Goal: Task Accomplishment & Management: Use online tool/utility

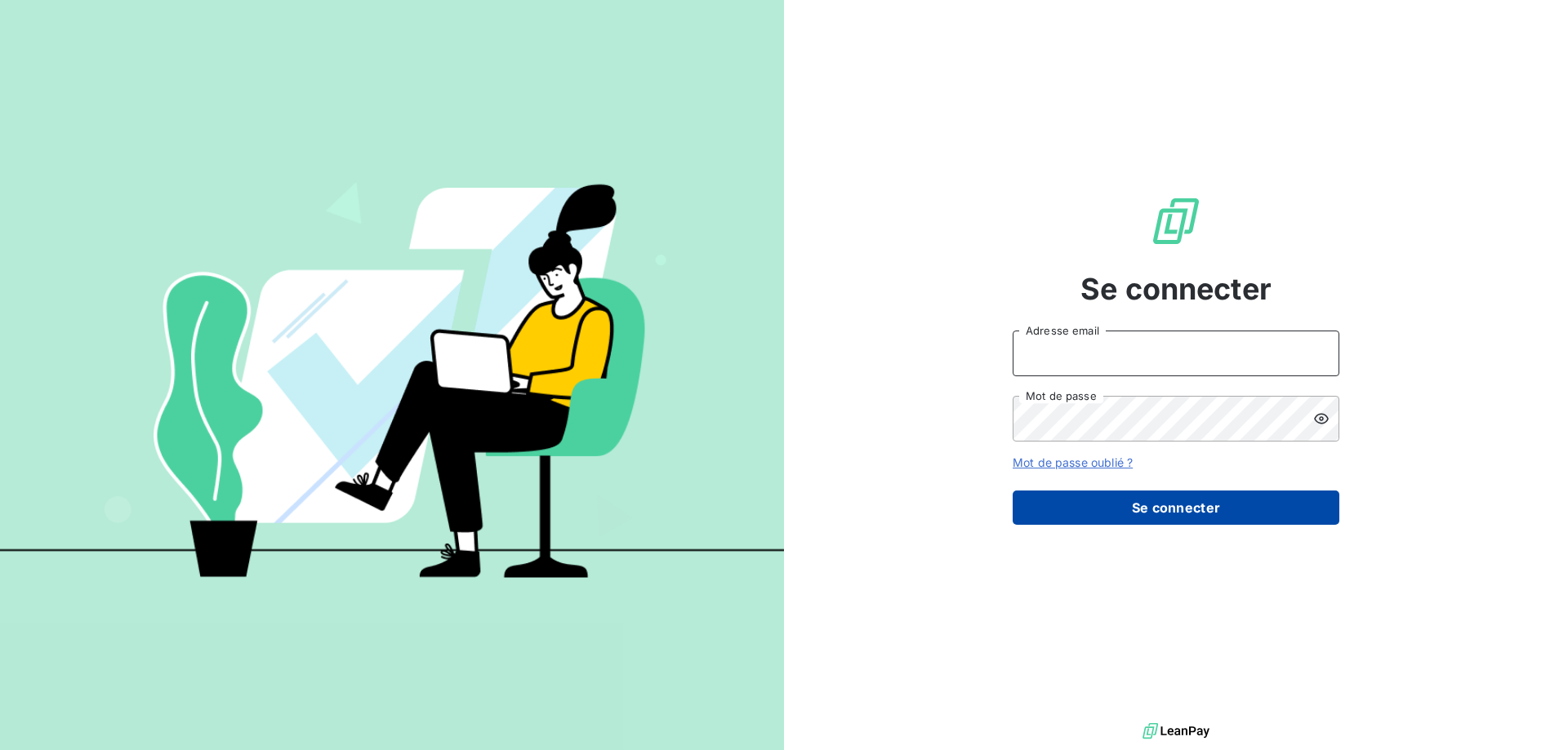
type input "[EMAIL_ADDRESS][DOMAIN_NAME]"
click at [1171, 509] on button "Se connecter" at bounding box center [1176, 507] width 327 height 34
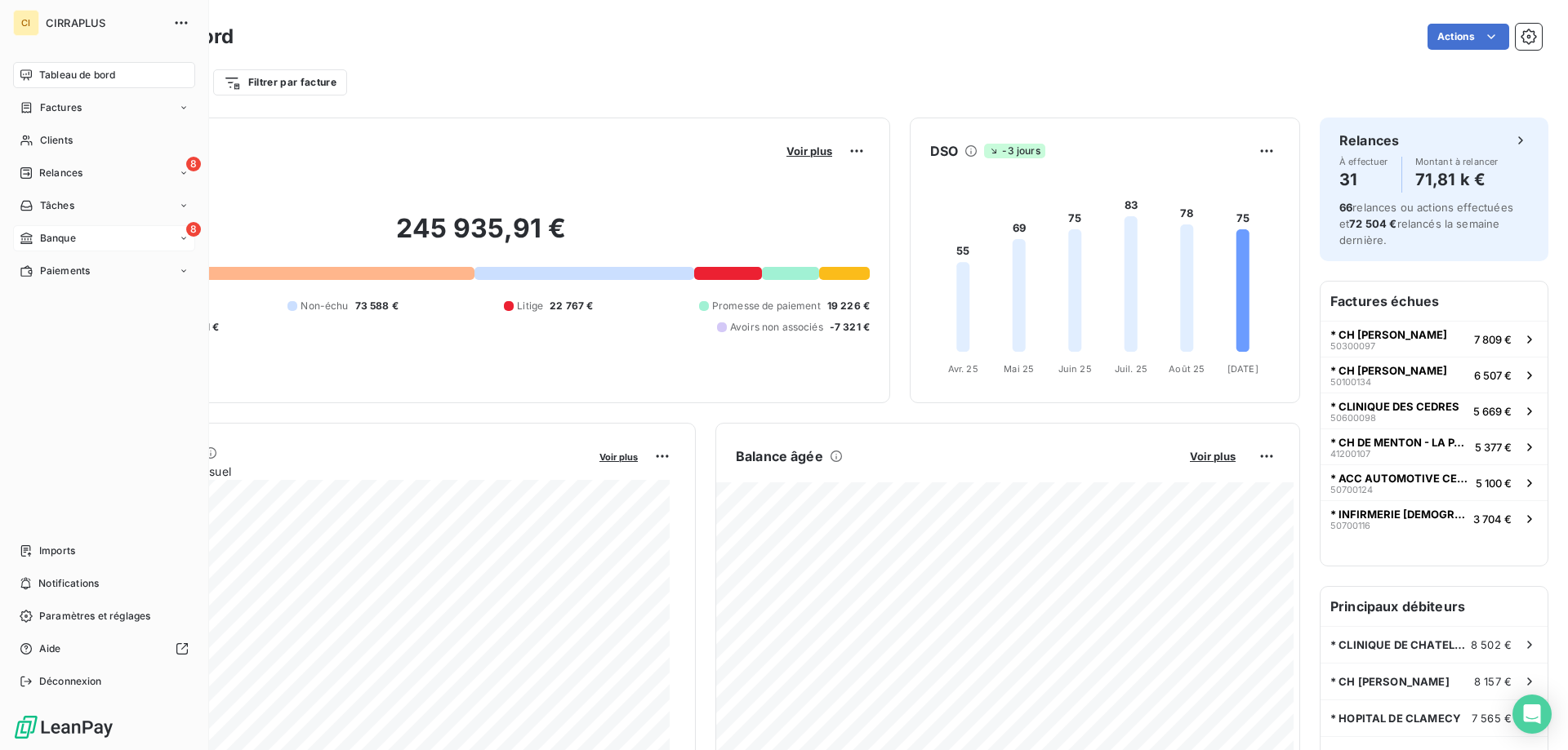
click at [49, 234] on span "Banque" at bounding box center [58, 238] width 36 height 15
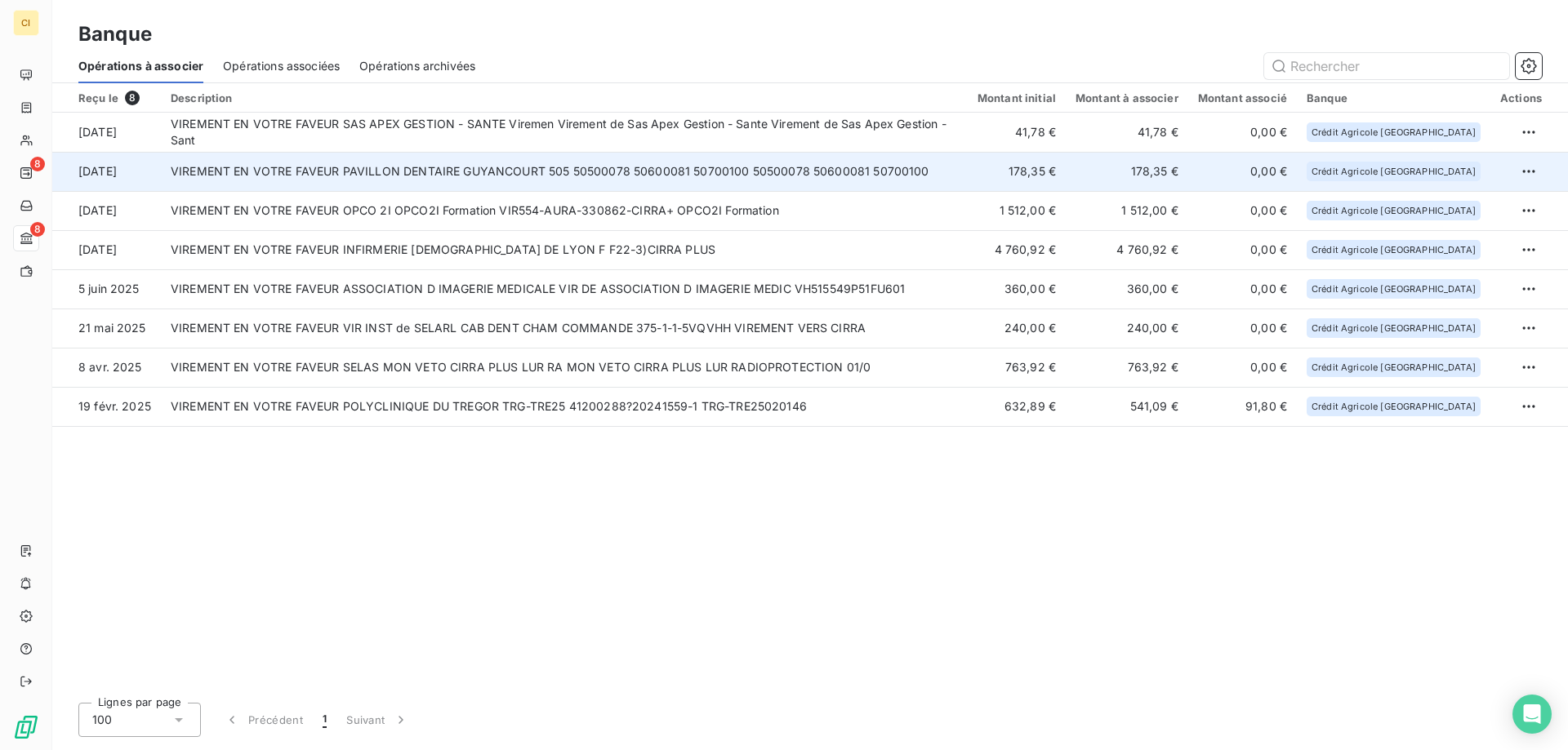
click at [473, 174] on td "VIREMENT EN VOTRE FAVEUR PAVILLON DENTAIRE GUYANCOURT 505 50500078 50600081 507…" at bounding box center [564, 171] width 807 height 39
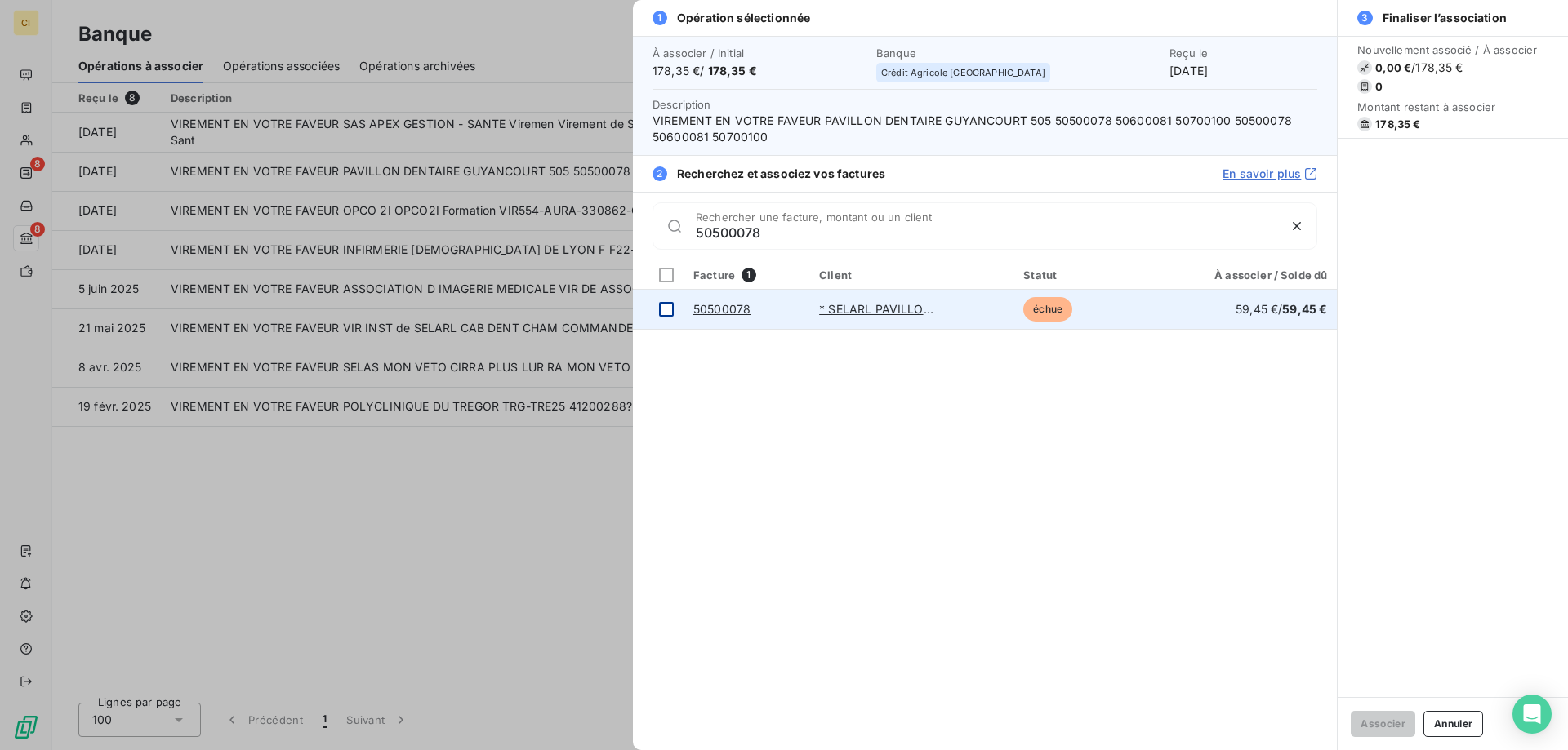
type input "50500078"
click at [670, 309] on div at bounding box center [667, 310] width 15 height 15
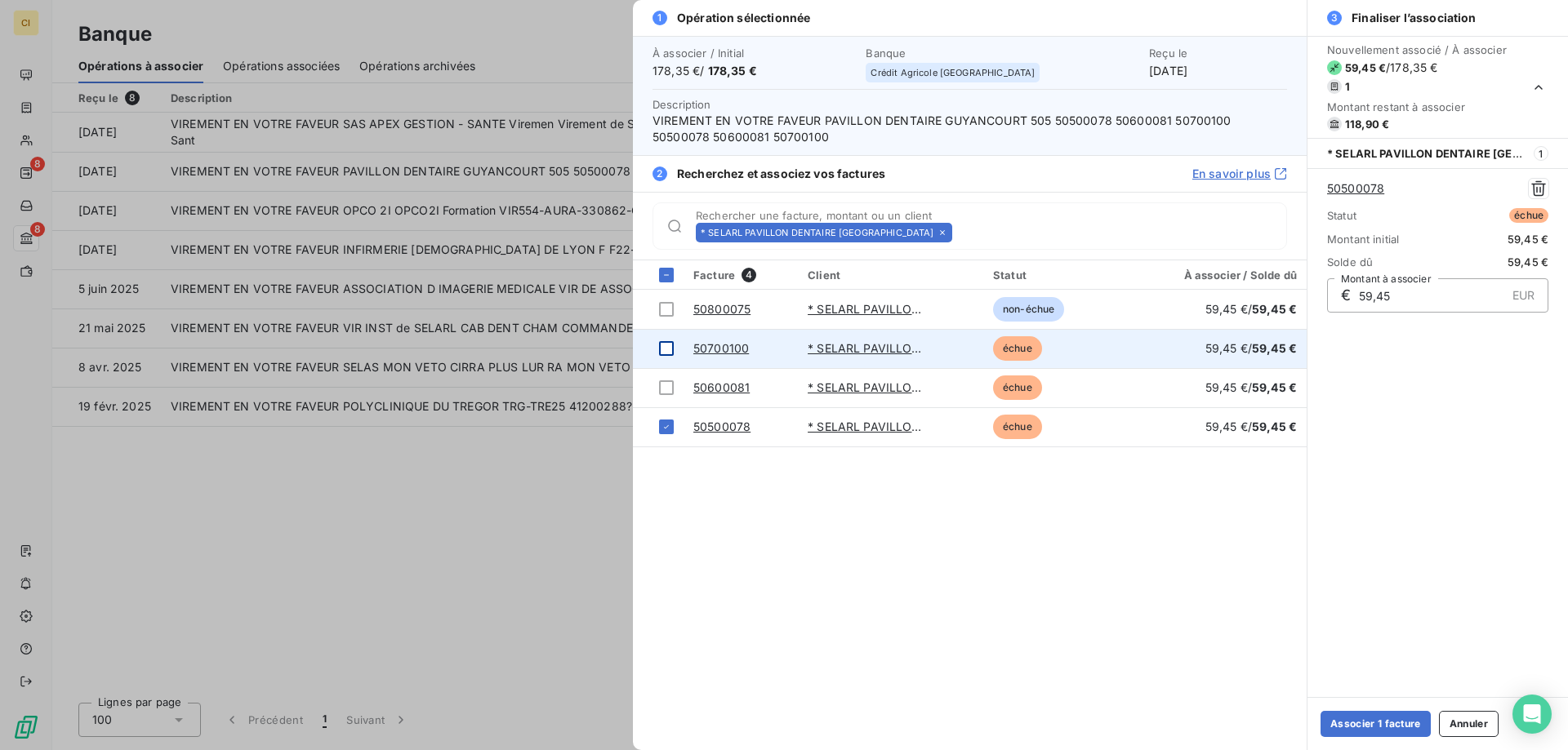
click at [669, 348] on div at bounding box center [667, 349] width 15 height 15
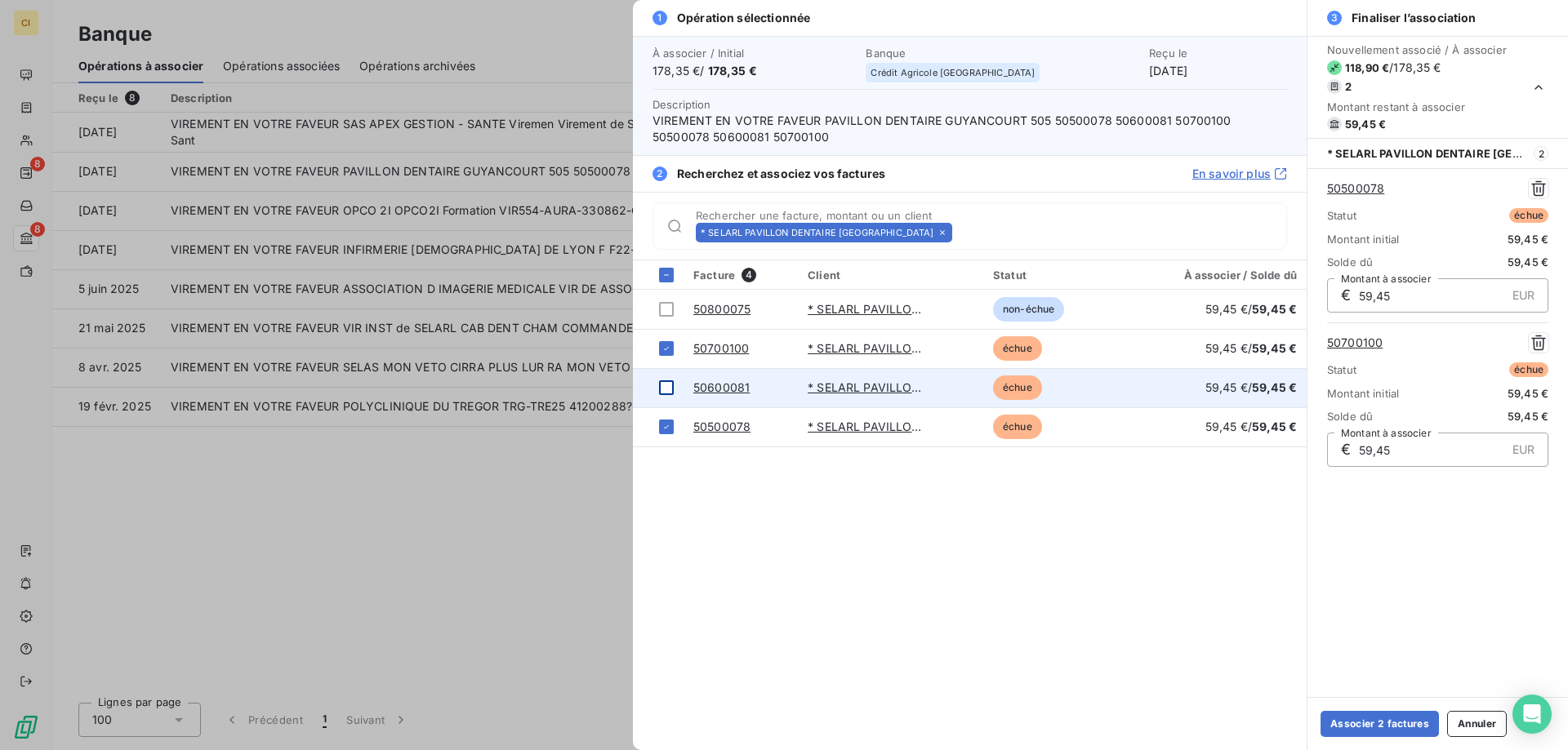
click at [669, 382] on div at bounding box center [667, 388] width 15 height 15
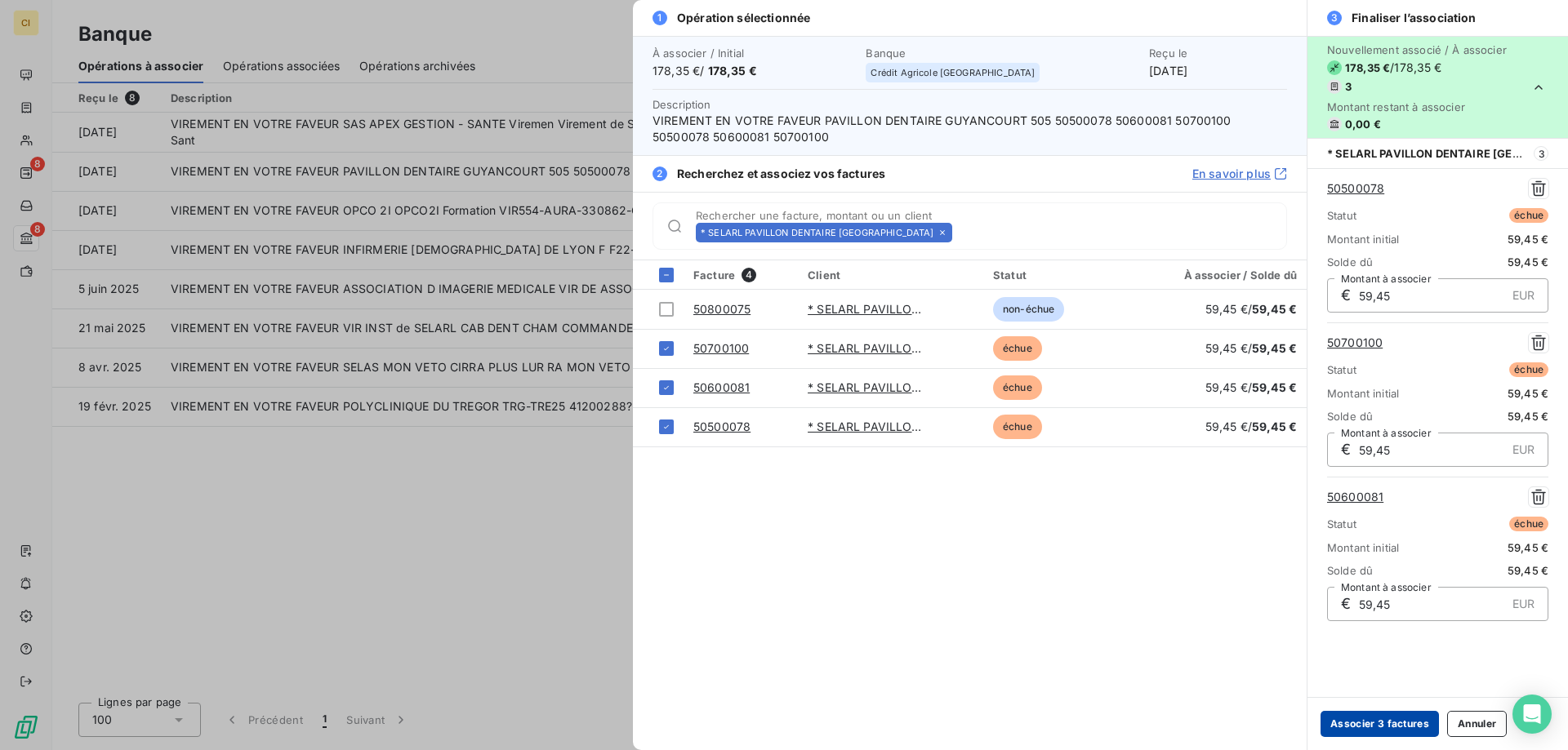
click at [1403, 718] on button "Associer 3 factures" at bounding box center [1379, 724] width 118 height 26
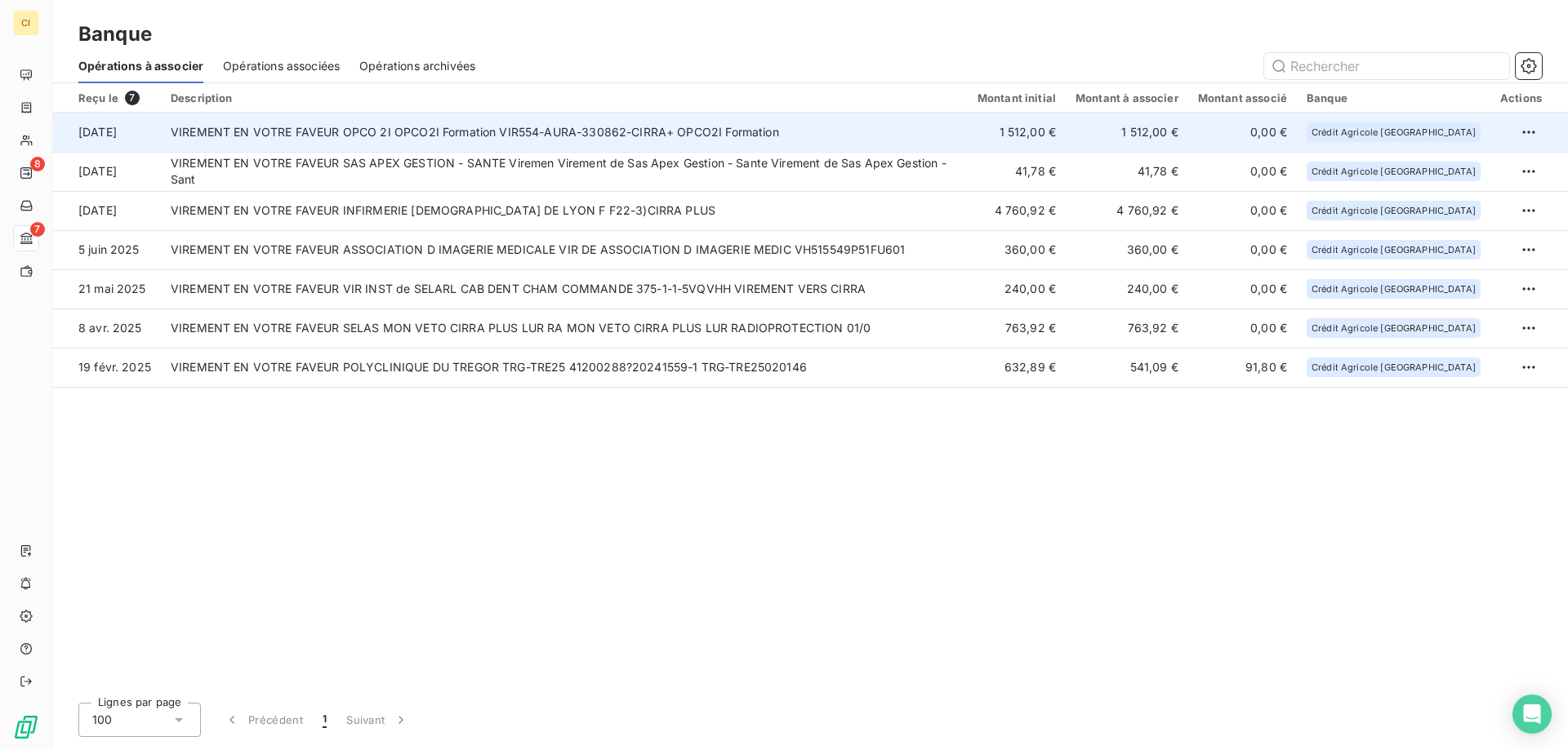
click at [639, 132] on td "VIREMENT EN VOTRE FAVEUR OPCO 2I OPCO2I Formation VIR554-AURA-330862-CIRRA+ OPC…" at bounding box center [564, 132] width 807 height 39
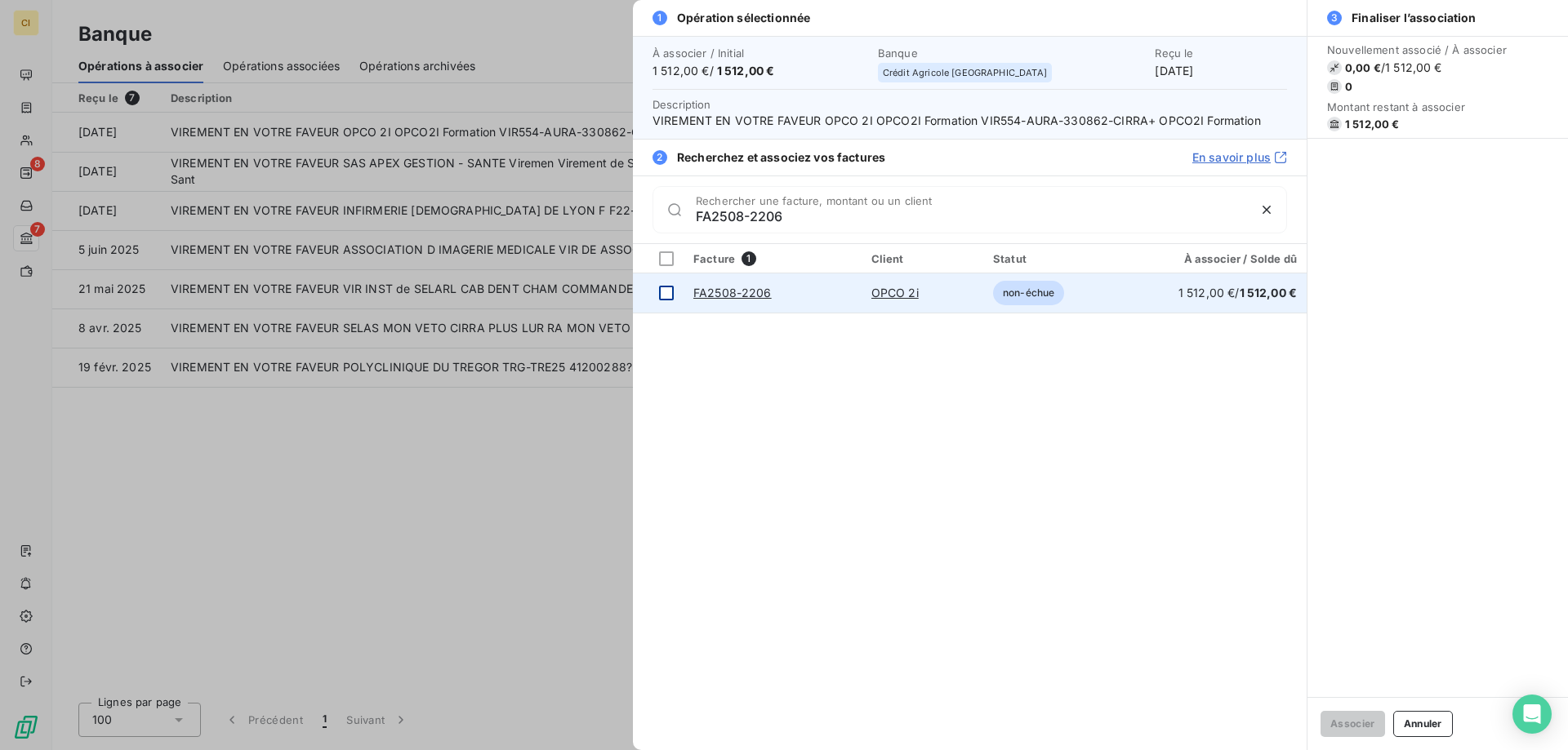
type input "FA2508-2206"
click at [669, 289] on div at bounding box center [667, 293] width 15 height 15
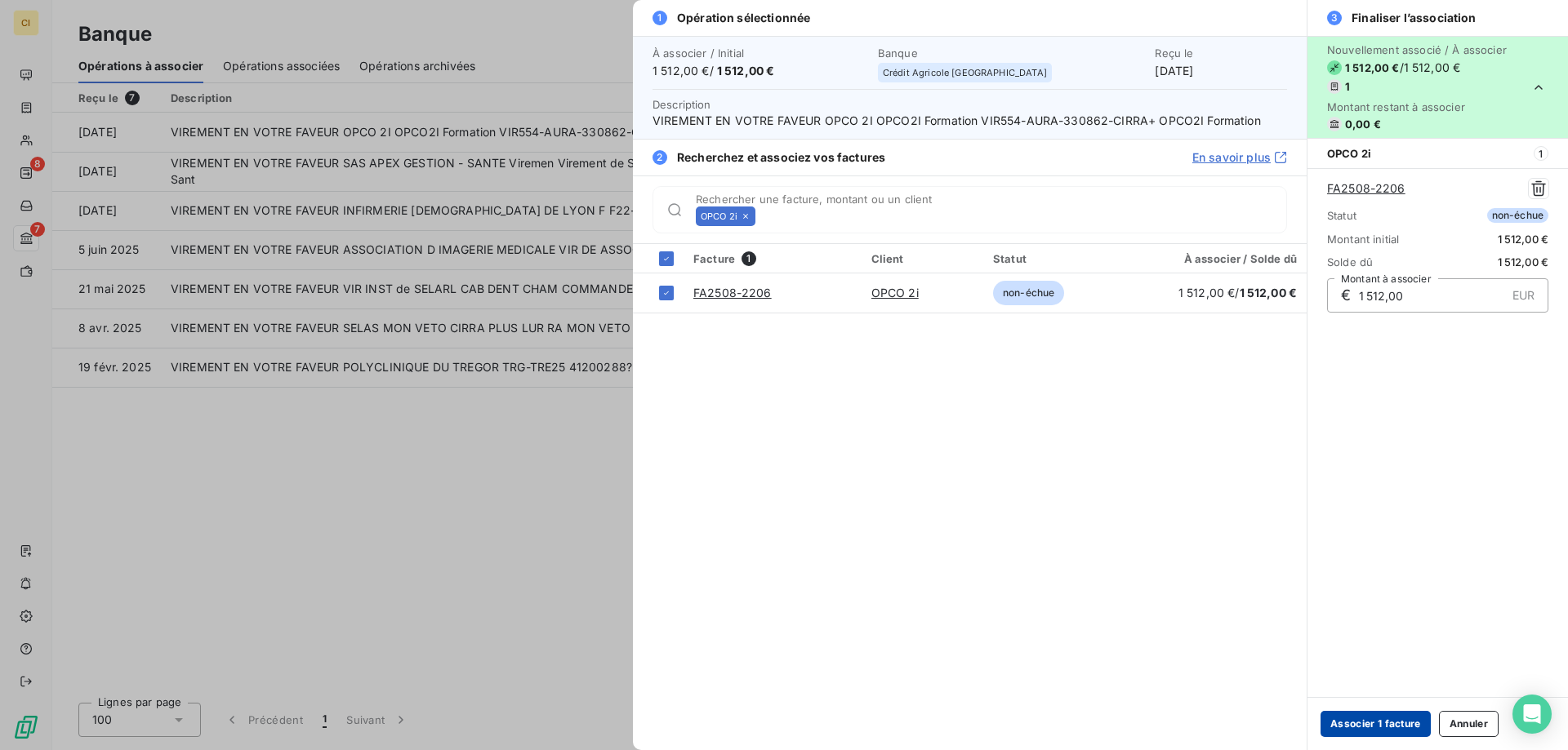
click at [1364, 717] on button "Associer 1 facture" at bounding box center [1375, 724] width 110 height 26
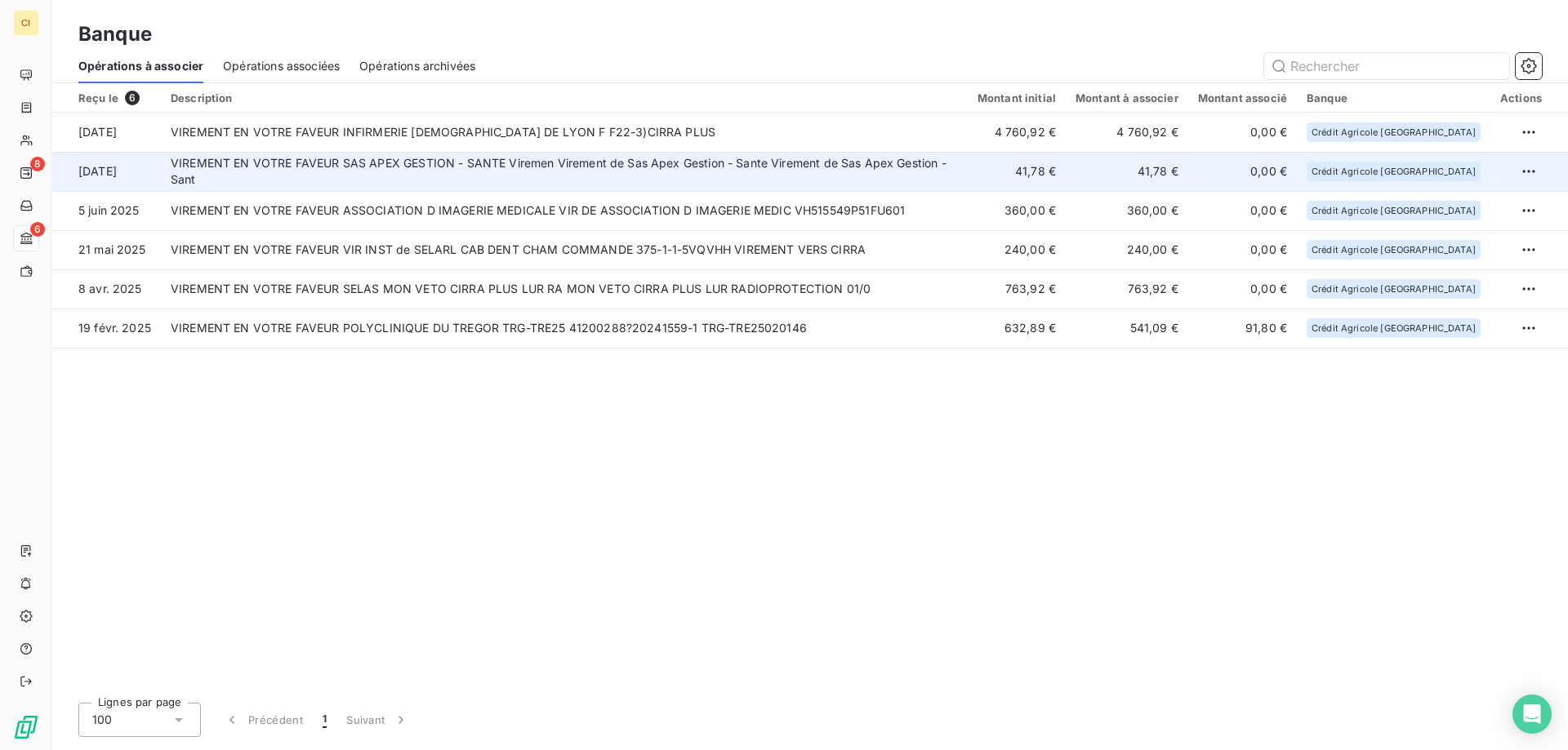
click at [479, 165] on td "VIREMENT EN VOTRE FAVEUR SAS APEX GESTION - SANTE Viremen Virement de Sas Apex …" at bounding box center [564, 171] width 807 height 39
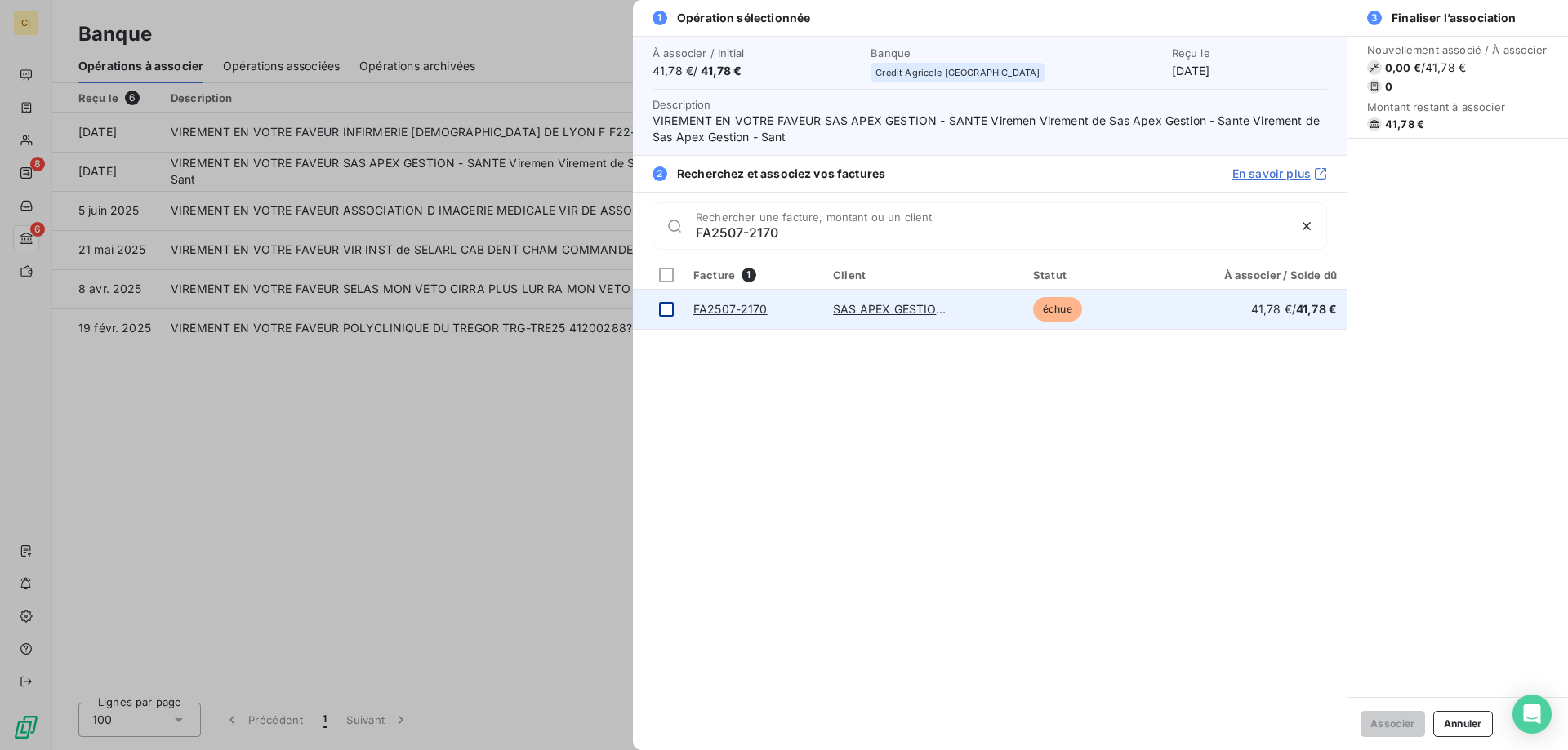
type input "FA2507-2170"
click at [669, 310] on div at bounding box center [667, 310] width 15 height 15
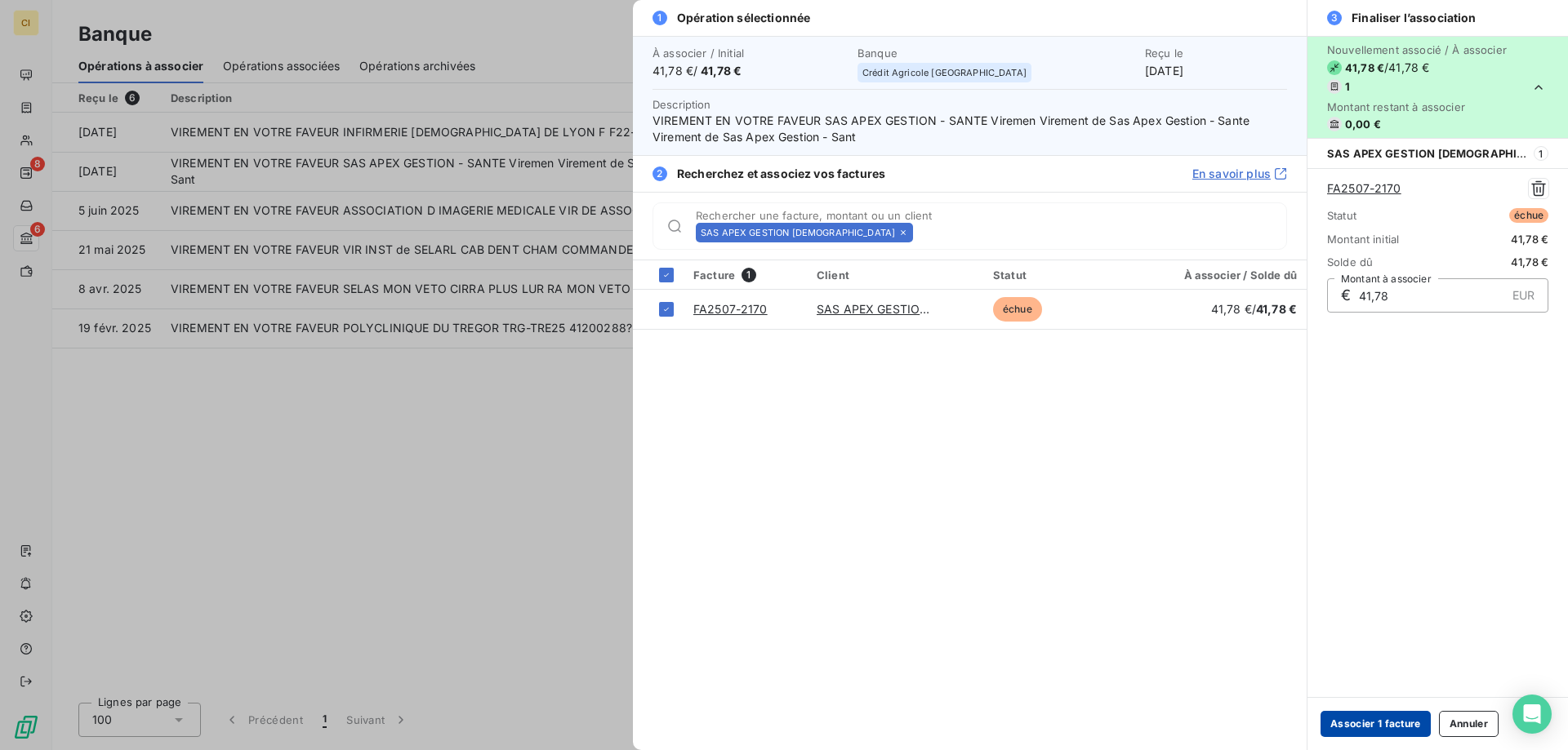
click at [1395, 722] on button "Associer 1 facture" at bounding box center [1375, 724] width 110 height 26
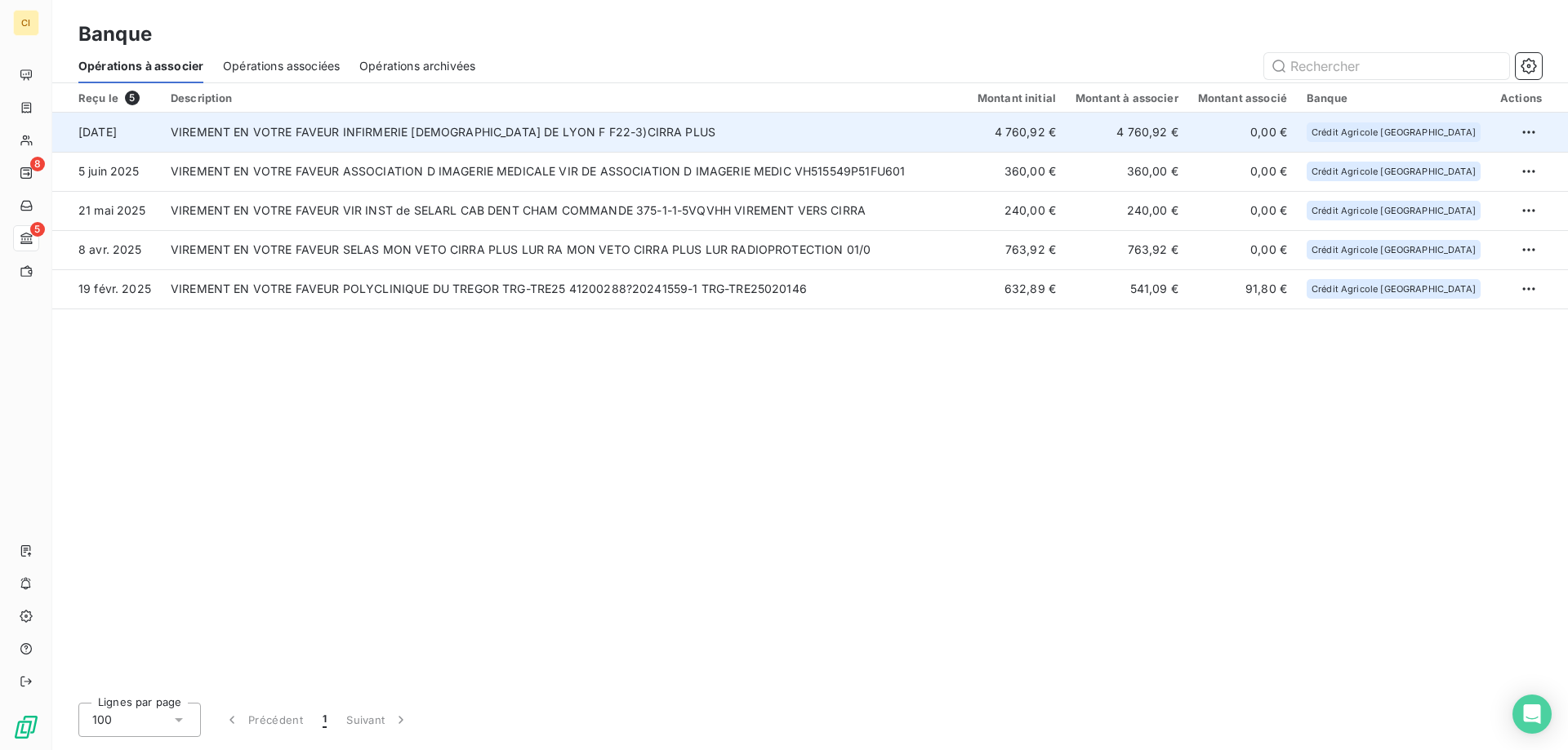
click at [538, 131] on td "VIREMENT EN VOTRE FAVEUR INFIRMERIE [DEMOGRAPHIC_DATA] DE LYON F F22-3)CIRRA PL…" at bounding box center [564, 132] width 807 height 39
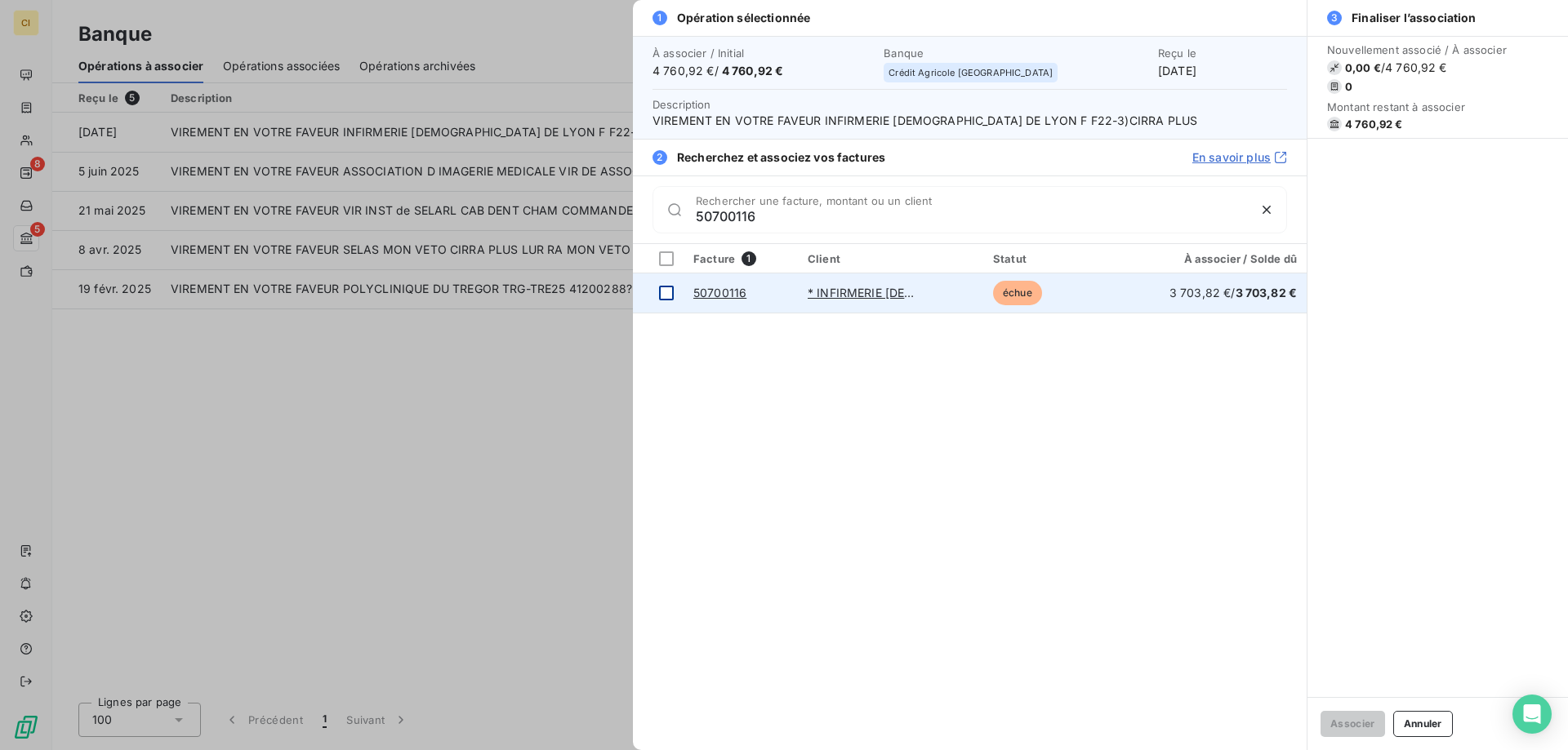
type input "50700116"
click at [665, 289] on div at bounding box center [667, 293] width 15 height 15
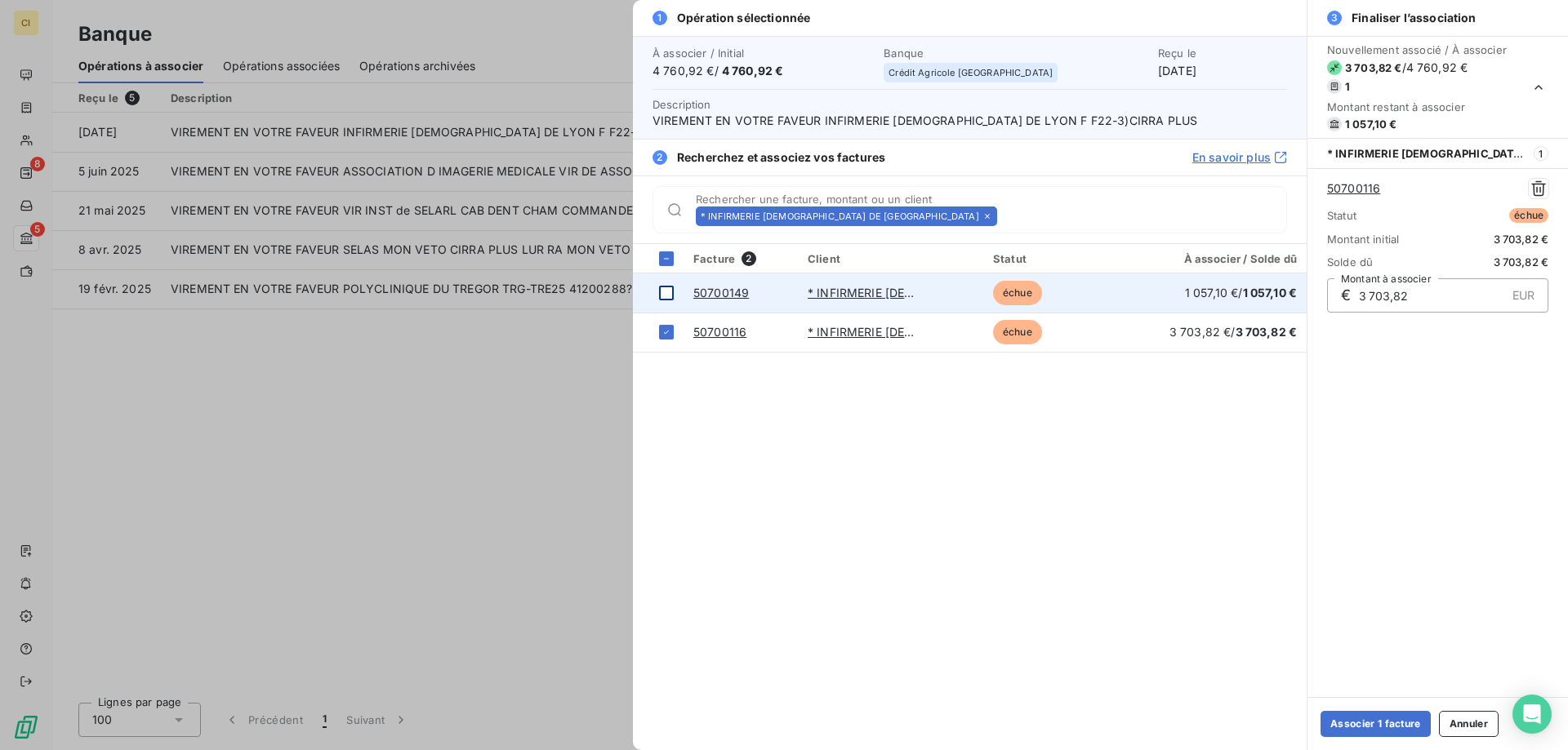
click at [666, 290] on div at bounding box center [667, 293] width 15 height 15
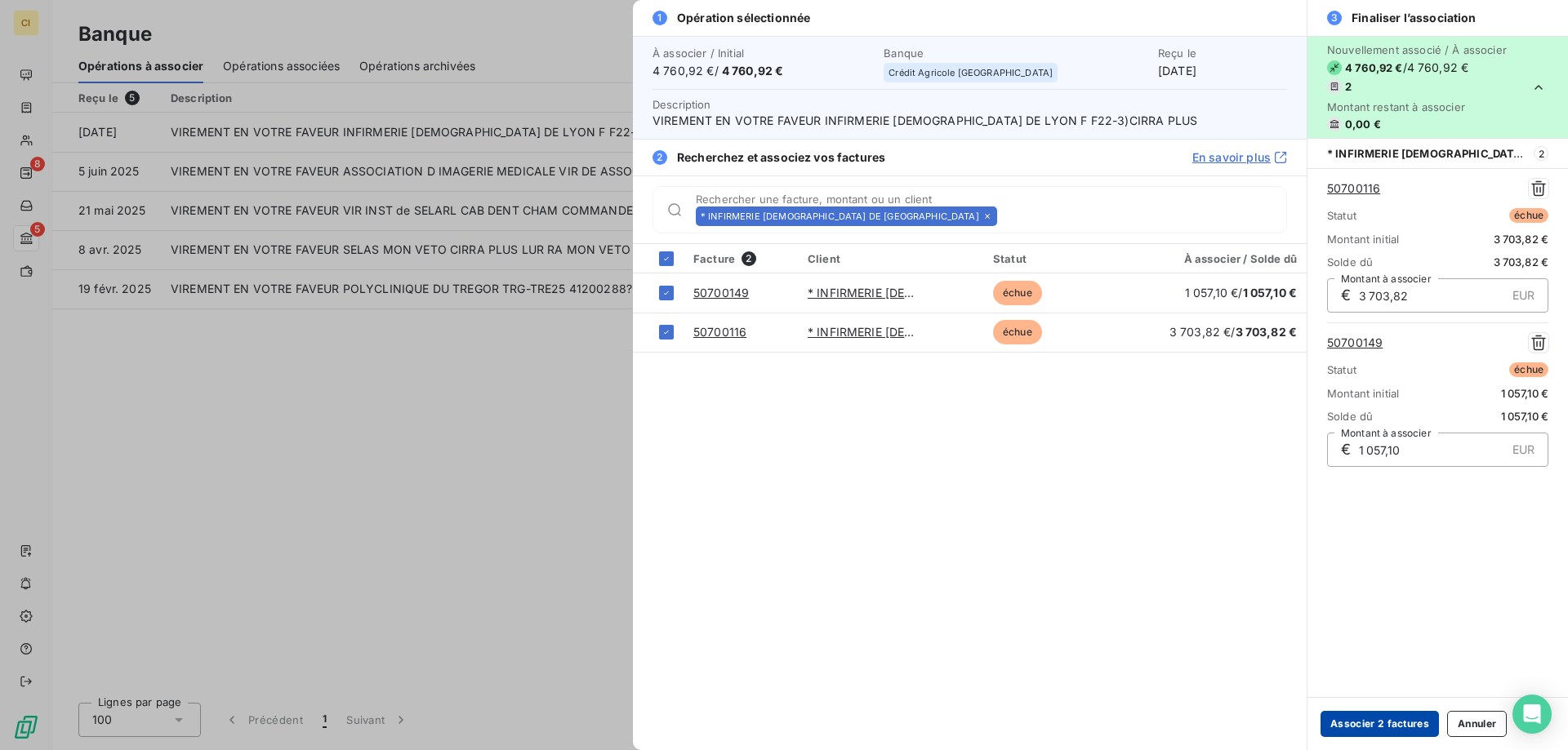
click at [1386, 721] on button "Associer 2 factures" at bounding box center [1379, 724] width 118 height 26
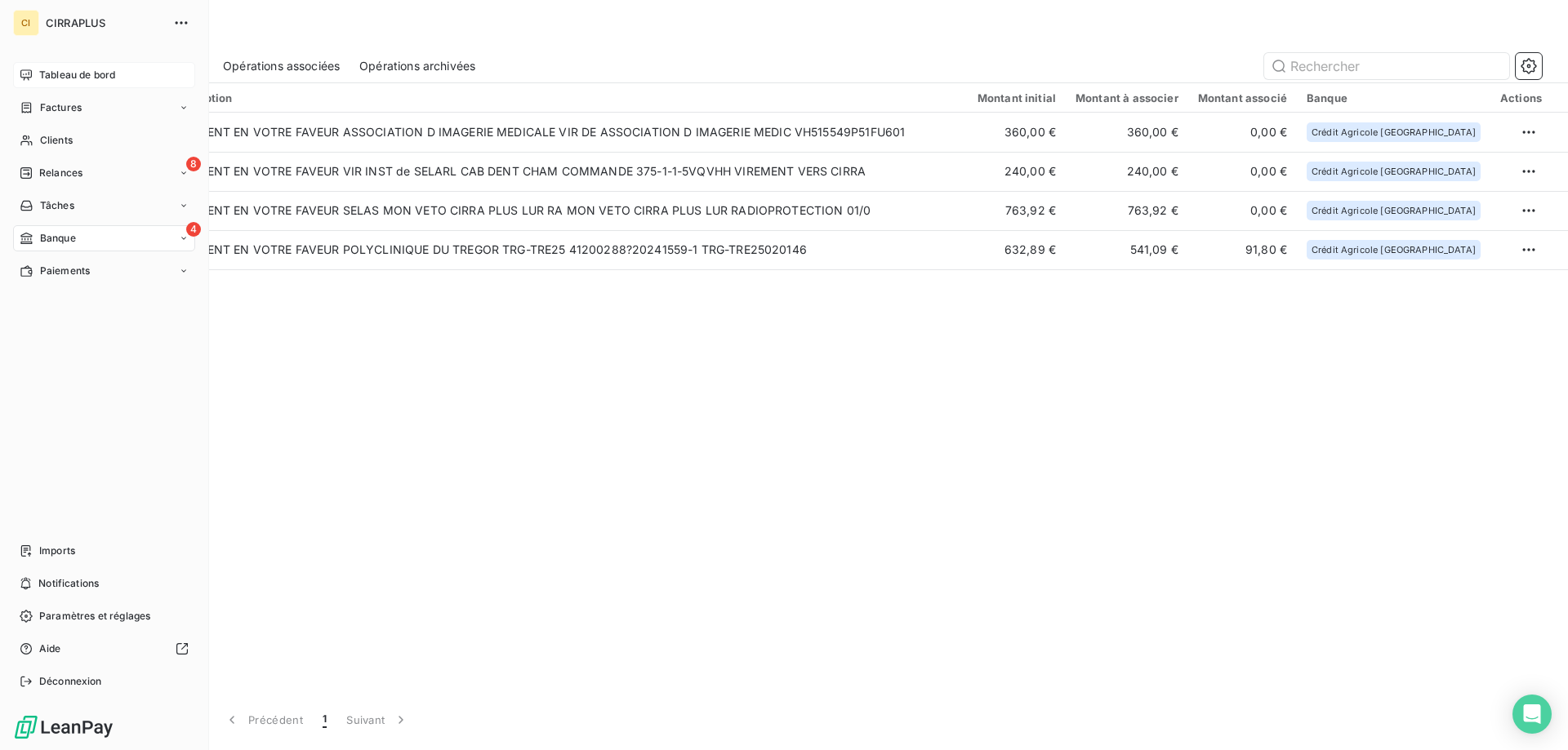
click at [55, 68] on span "Tableau de bord" at bounding box center [77, 75] width 76 height 15
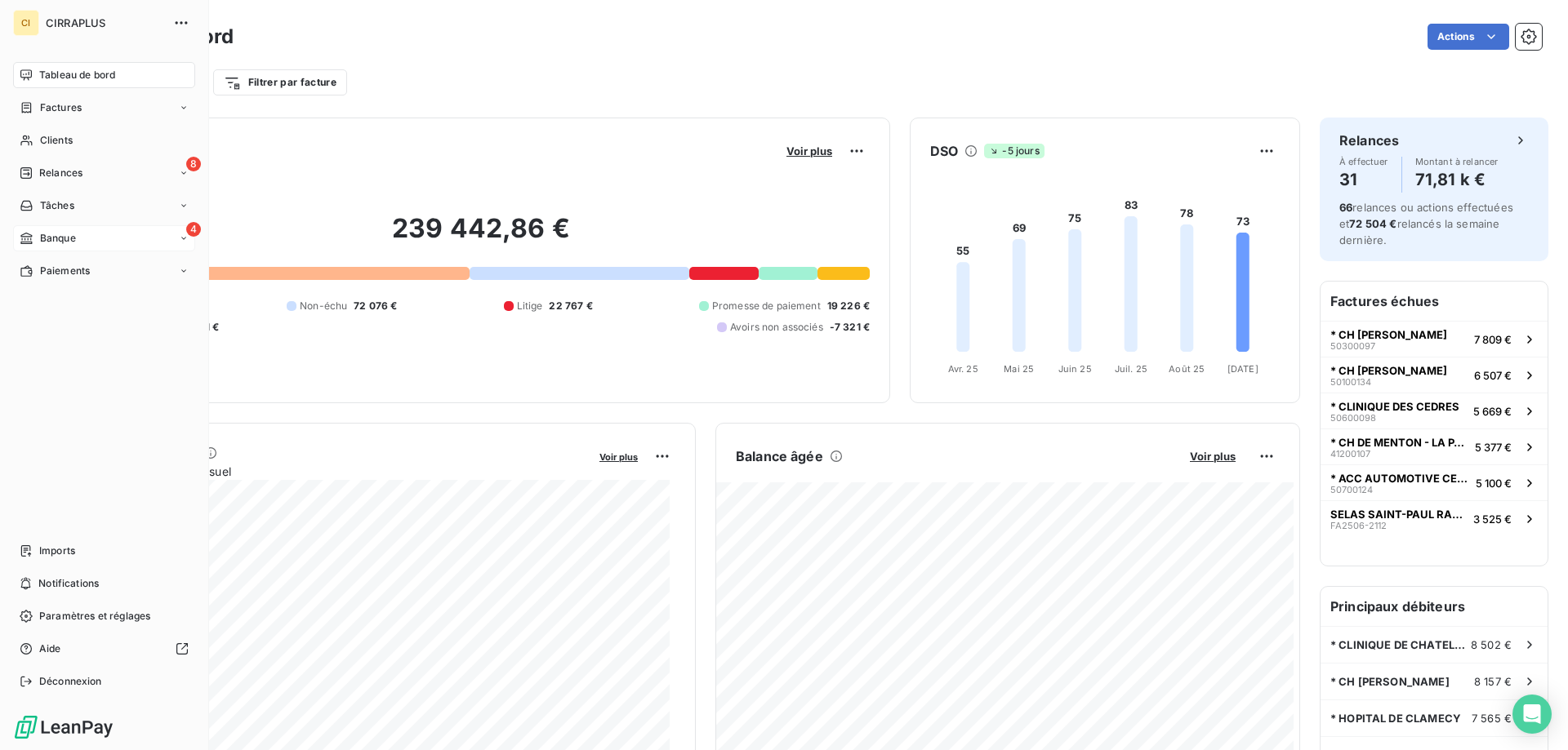
click at [52, 240] on span "Banque" at bounding box center [58, 238] width 36 height 15
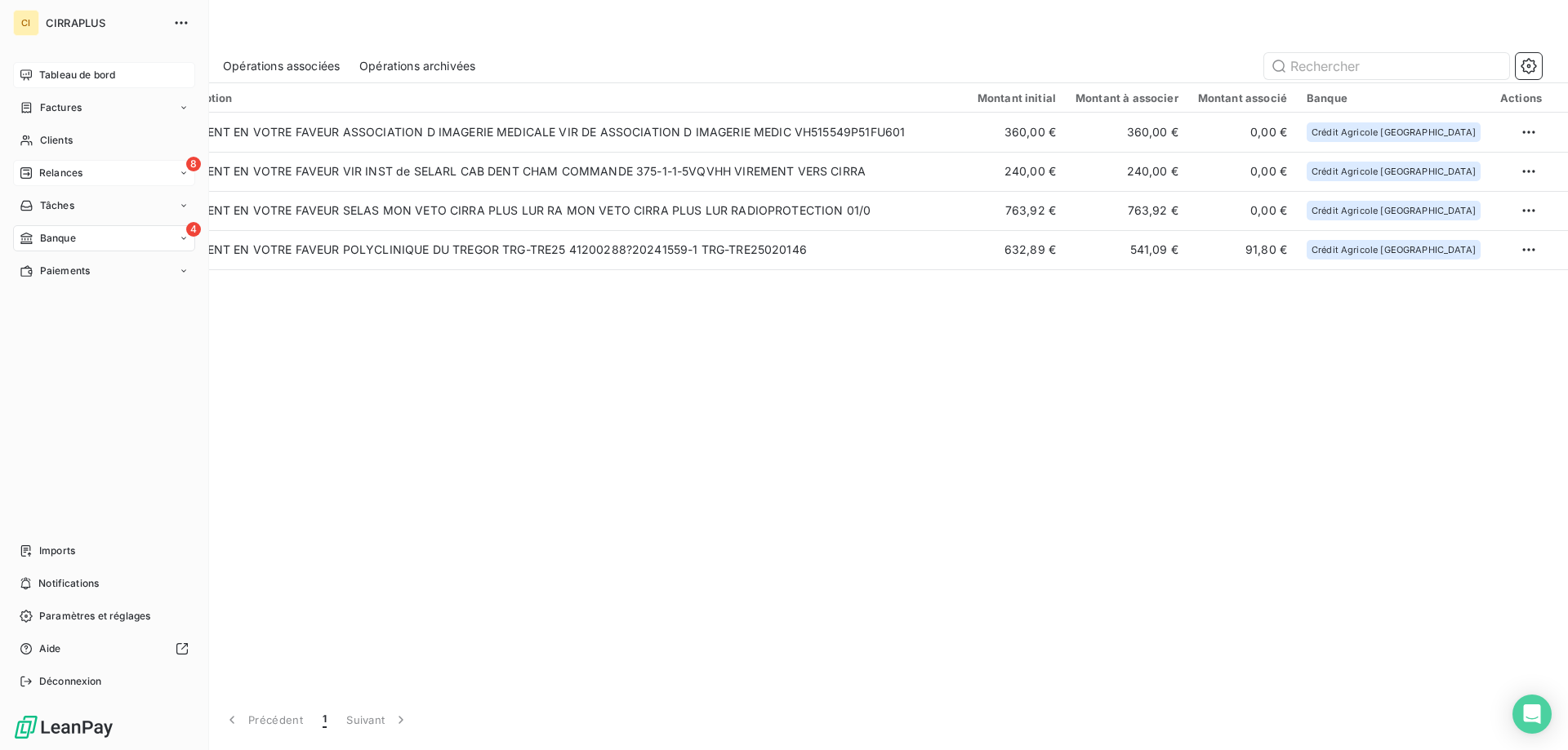
click at [53, 175] on span "Relances" at bounding box center [61, 173] width 43 height 15
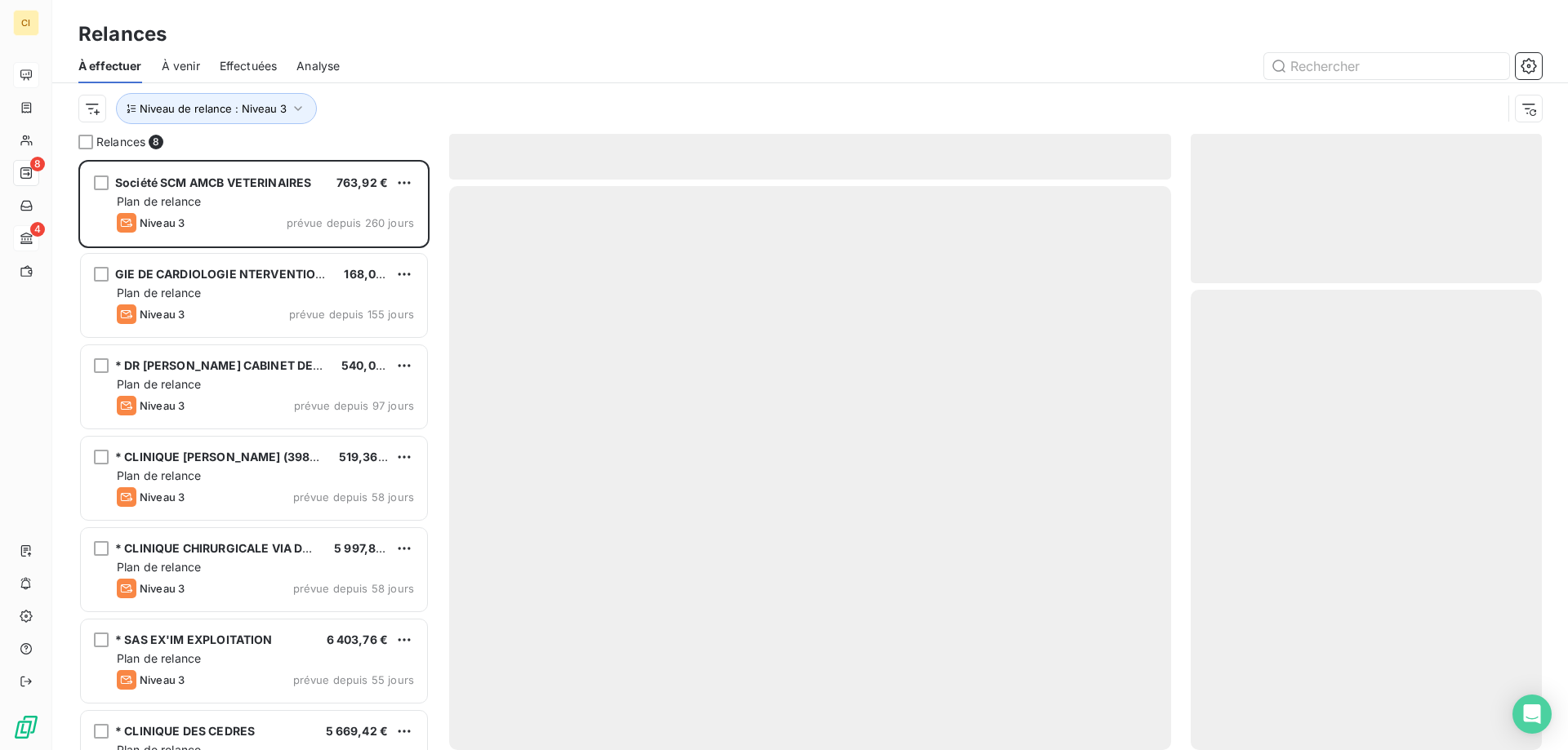
scroll to position [578, 339]
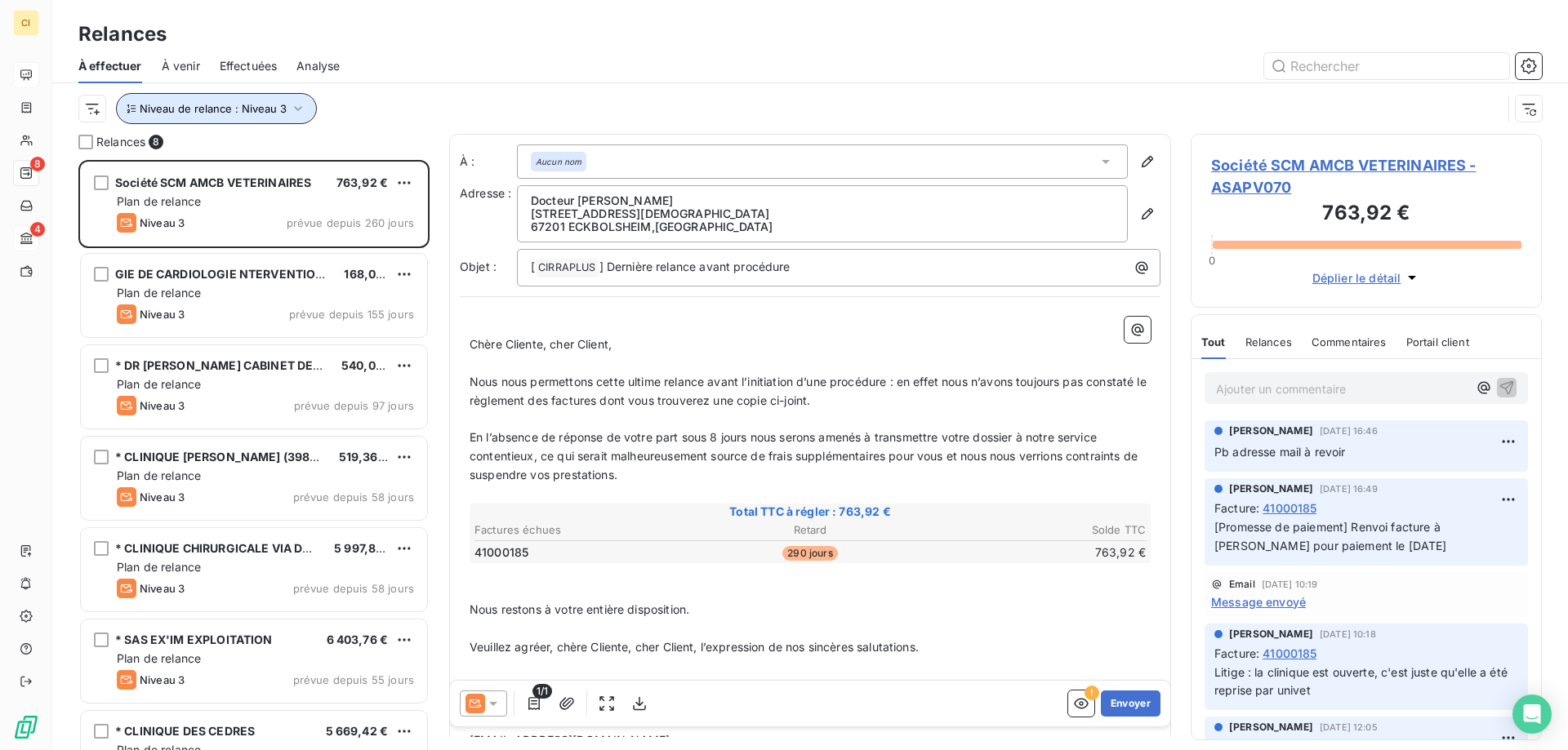
click at [298, 107] on icon "button" at bounding box center [298, 108] width 8 height 5
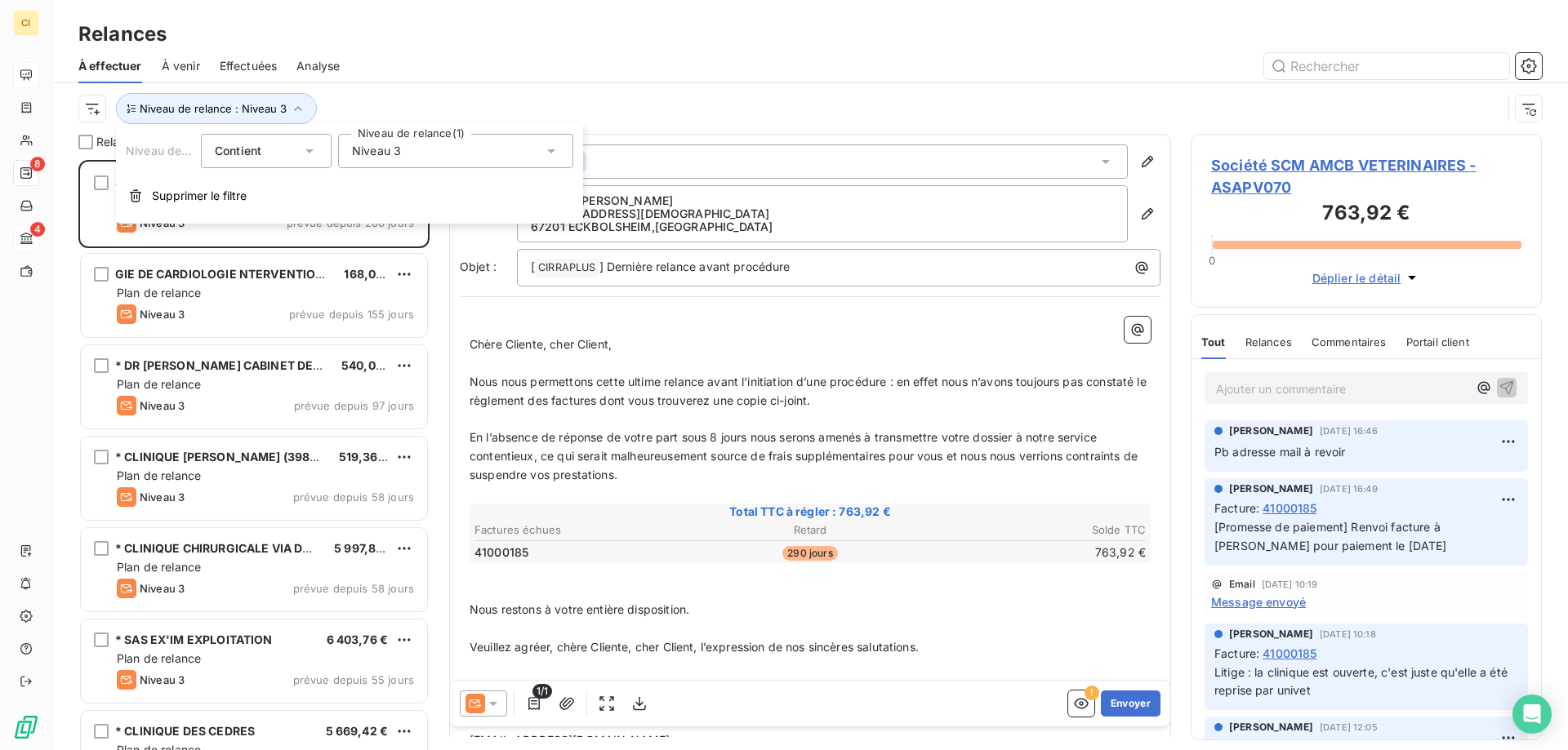
click at [547, 149] on icon at bounding box center [551, 152] width 17 height 17
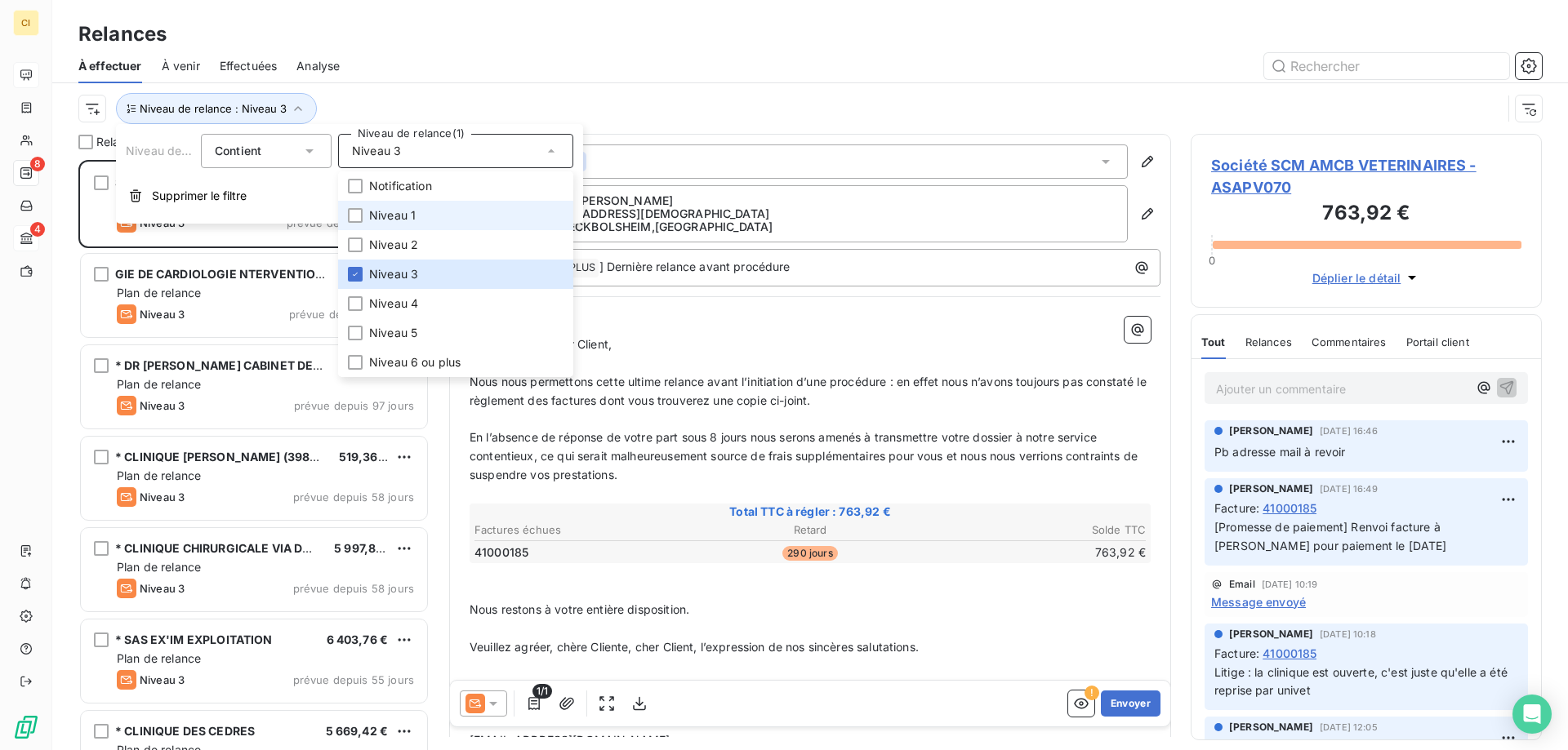
click at [349, 208] on li "Niveau 1" at bounding box center [455, 216] width 236 height 30
drag, startPoint x: 354, startPoint y: 272, endPoint x: 363, endPoint y: 262, distance: 13.5
click at [356, 272] on icon at bounding box center [355, 274] width 10 height 10
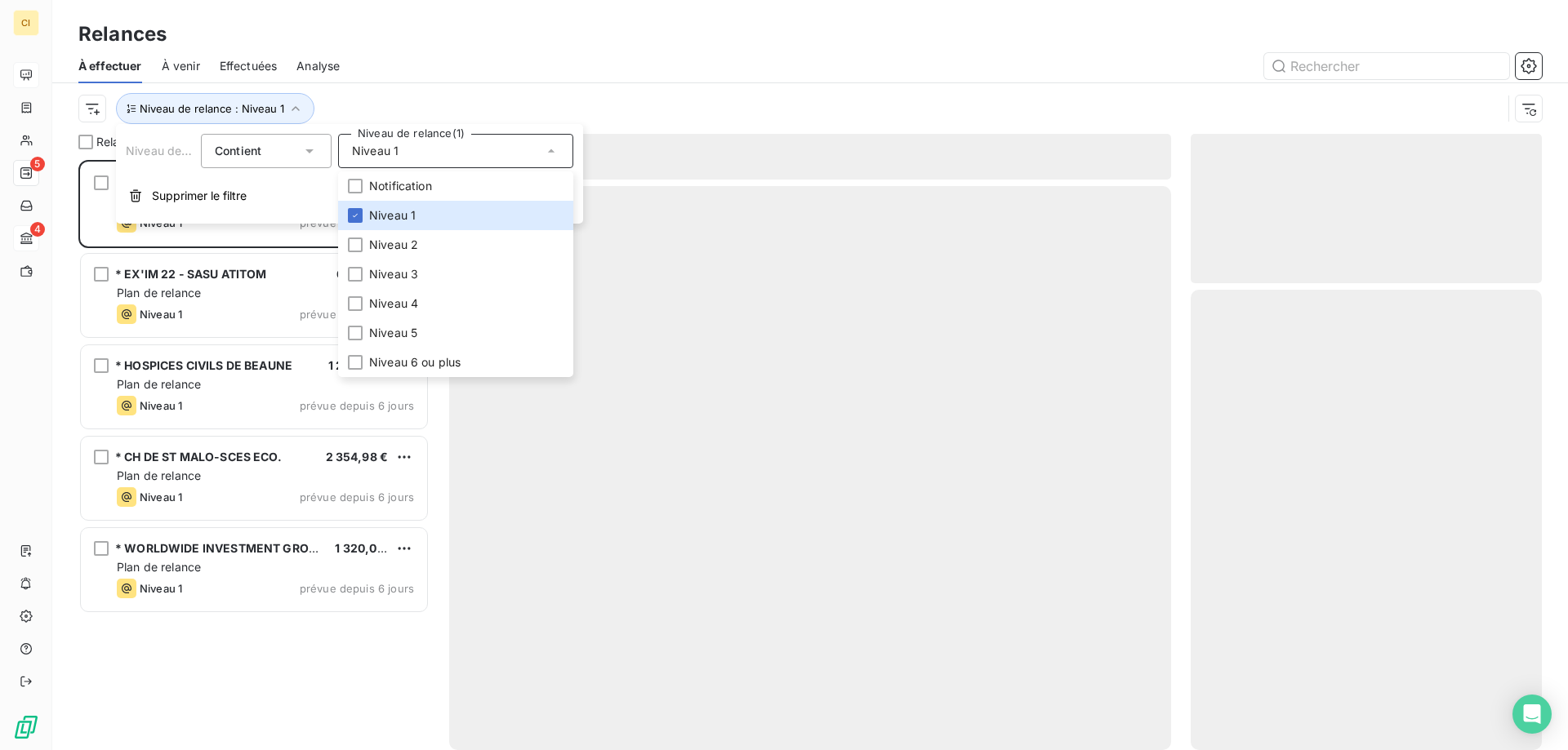
scroll to position [578, 339]
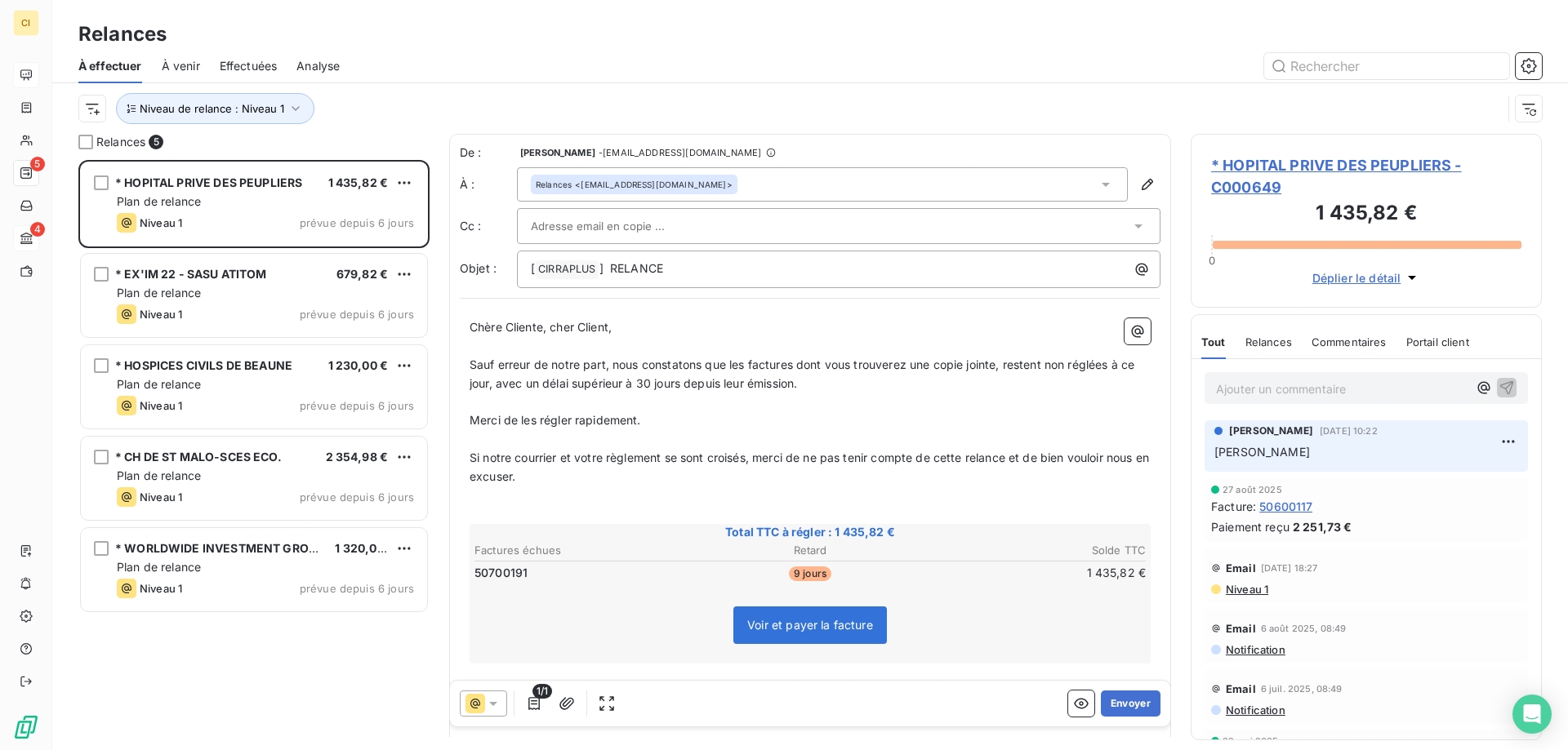
click at [480, 35] on div "Relances" at bounding box center [810, 34] width 1516 height 30
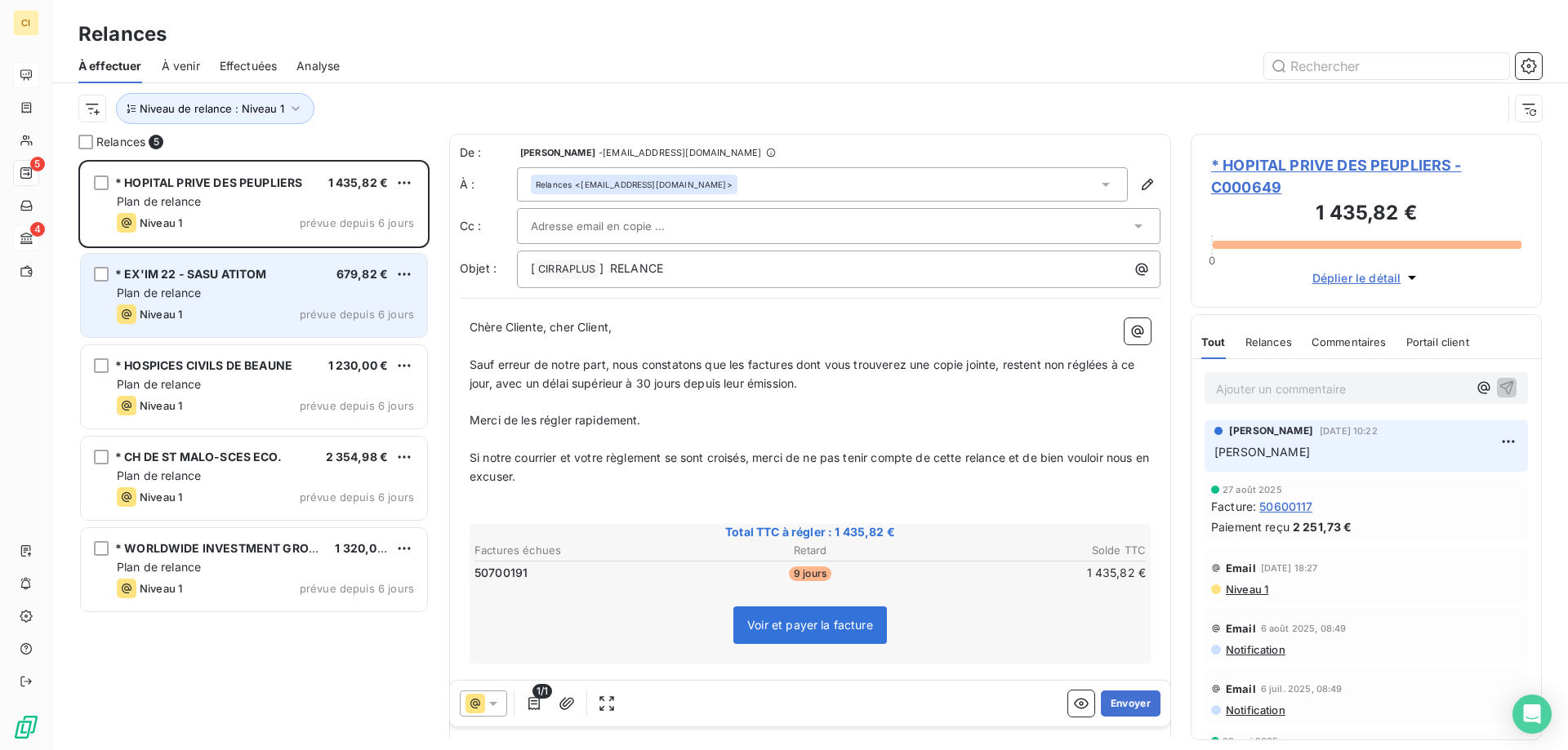
click at [204, 285] on div "Plan de relance" at bounding box center [264, 293] width 297 height 17
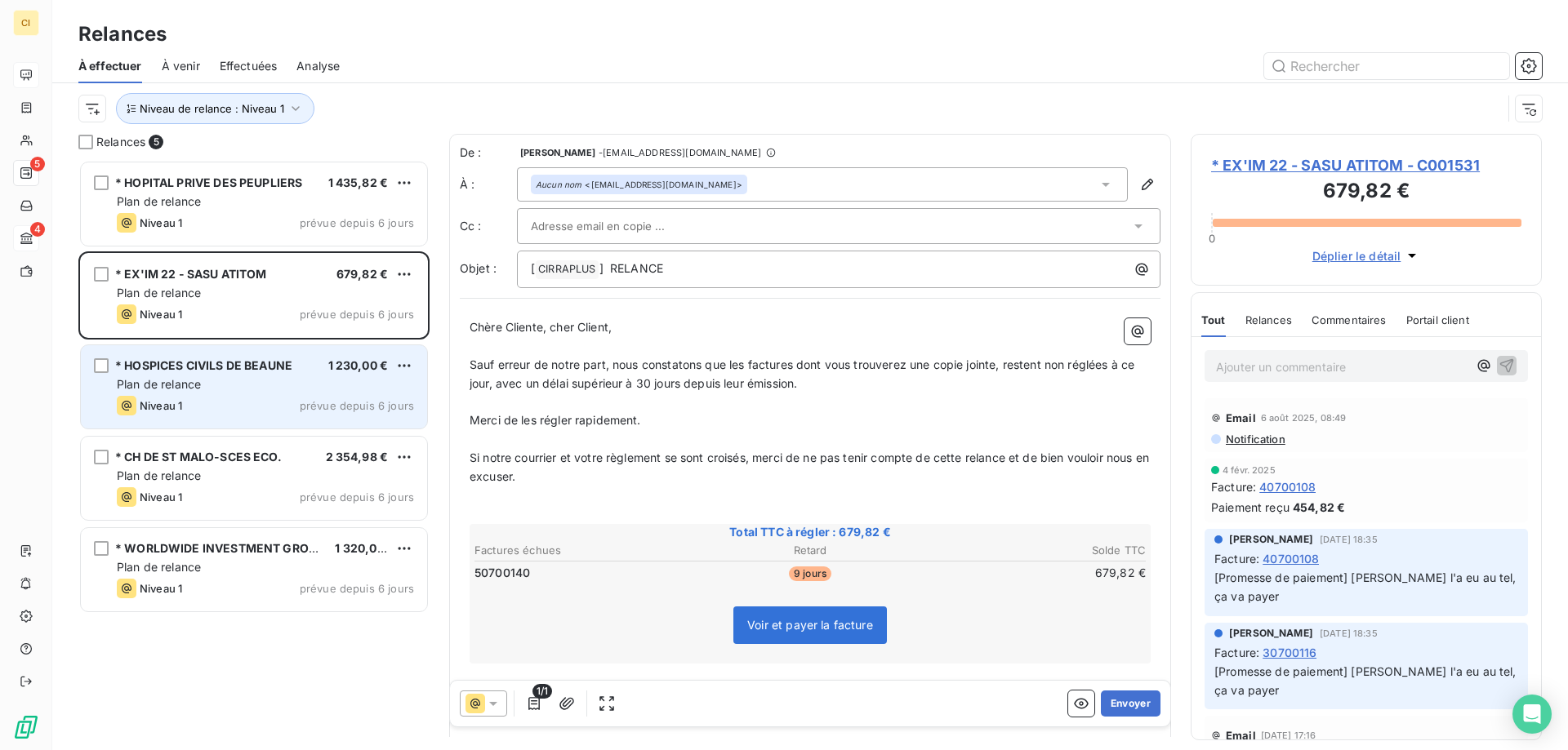
click at [243, 390] on div "Plan de relance" at bounding box center [264, 384] width 297 height 17
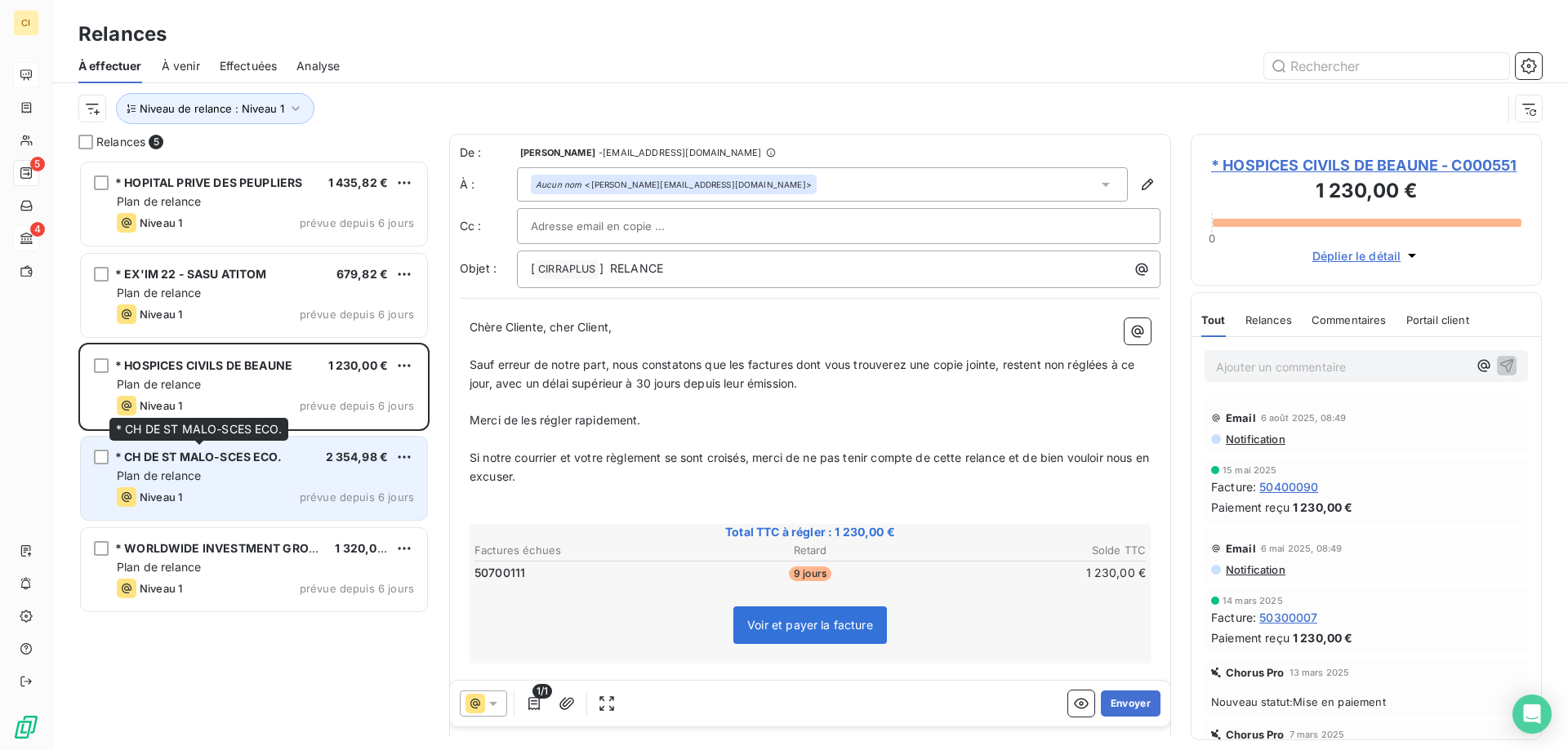
click at [232, 461] on span "* CH DE ST MALO-SCES ECO." at bounding box center [198, 456] width 167 height 14
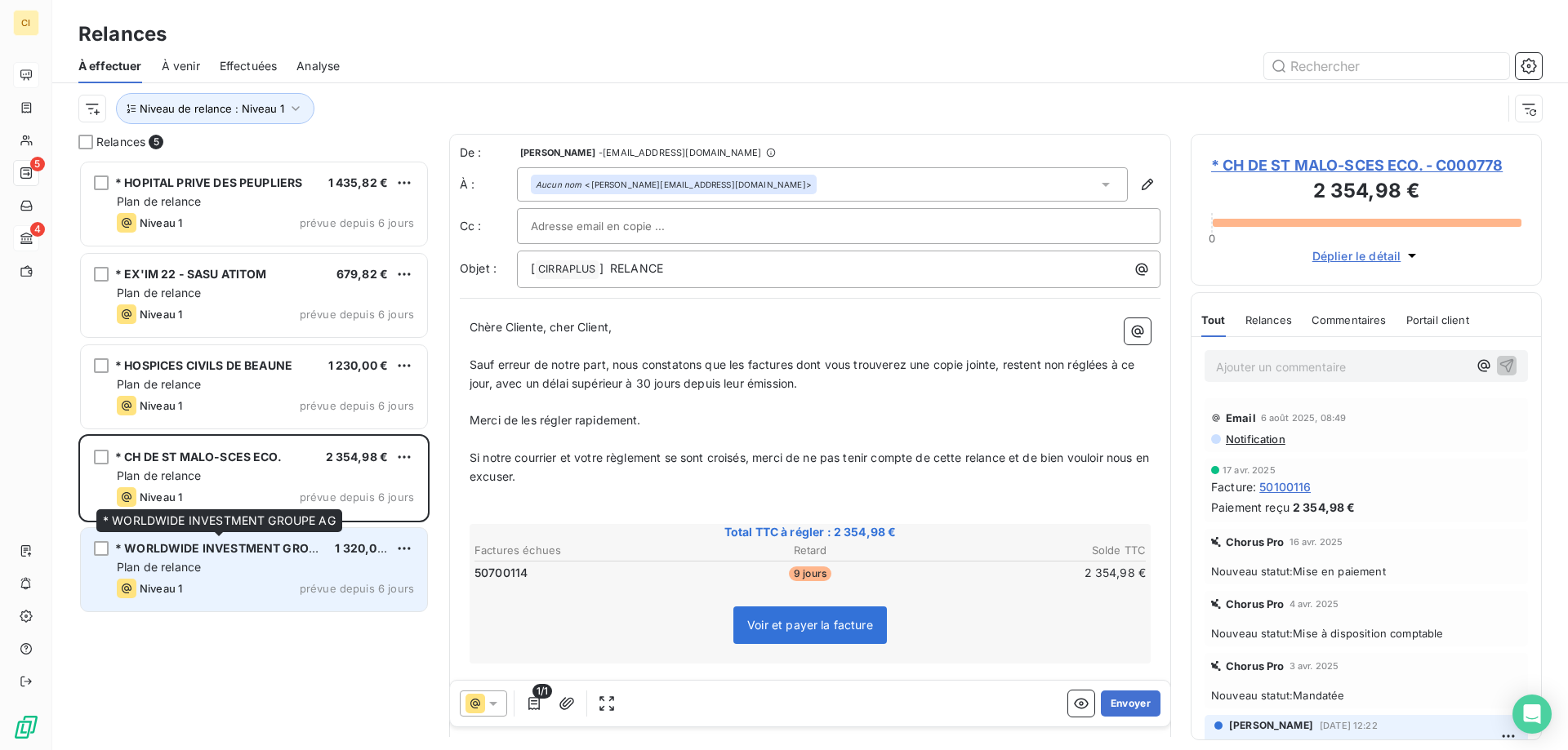
click at [232, 556] on div "* WORLDWIDE INVESTMENT GROUPE AG" at bounding box center [219, 549] width 207 height 17
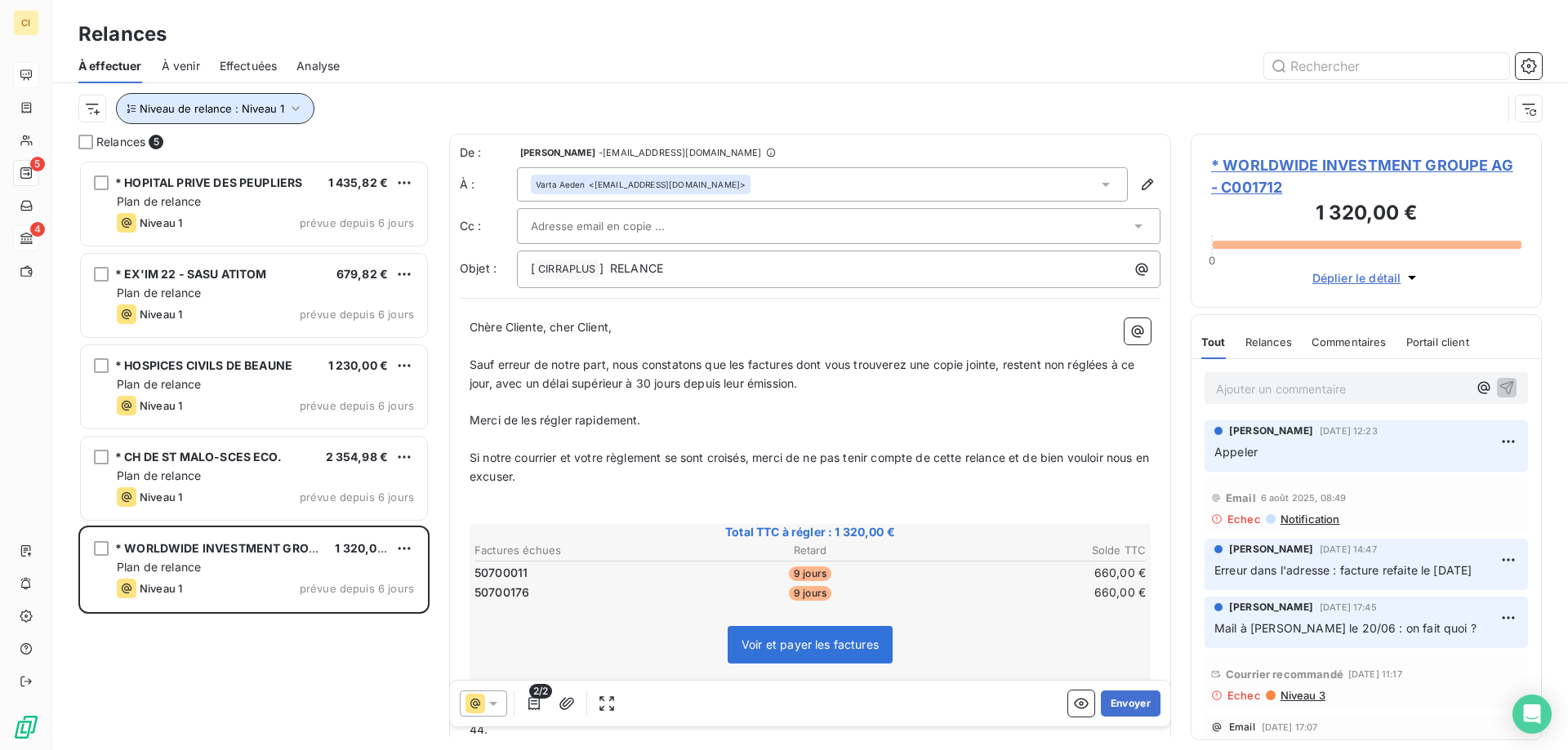
click at [292, 109] on icon "button" at bounding box center [296, 109] width 17 height 17
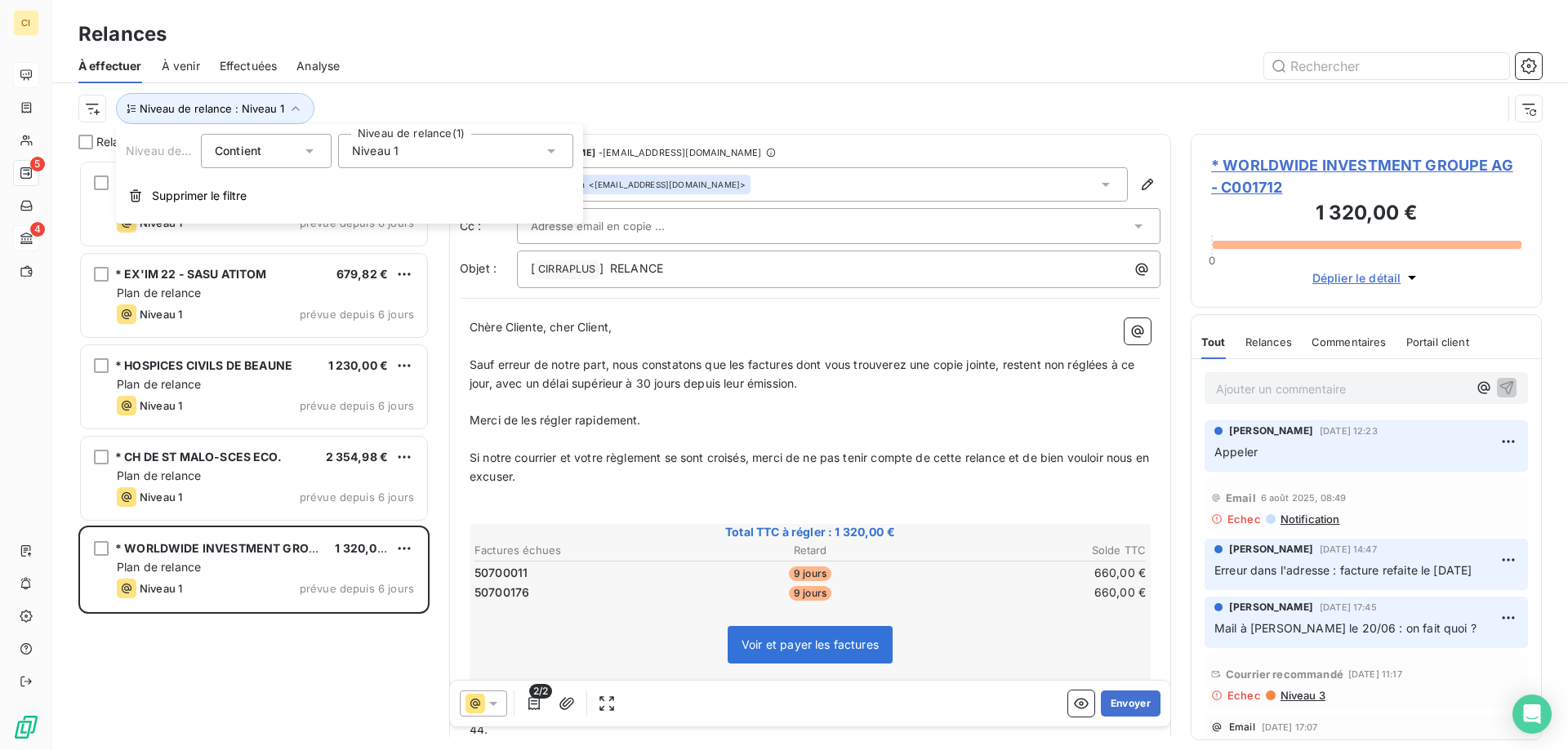
click at [548, 154] on icon at bounding box center [551, 152] width 17 height 17
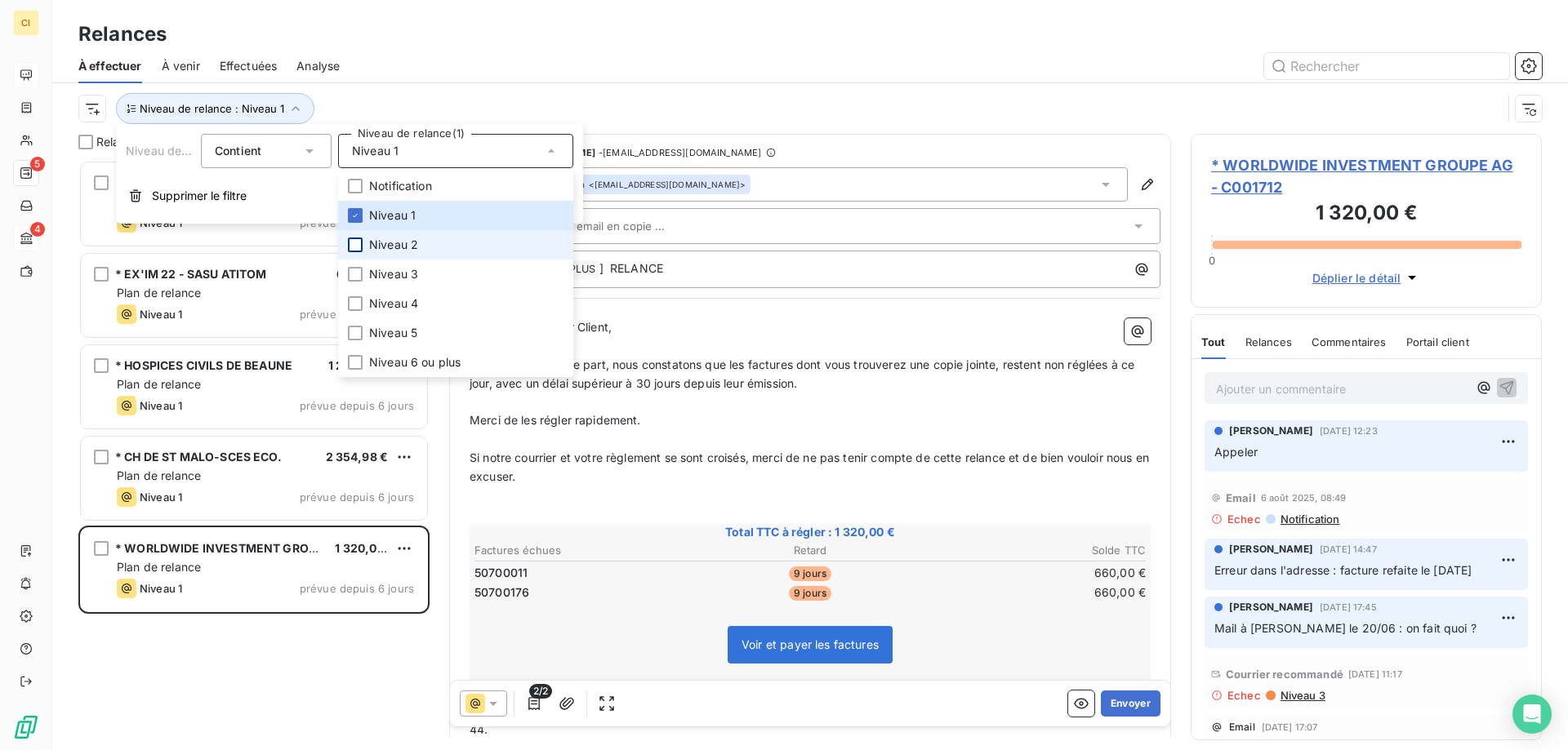
click at [358, 248] on div at bounding box center [356, 245] width 15 height 15
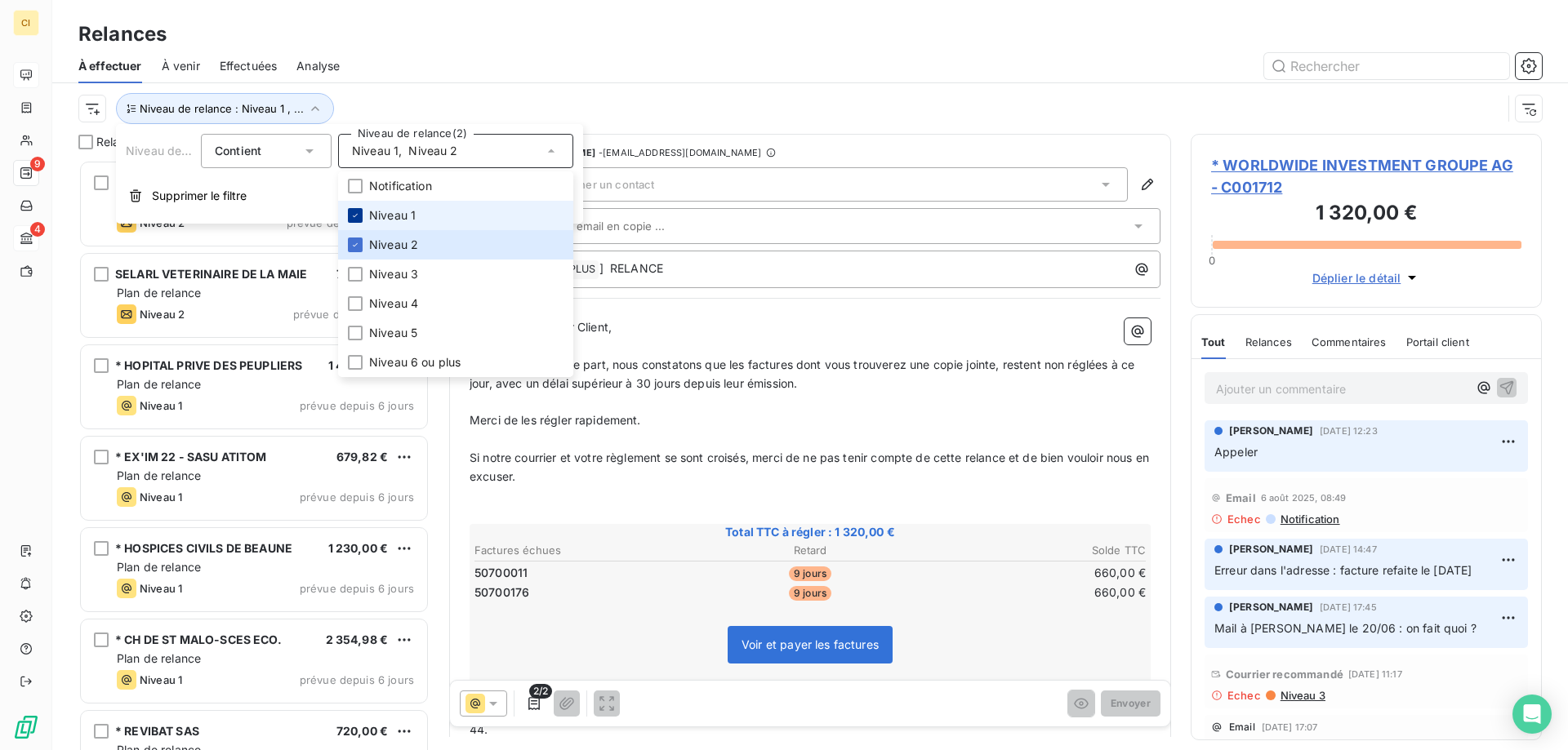
scroll to position [578, 339]
click at [355, 218] on icon at bounding box center [355, 215] width 10 height 10
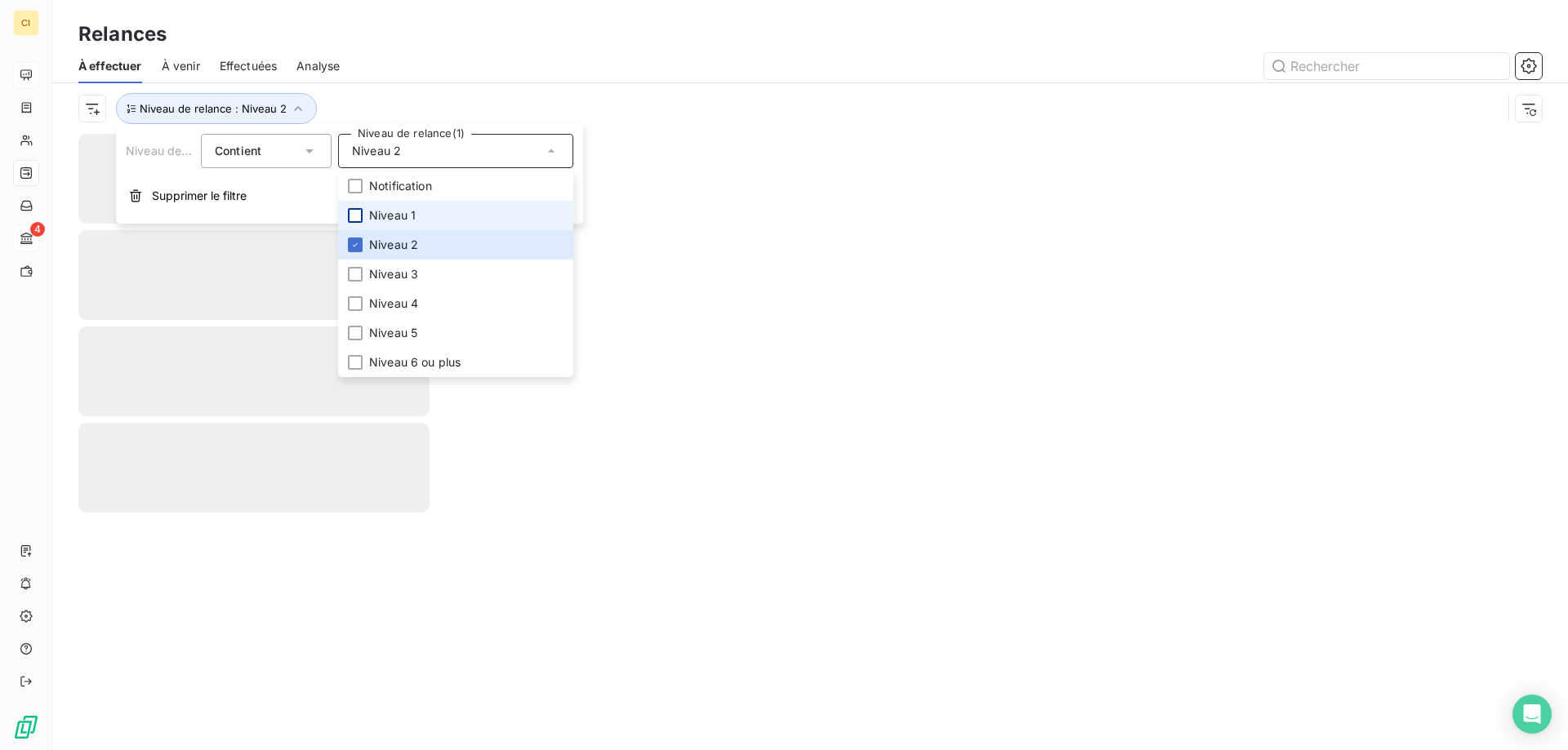
click at [450, 17] on div "Relances À effectuer À venir Effectuées Analyse Niveau de relance : Niveau 2" at bounding box center [810, 67] width 1516 height 134
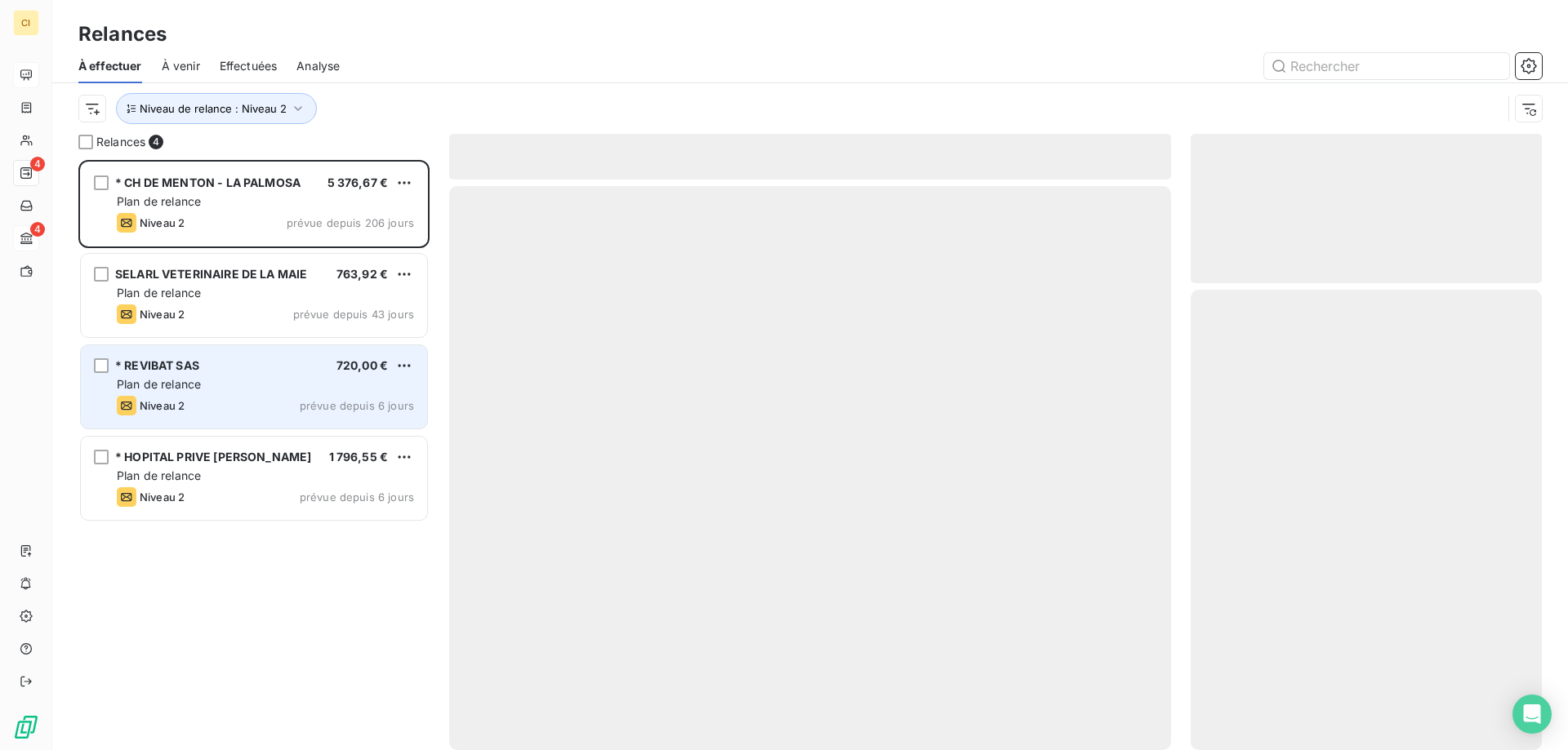
scroll to position [578, 339]
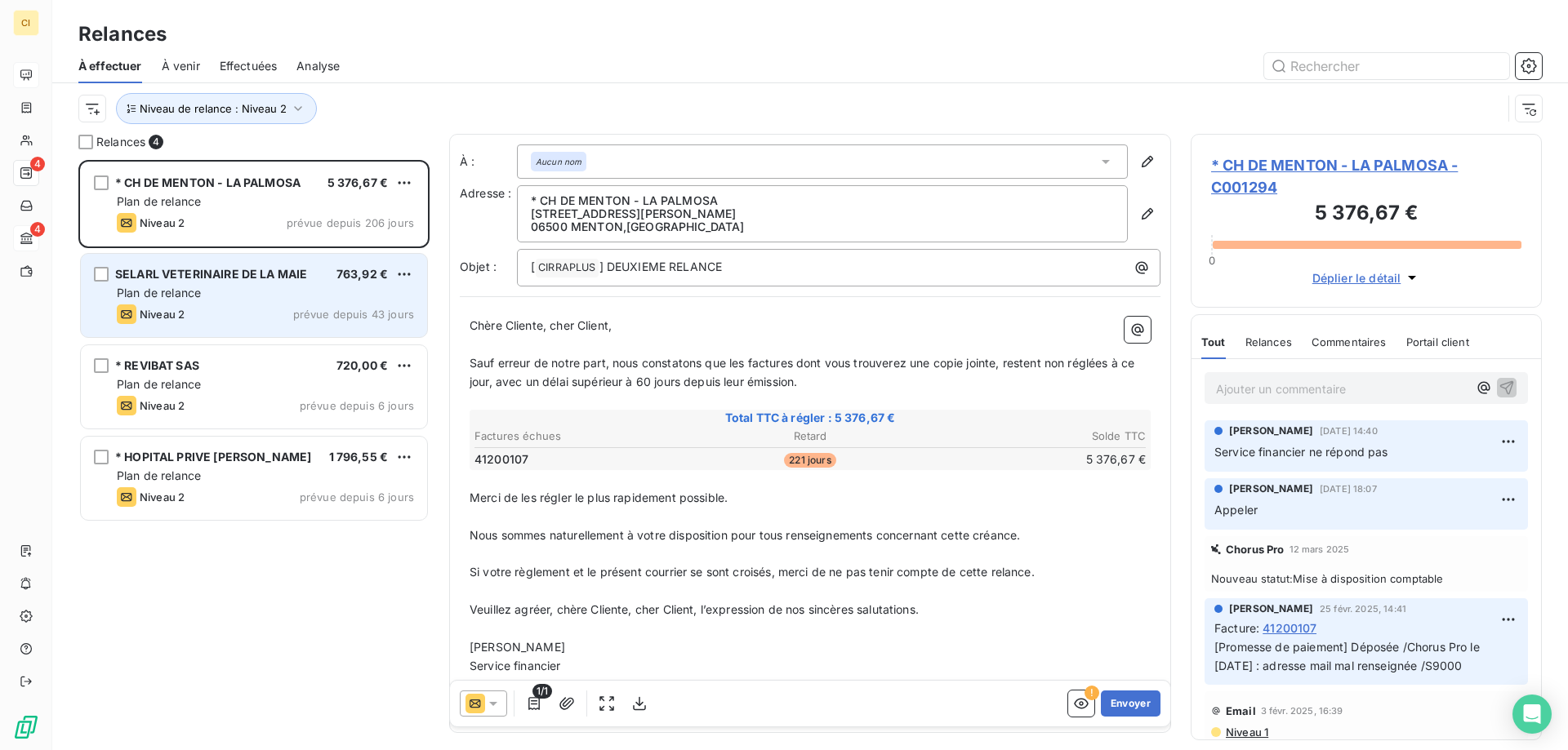
click at [222, 280] on span "SELARL VETERINAIRE DE LA MAIE" at bounding box center [211, 274] width 192 height 14
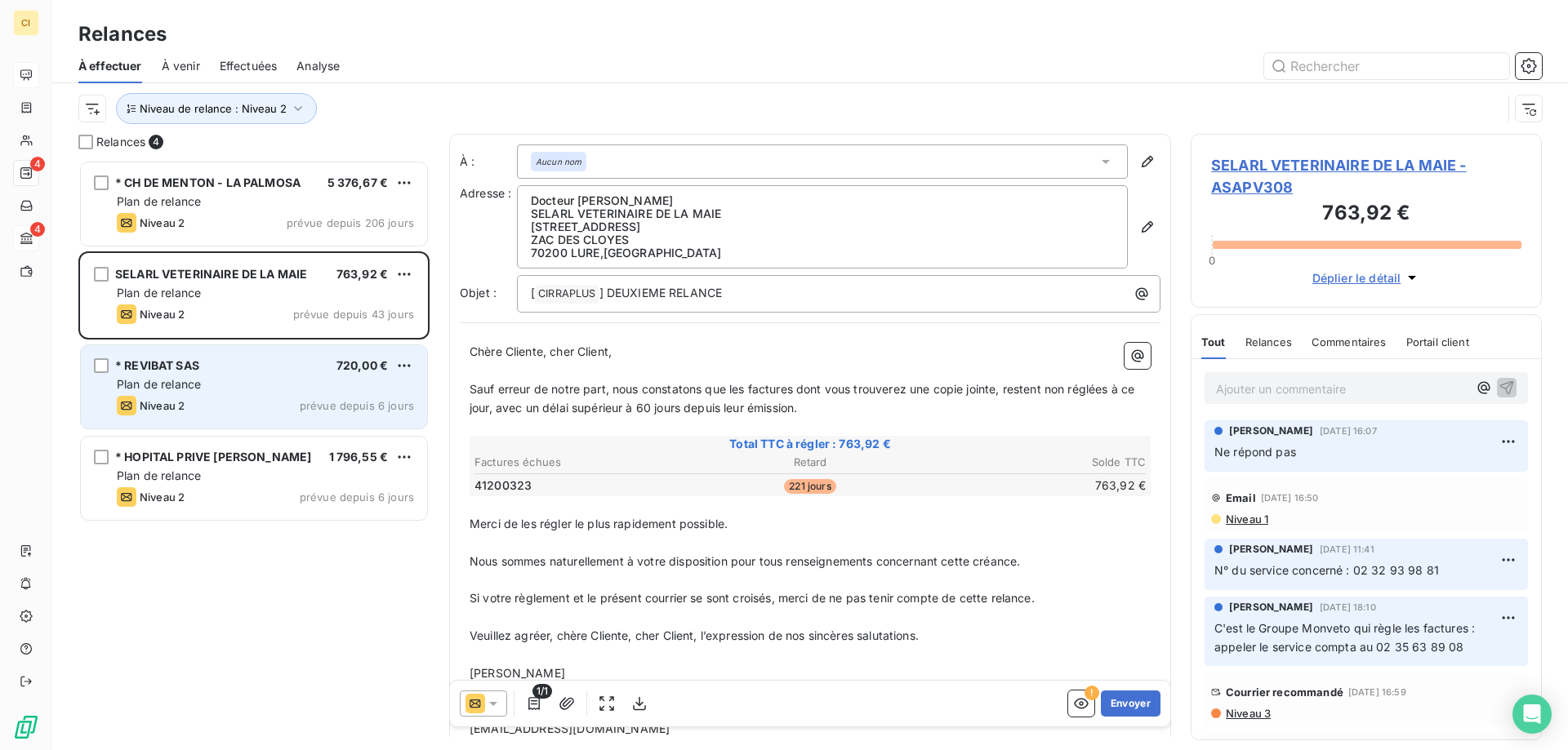
click at [224, 376] on div "Plan de relance" at bounding box center [264, 384] width 297 height 17
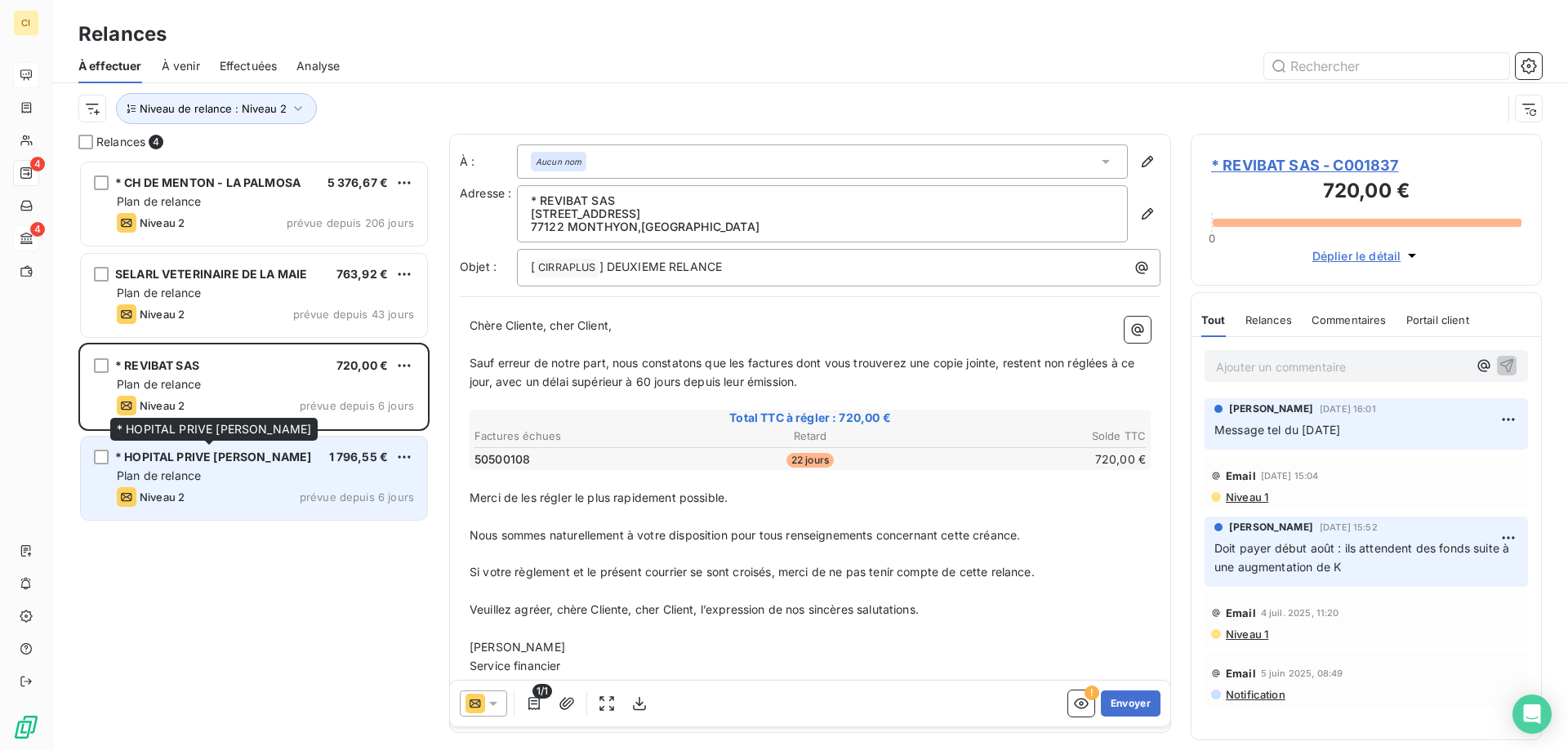
click at [226, 452] on span "* HOPITAL PRIVE [PERSON_NAME]" at bounding box center [213, 456] width 196 height 14
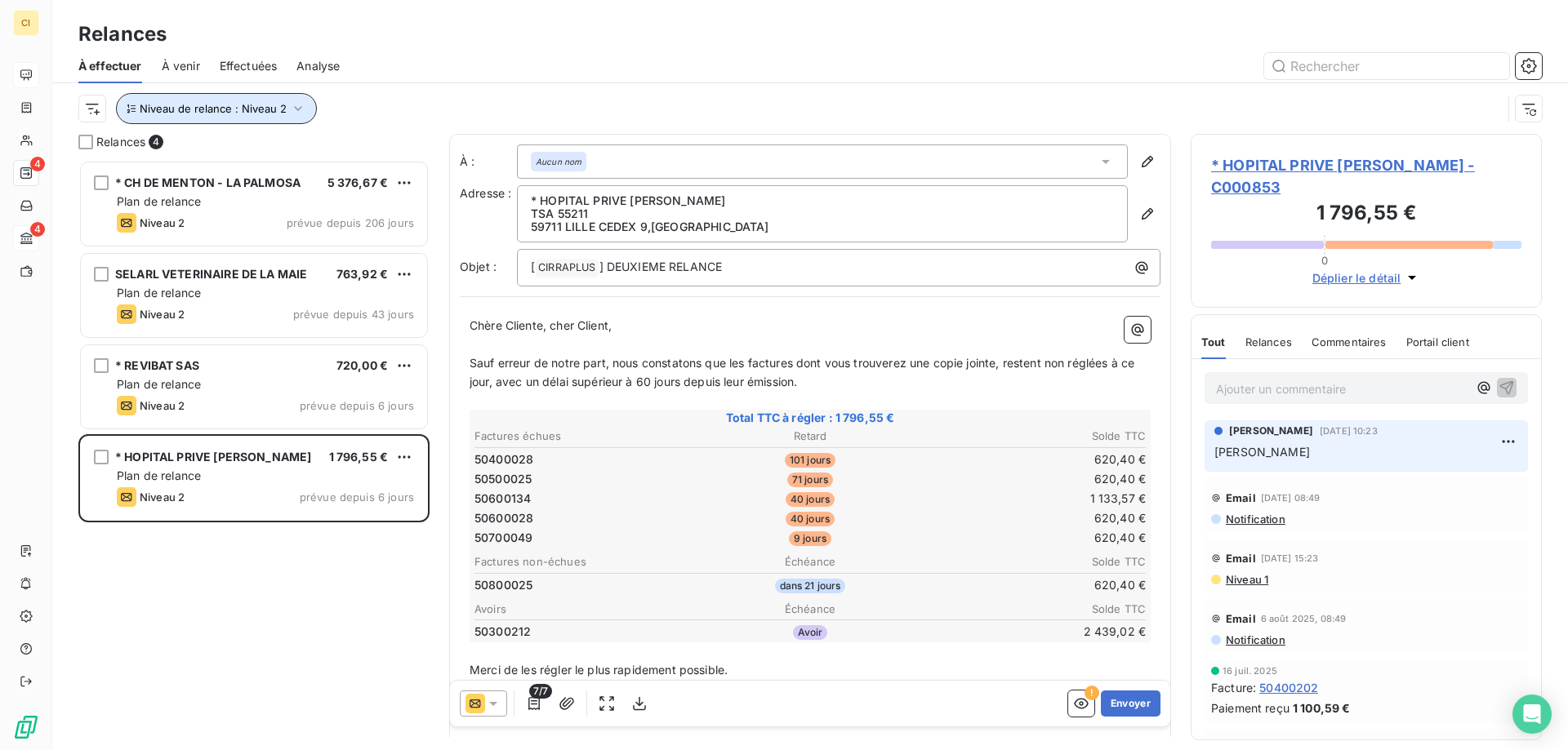
click at [300, 110] on icon "button" at bounding box center [298, 109] width 17 height 17
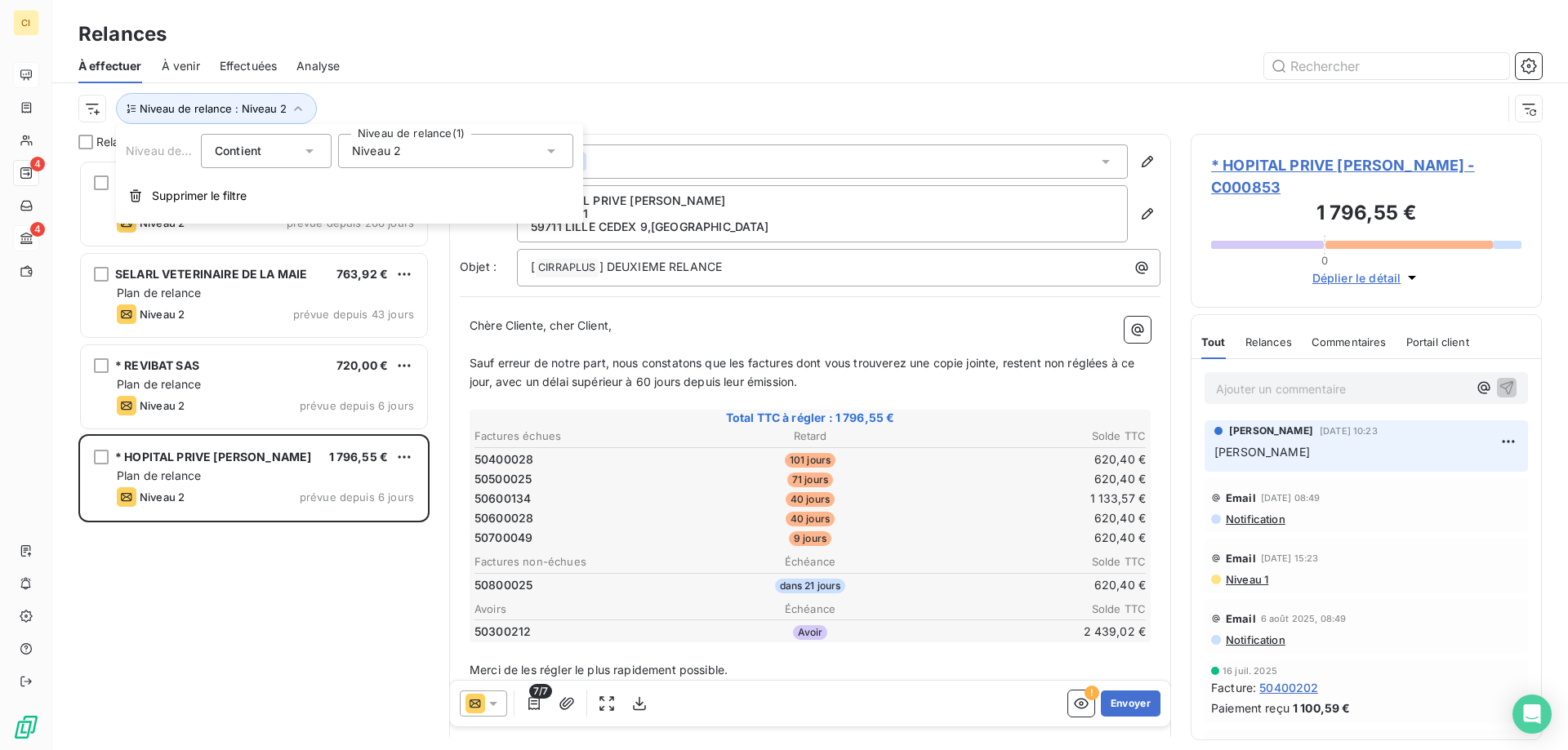
click at [554, 151] on icon at bounding box center [551, 152] width 8 height 4
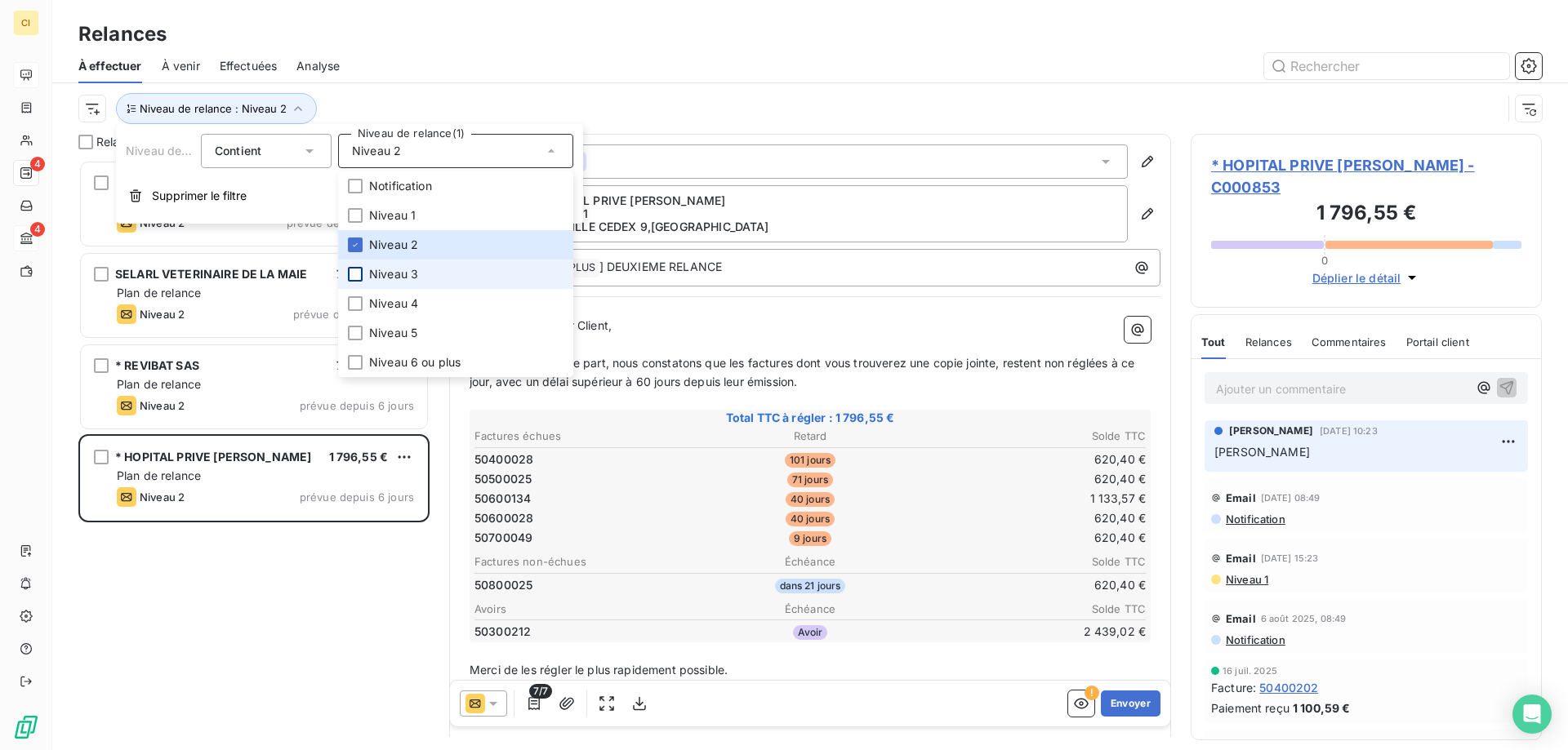
click at [358, 274] on div at bounding box center [356, 275] width 15 height 15
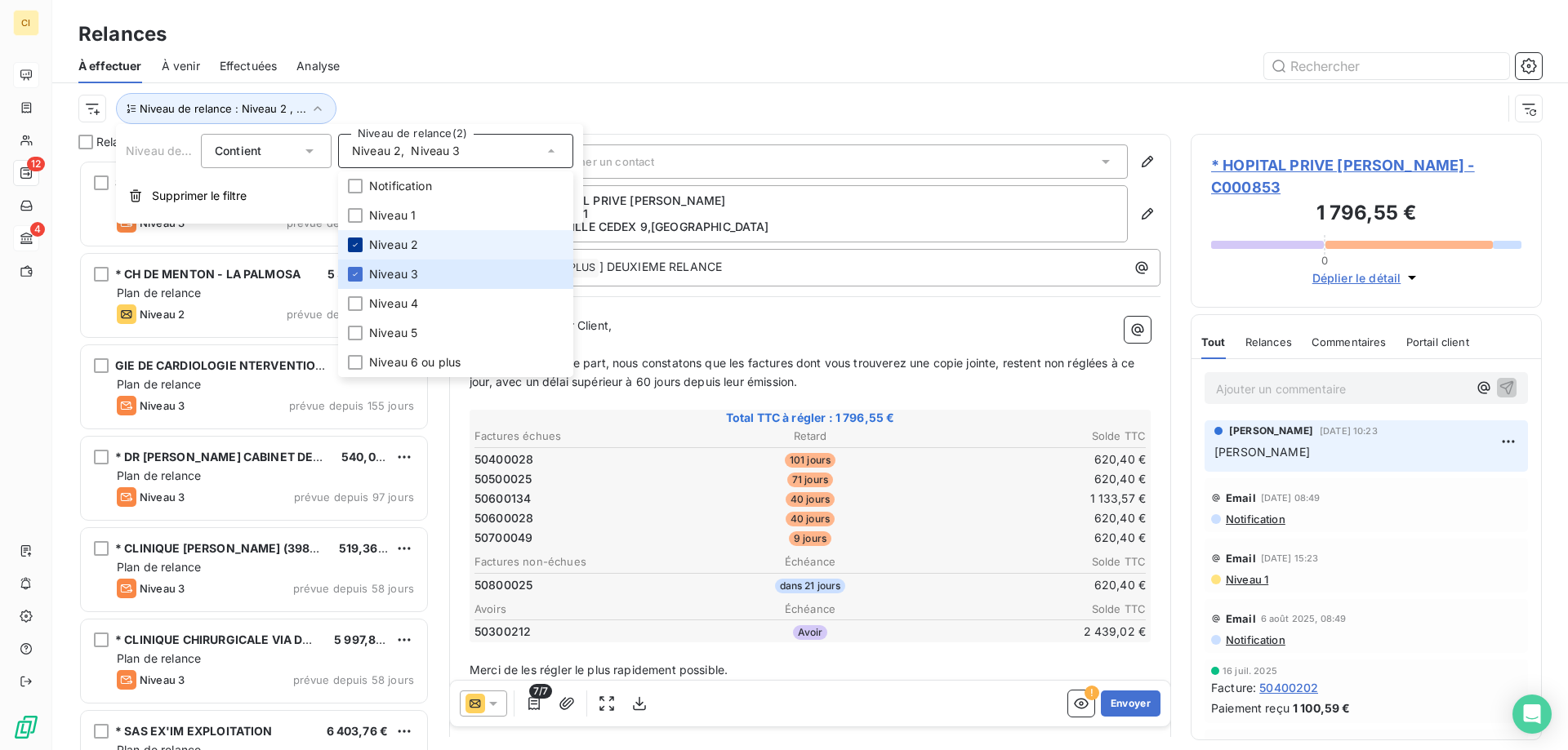
scroll to position [578, 339]
click at [355, 243] on icon at bounding box center [355, 245] width 10 height 10
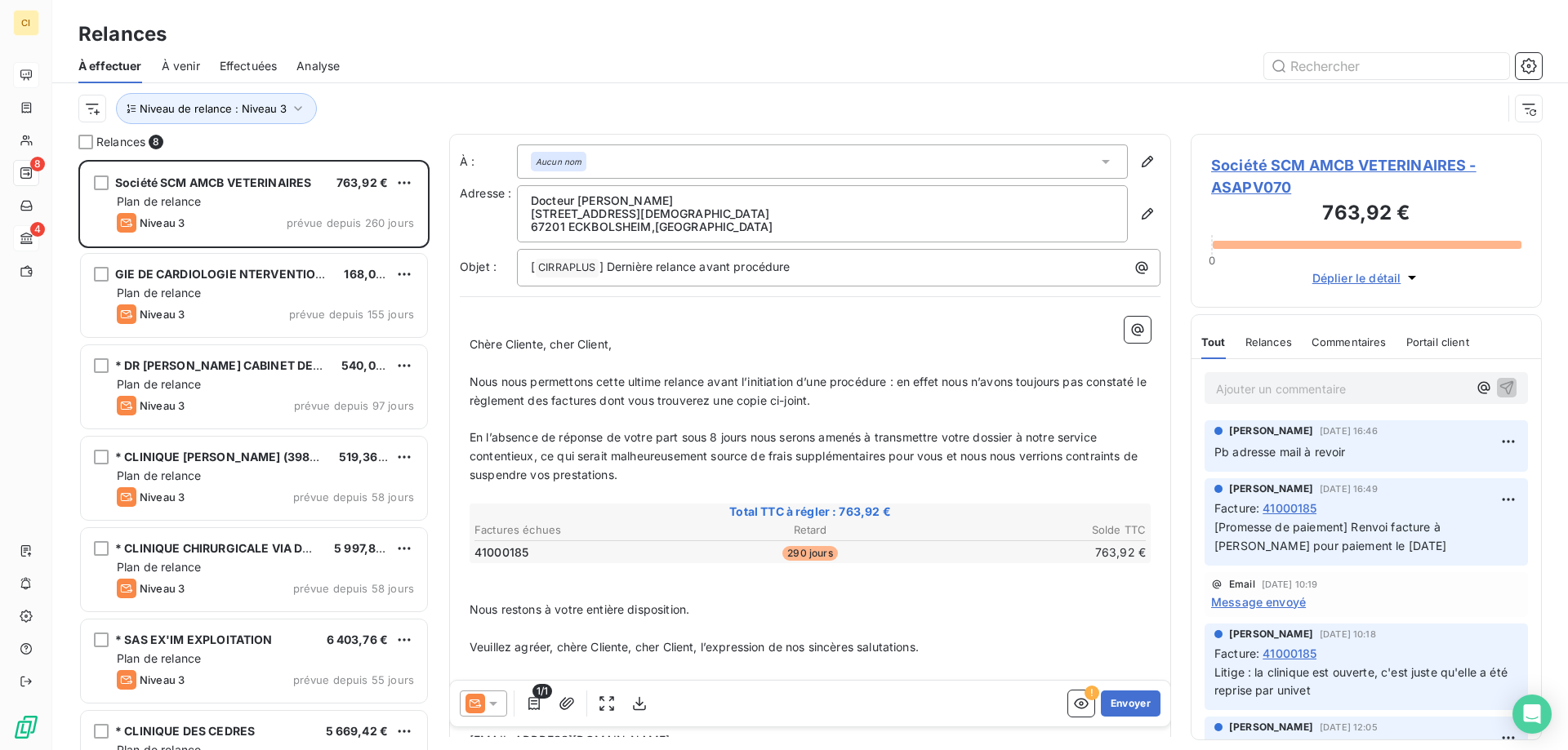
click at [415, 23] on div "Relances" at bounding box center [810, 34] width 1516 height 30
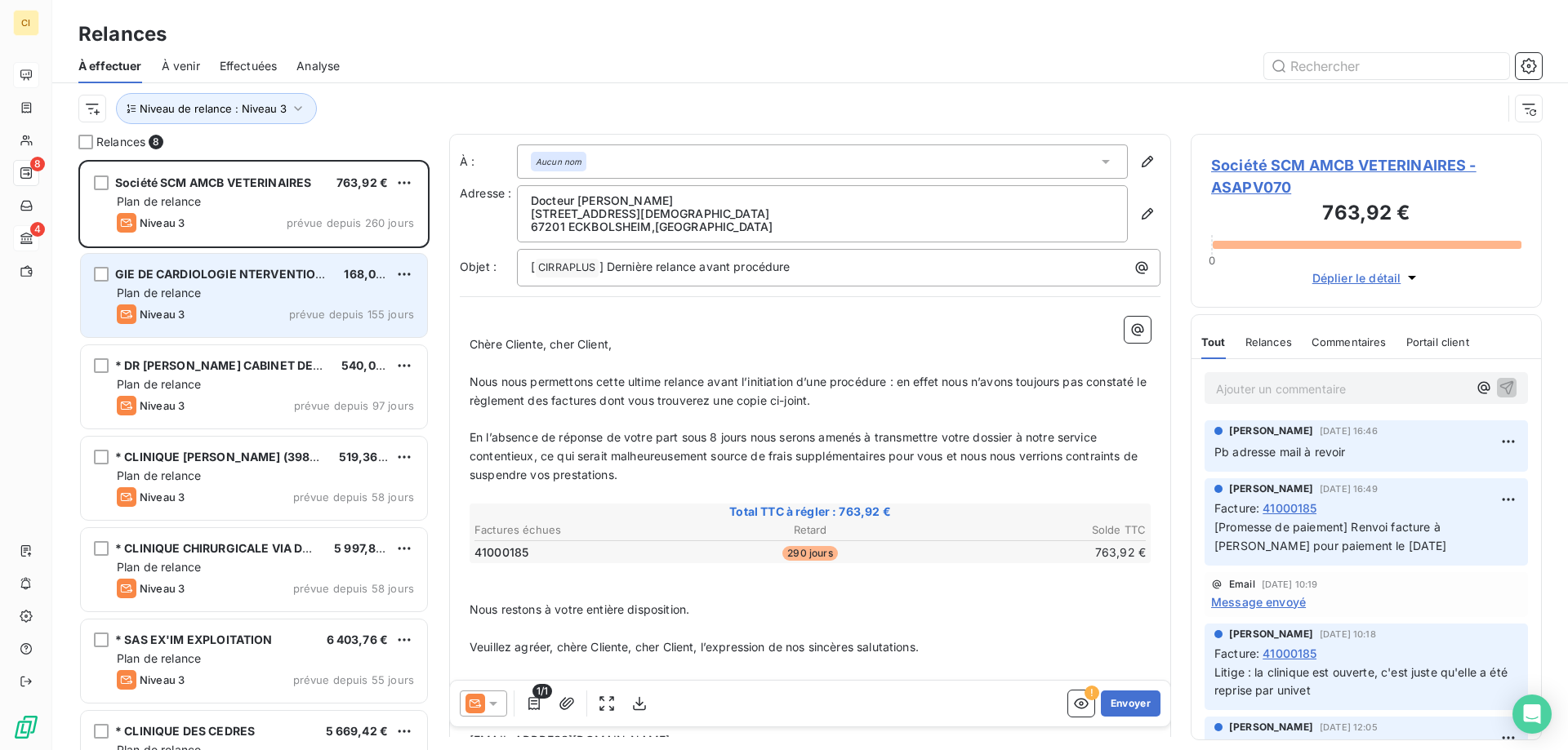
click at [250, 313] on div "Niveau 3 prévue depuis 155 jours" at bounding box center [264, 314] width 297 height 20
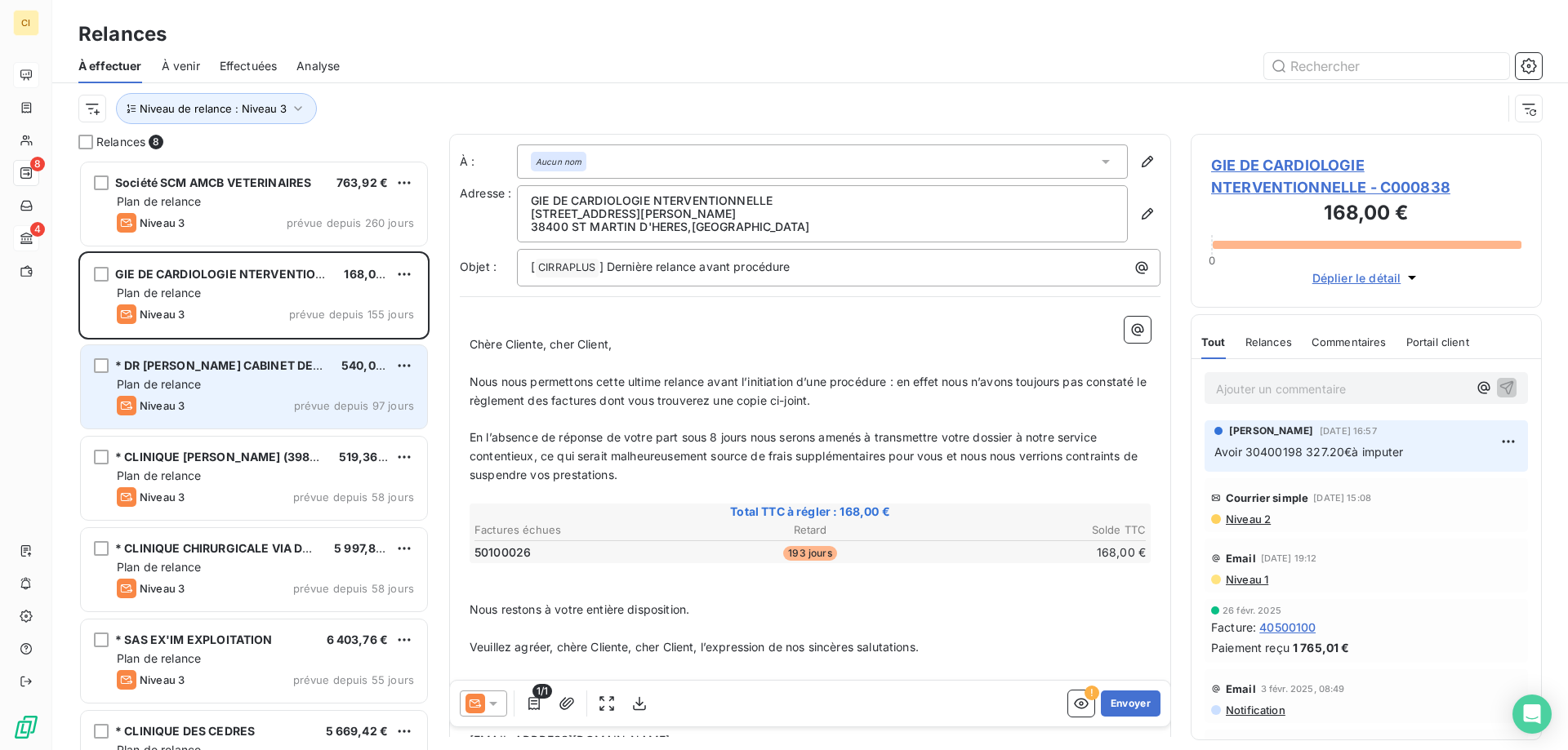
click at [233, 368] on span "* DR BONNET JEAN-MARIE CABINET DENTAIRE" at bounding box center [236, 365] width 240 height 14
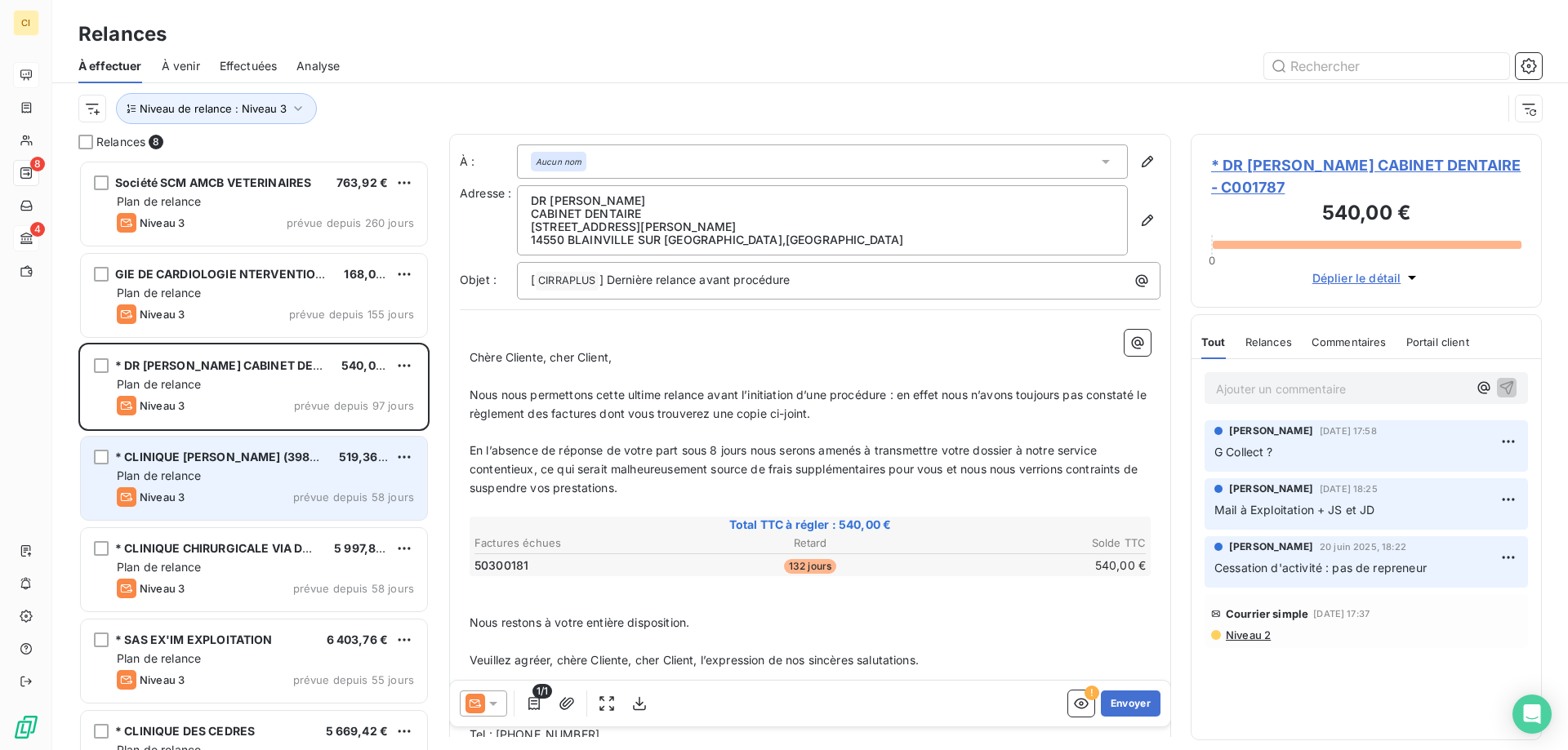
click at [215, 470] on div "Plan de relance" at bounding box center [264, 476] width 297 height 17
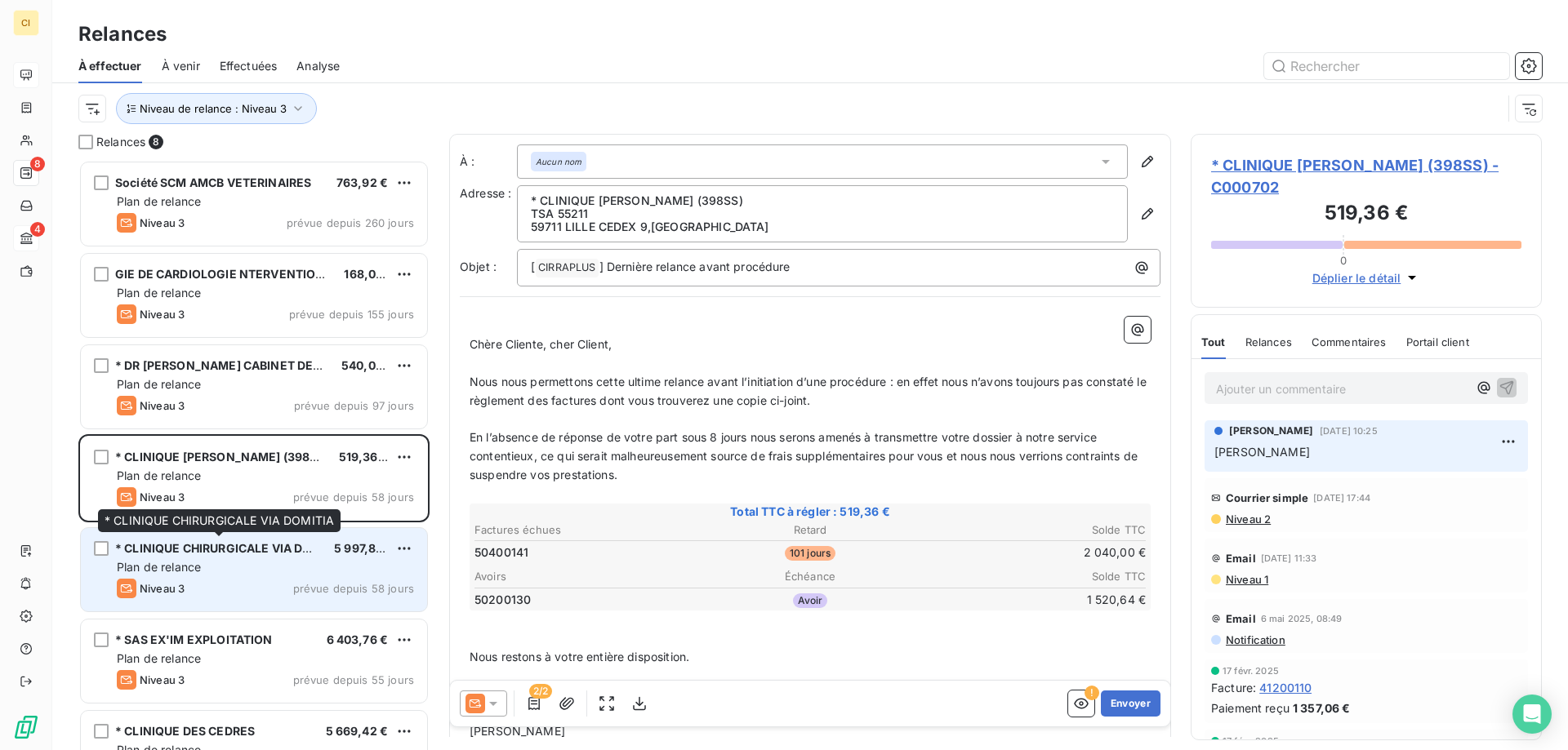
click at [212, 551] on span "* CLINIQUE CHIRURGICALE VIA DOMITIA" at bounding box center [230, 548] width 229 height 14
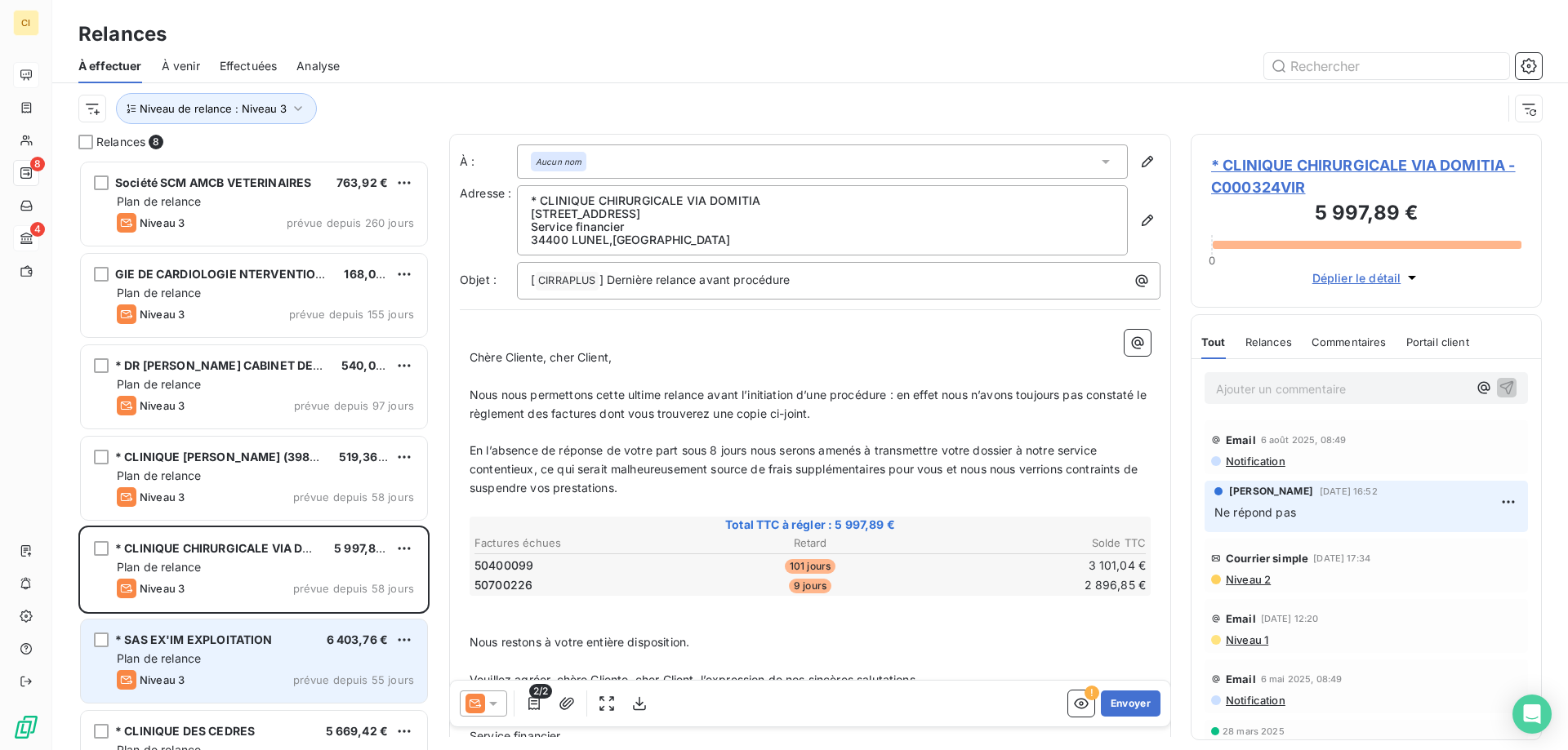
click at [236, 655] on div "Plan de relance" at bounding box center [264, 659] width 297 height 17
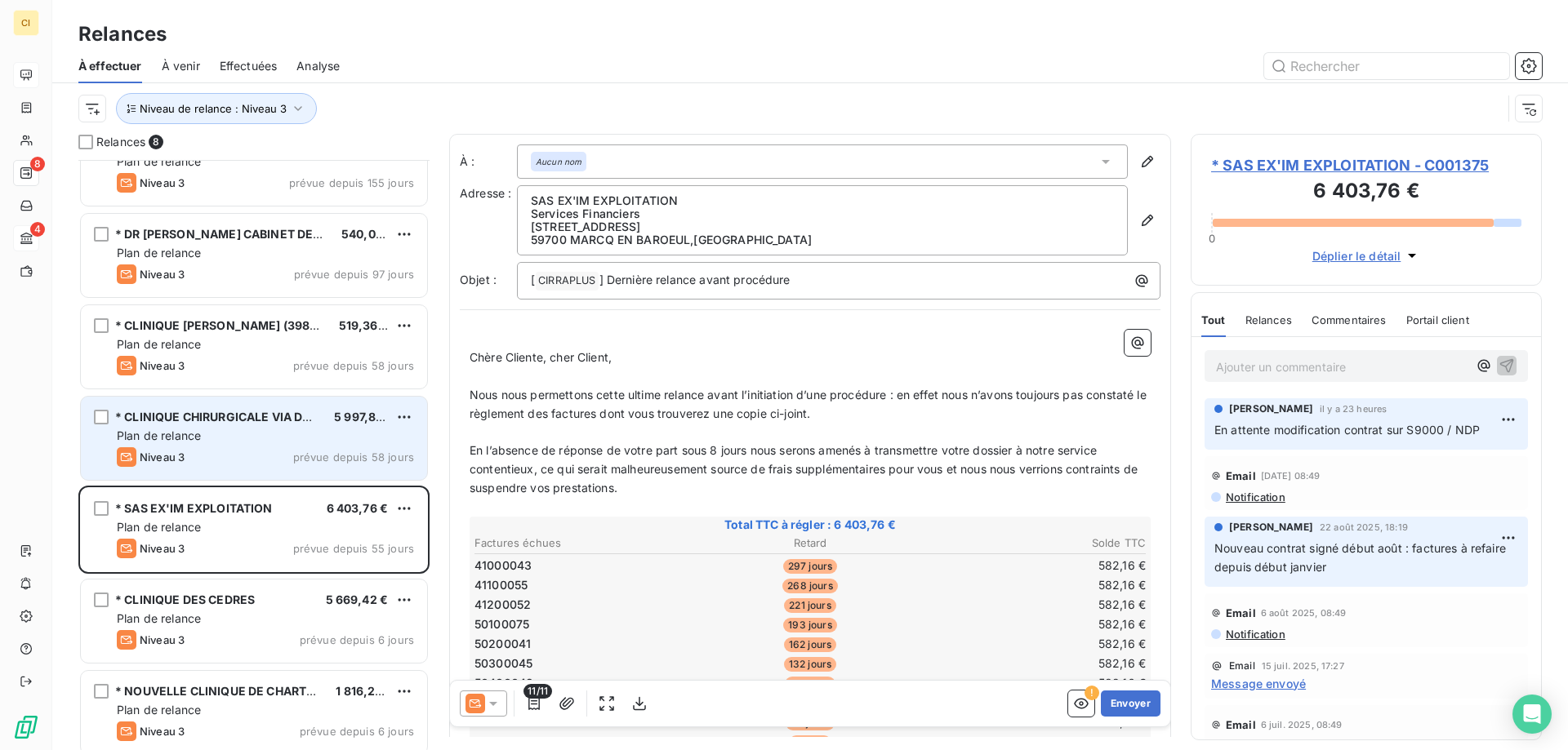
scroll to position [142, 0]
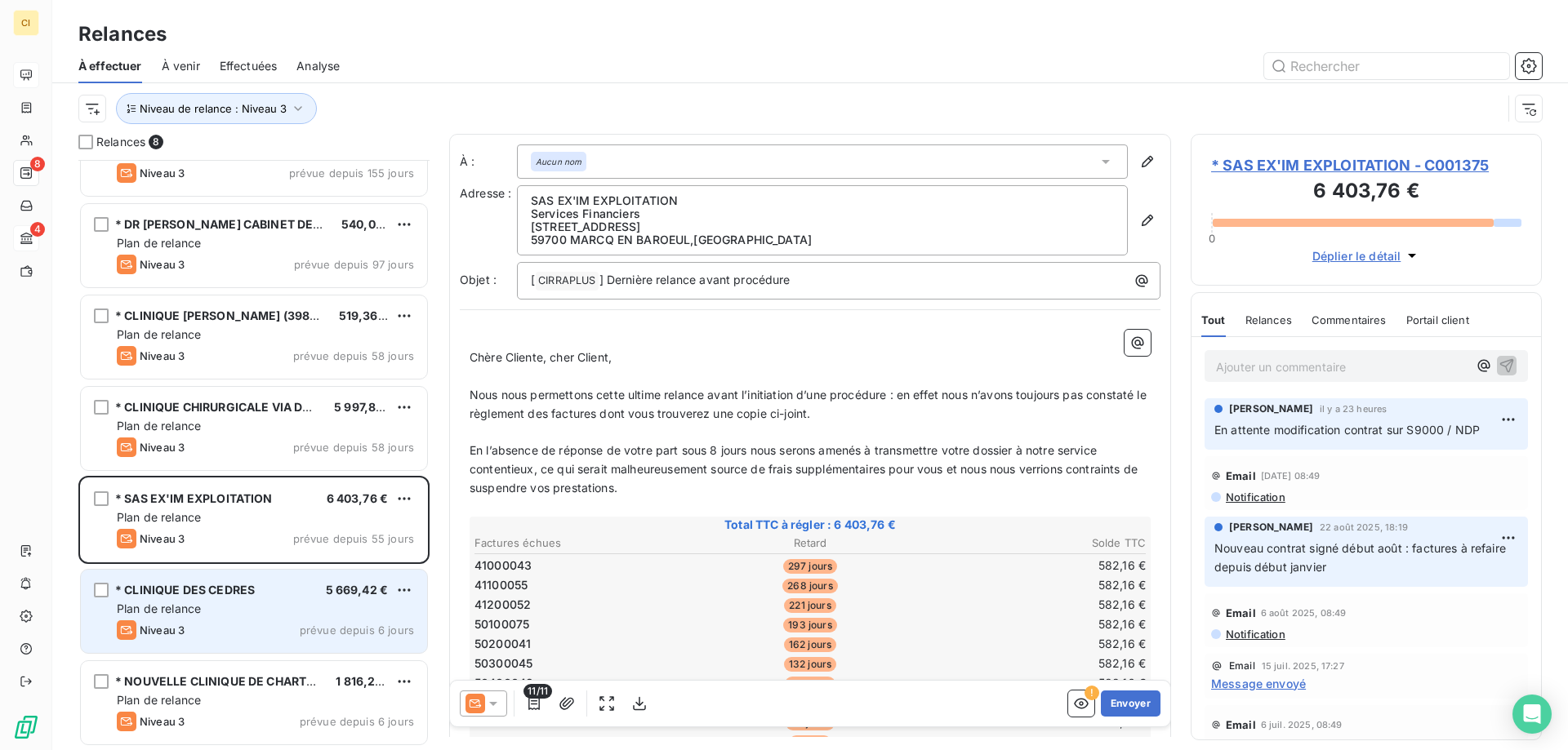
click at [246, 614] on div "Plan de relance" at bounding box center [264, 609] width 297 height 17
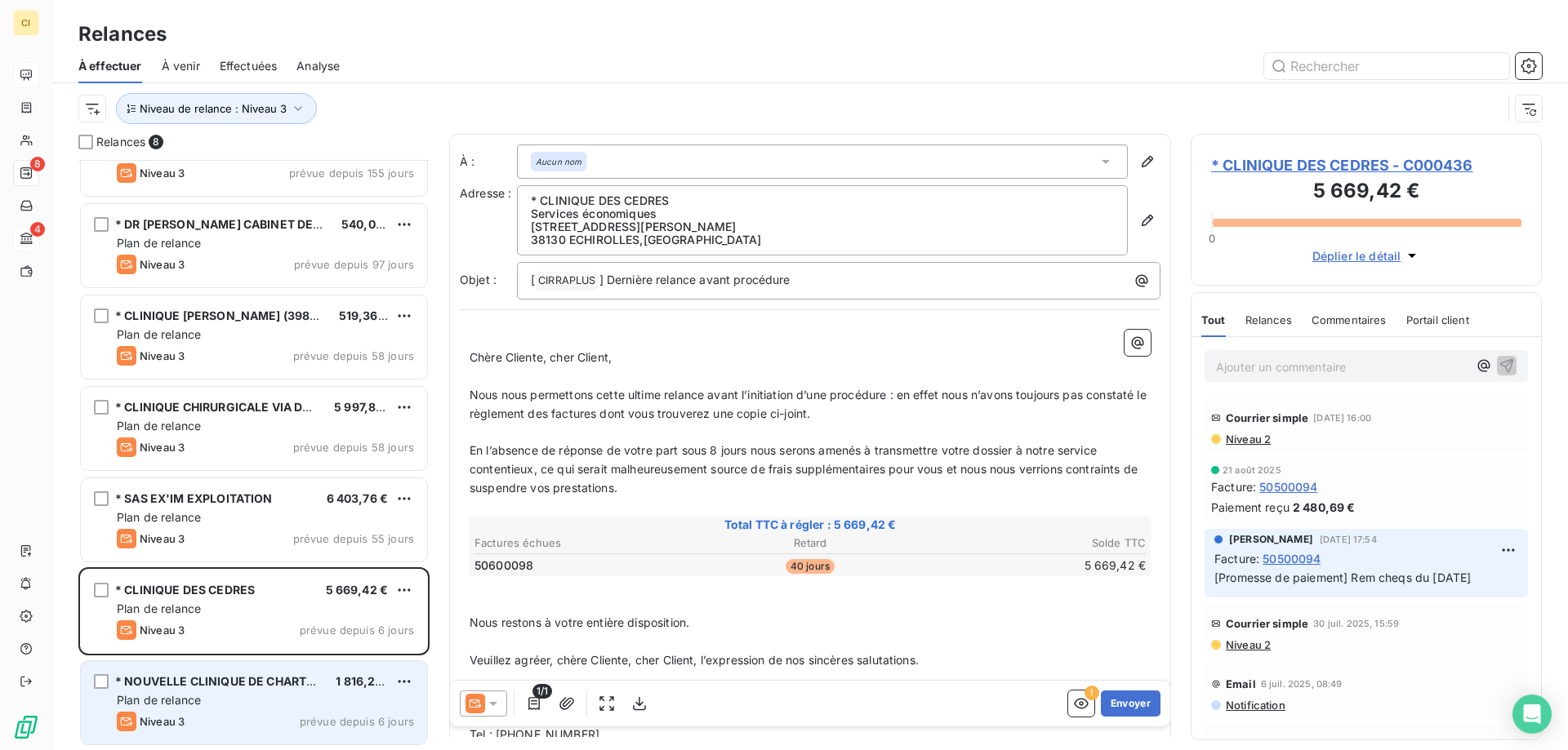
click at [237, 708] on div "* NOUVELLE CLINIQUE DE CHARTREUSE 1 816,24 € Plan de relance Niveau 3 prévue de…" at bounding box center [254, 703] width 346 height 83
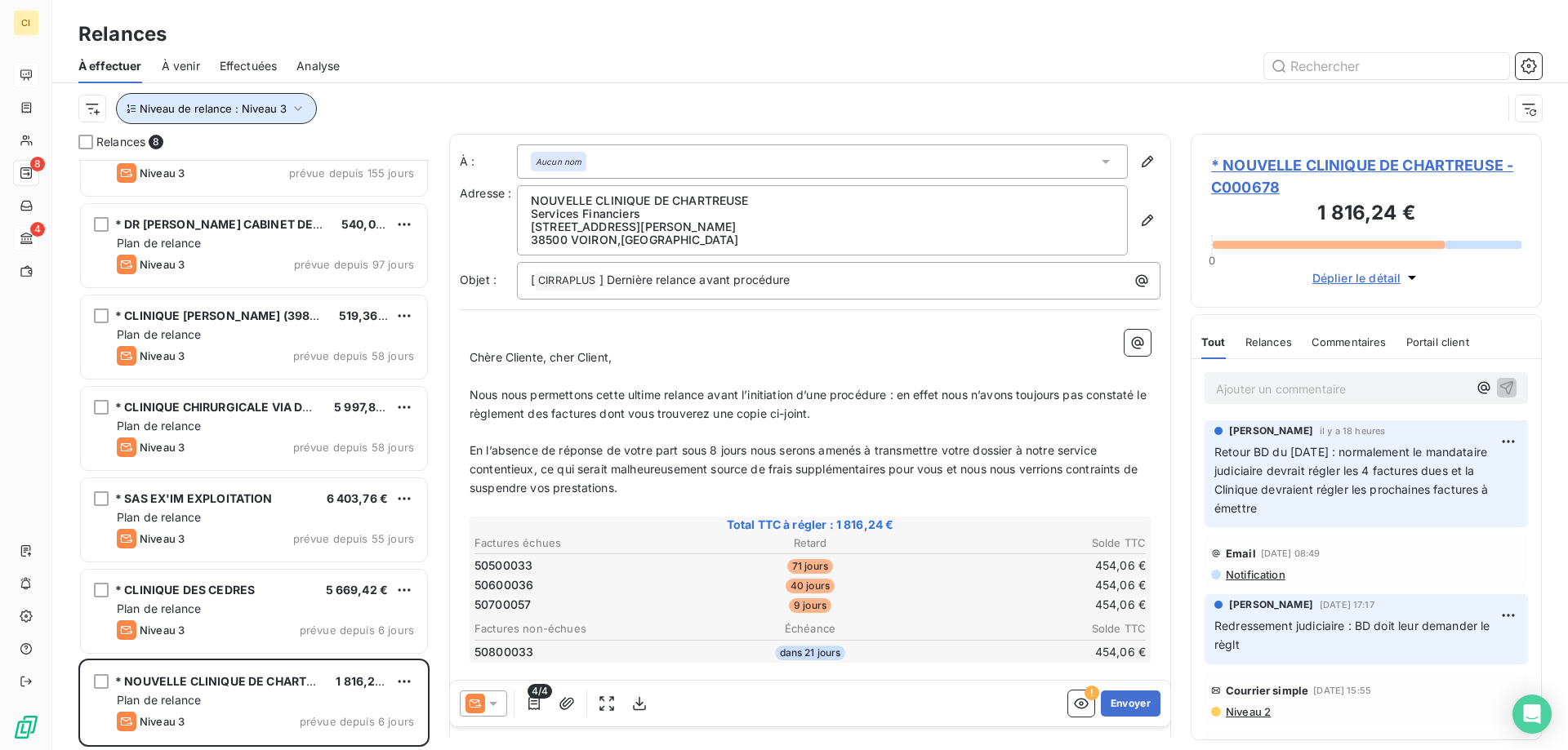
click at [296, 106] on icon "button" at bounding box center [298, 109] width 17 height 17
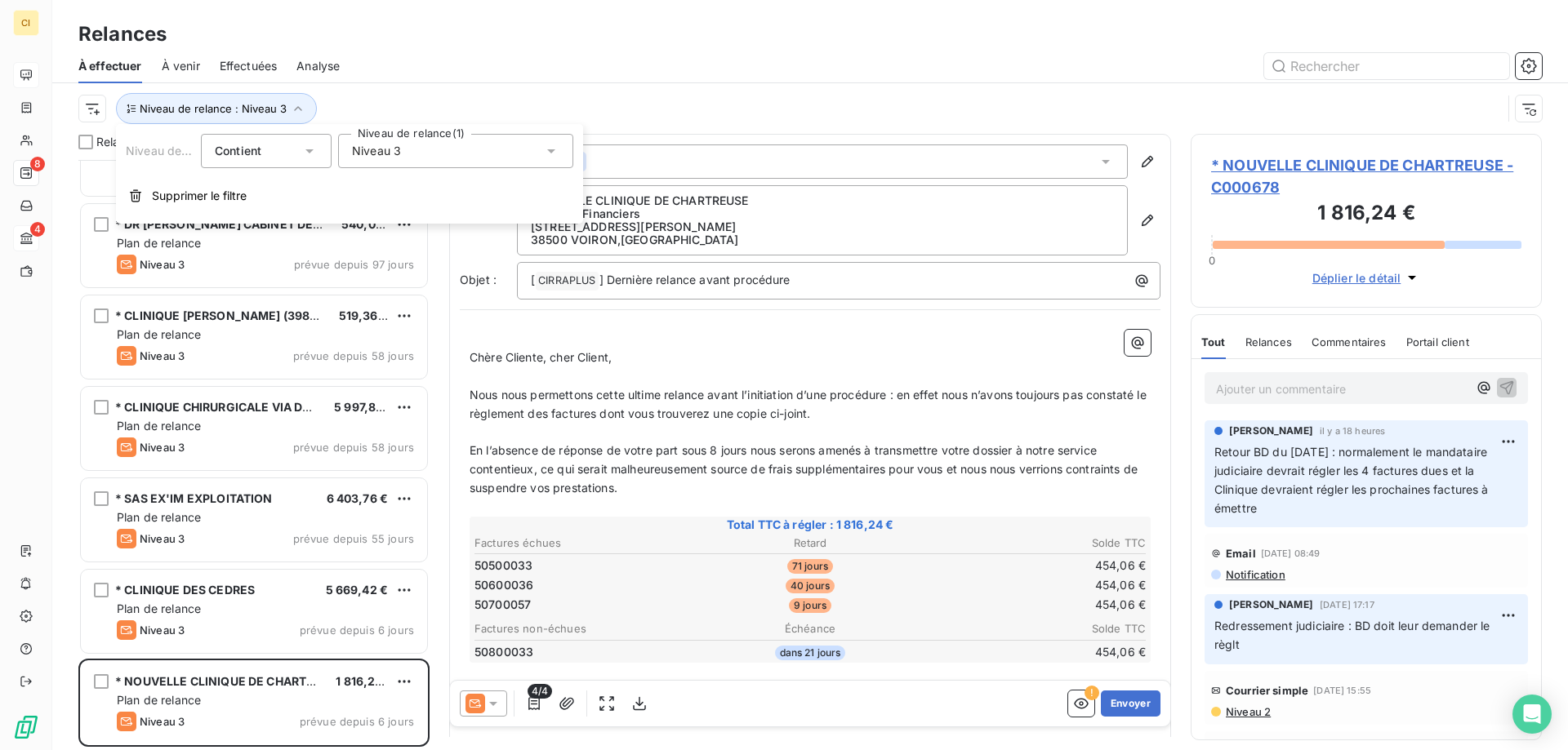
click at [547, 154] on icon at bounding box center [551, 152] width 17 height 17
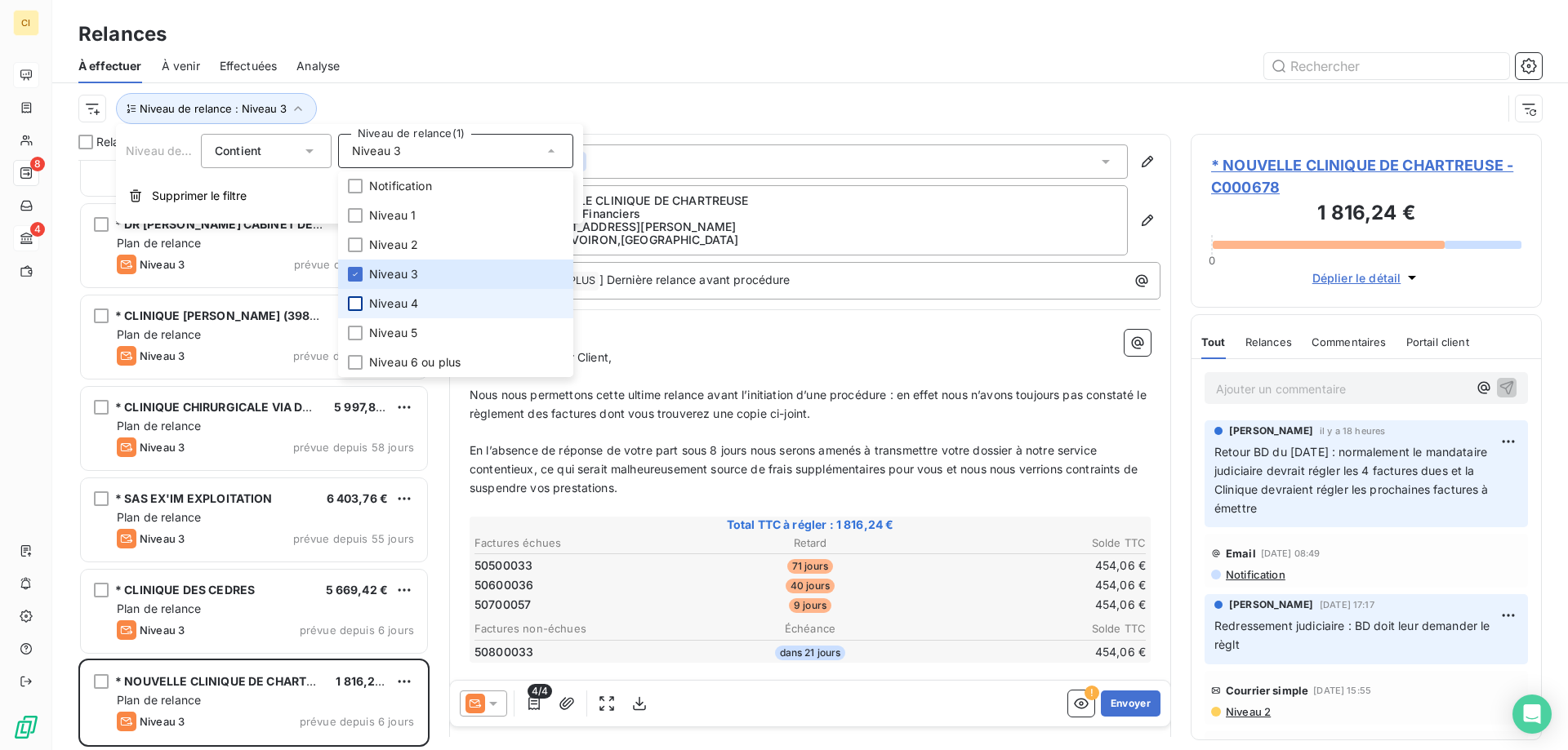
drag, startPoint x: 350, startPoint y: 306, endPoint x: 350, endPoint y: 283, distance: 23.0
click at [350, 305] on div at bounding box center [356, 303] width 15 height 15
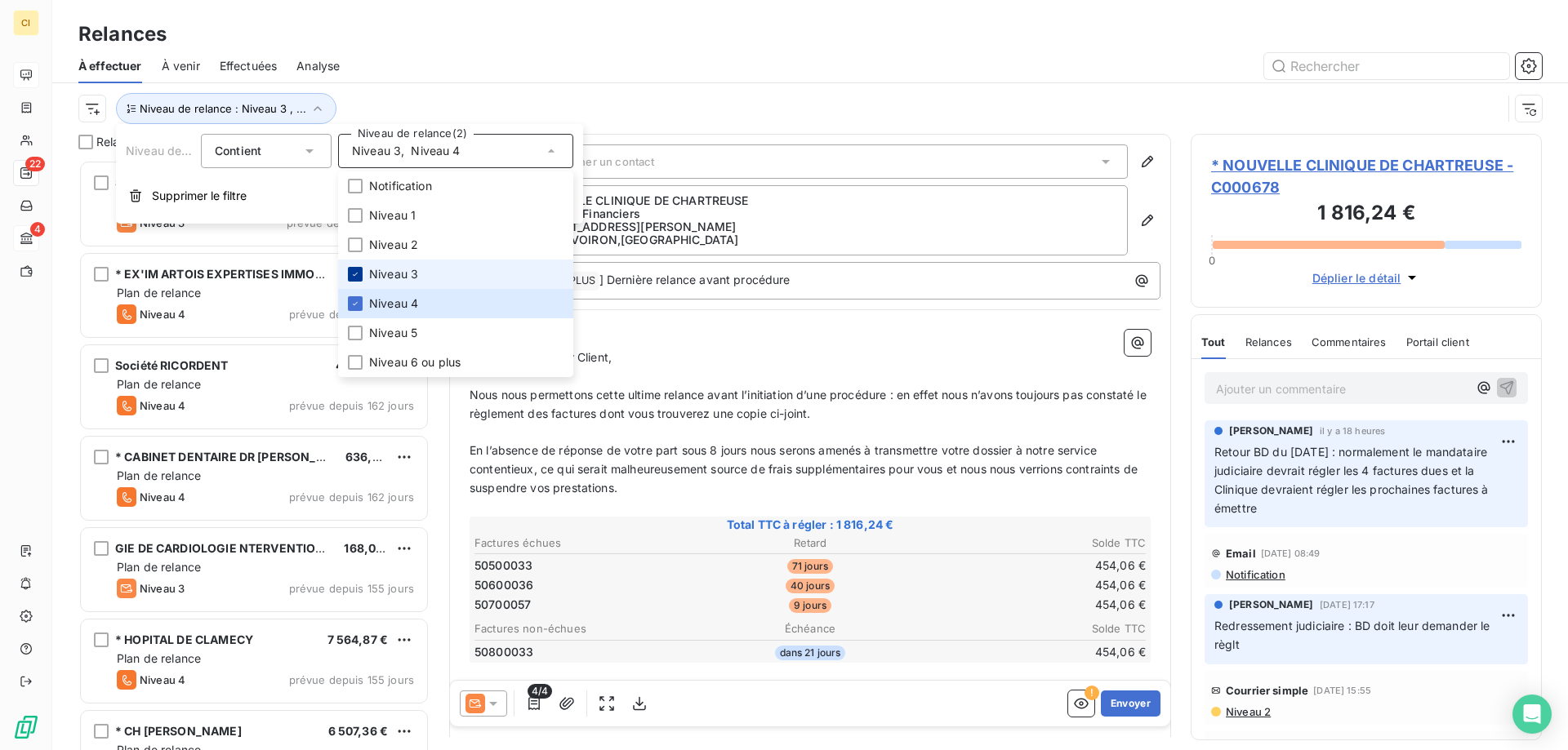
scroll to position [578, 339]
click at [356, 273] on icon at bounding box center [355, 274] width 10 height 10
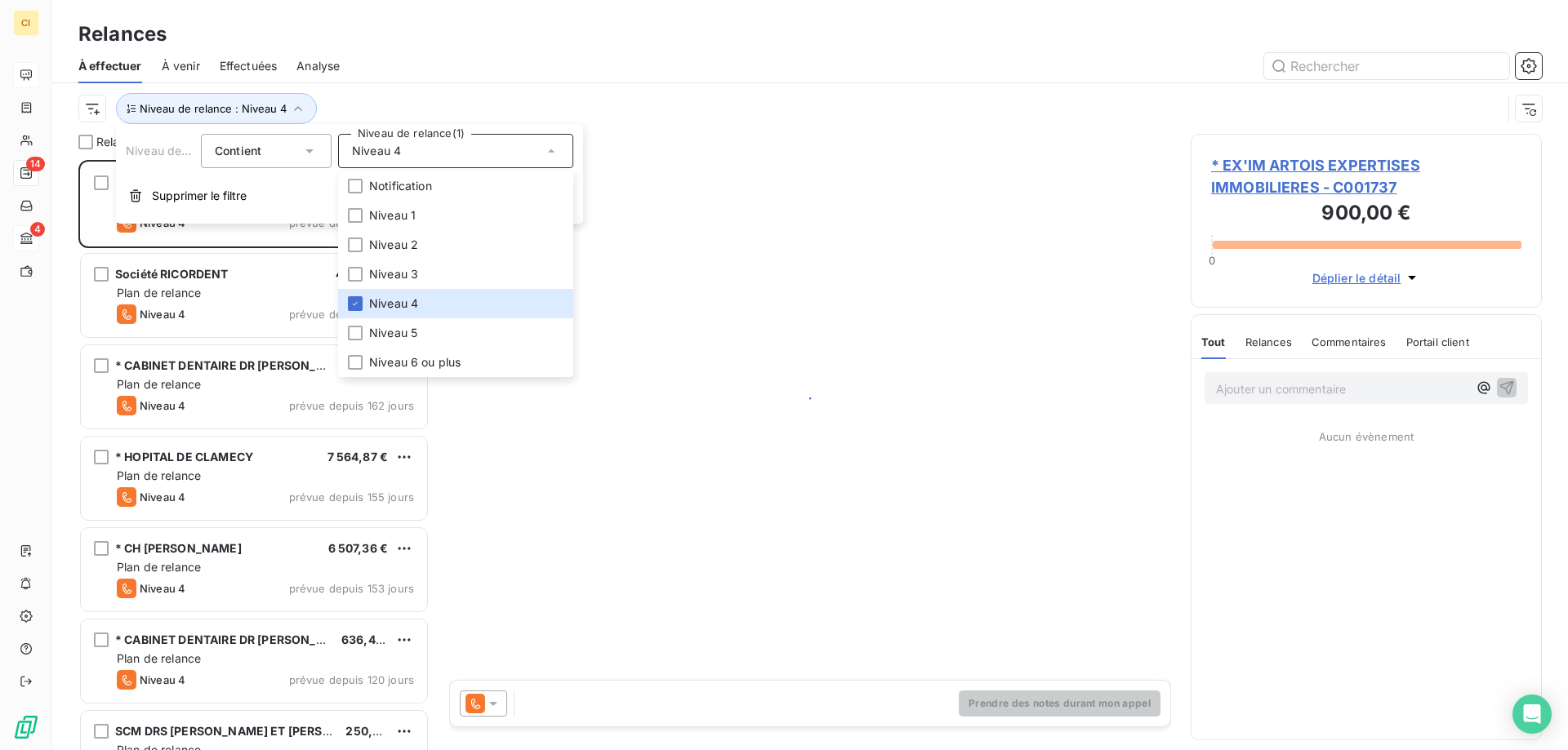
scroll to position [578, 339]
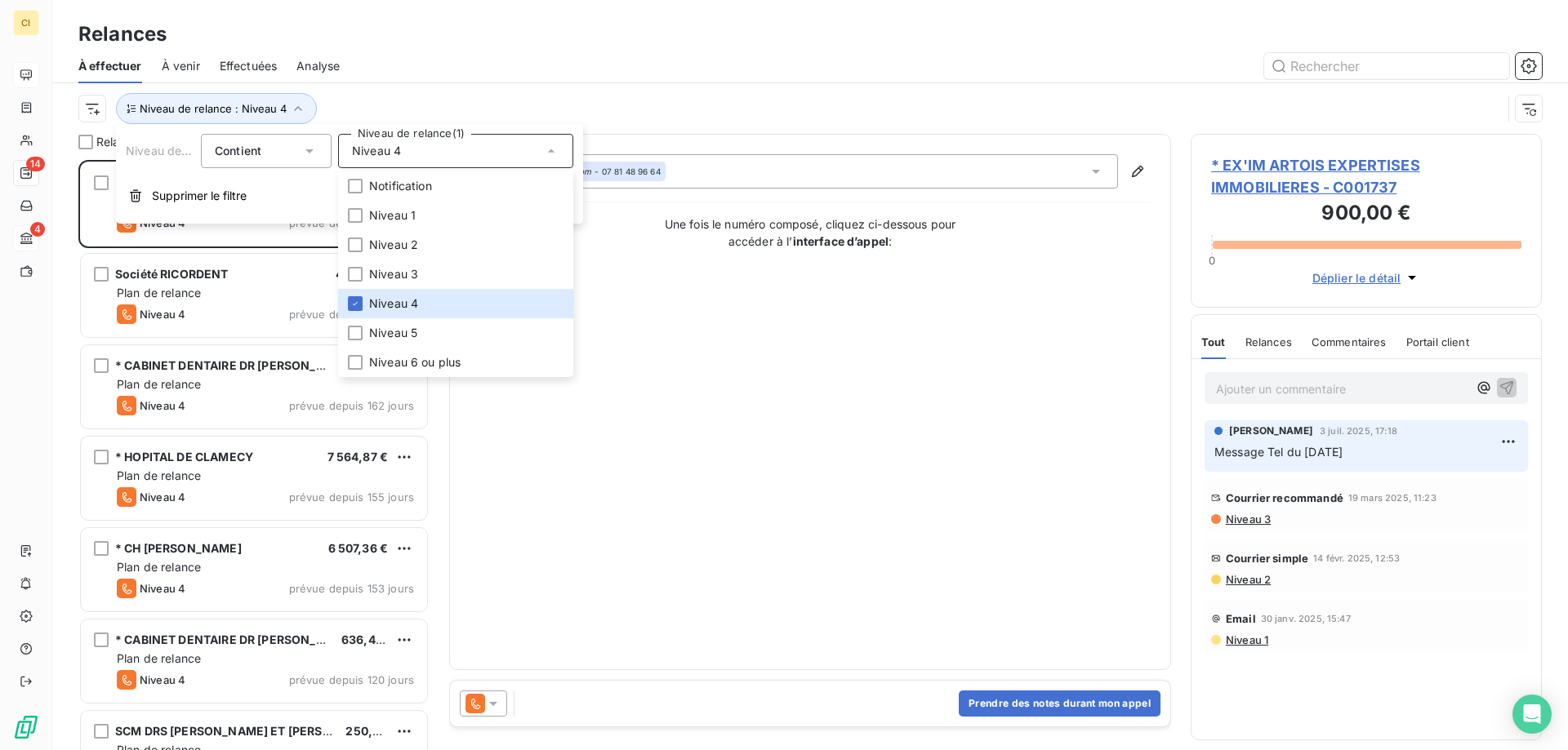
click at [468, 46] on div "Relances" at bounding box center [810, 34] width 1516 height 30
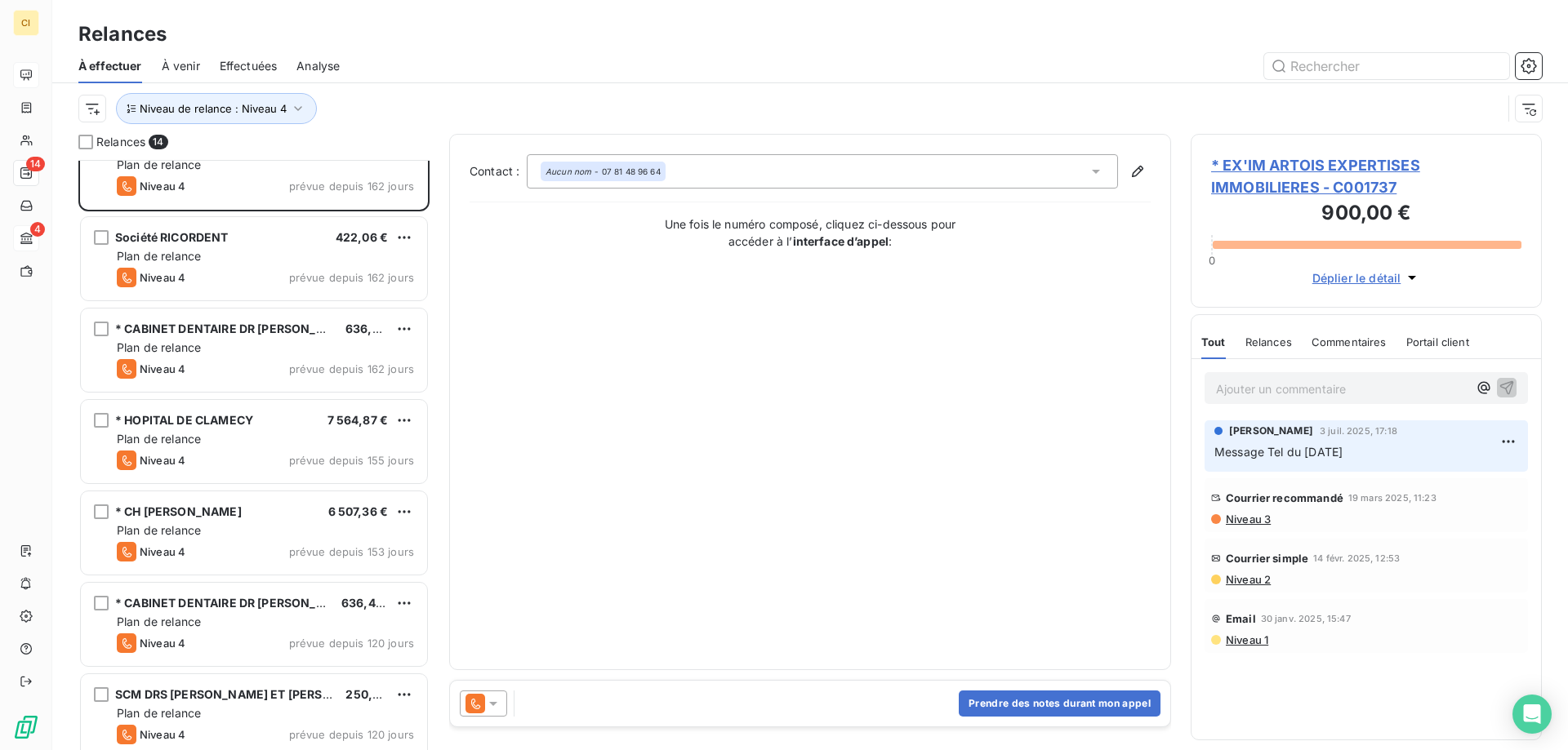
scroll to position [0, 0]
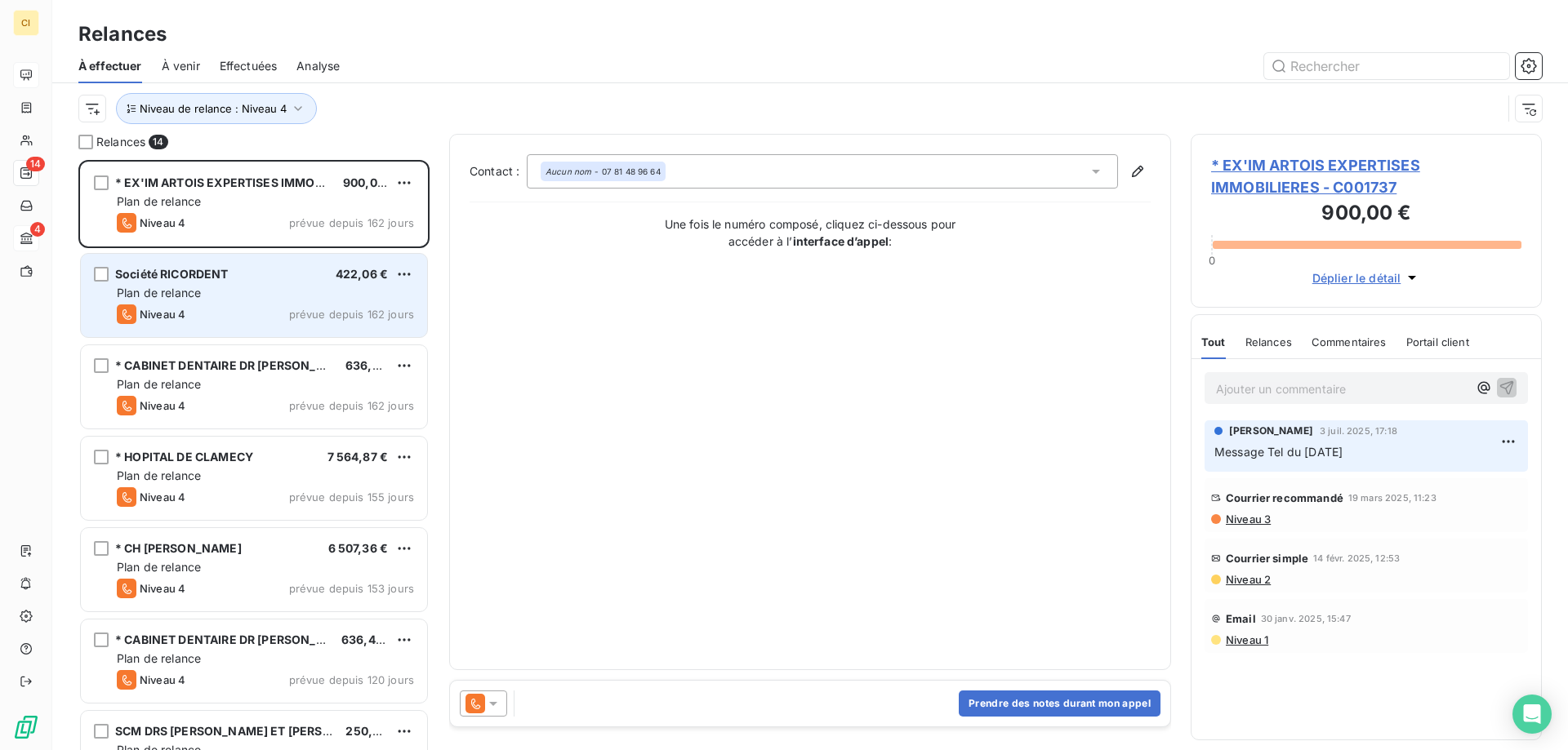
click at [235, 301] on div "Société RICORDENT 422,06 € Plan de relance Niveau 4 prévue depuis 162 jours" at bounding box center [254, 295] width 346 height 83
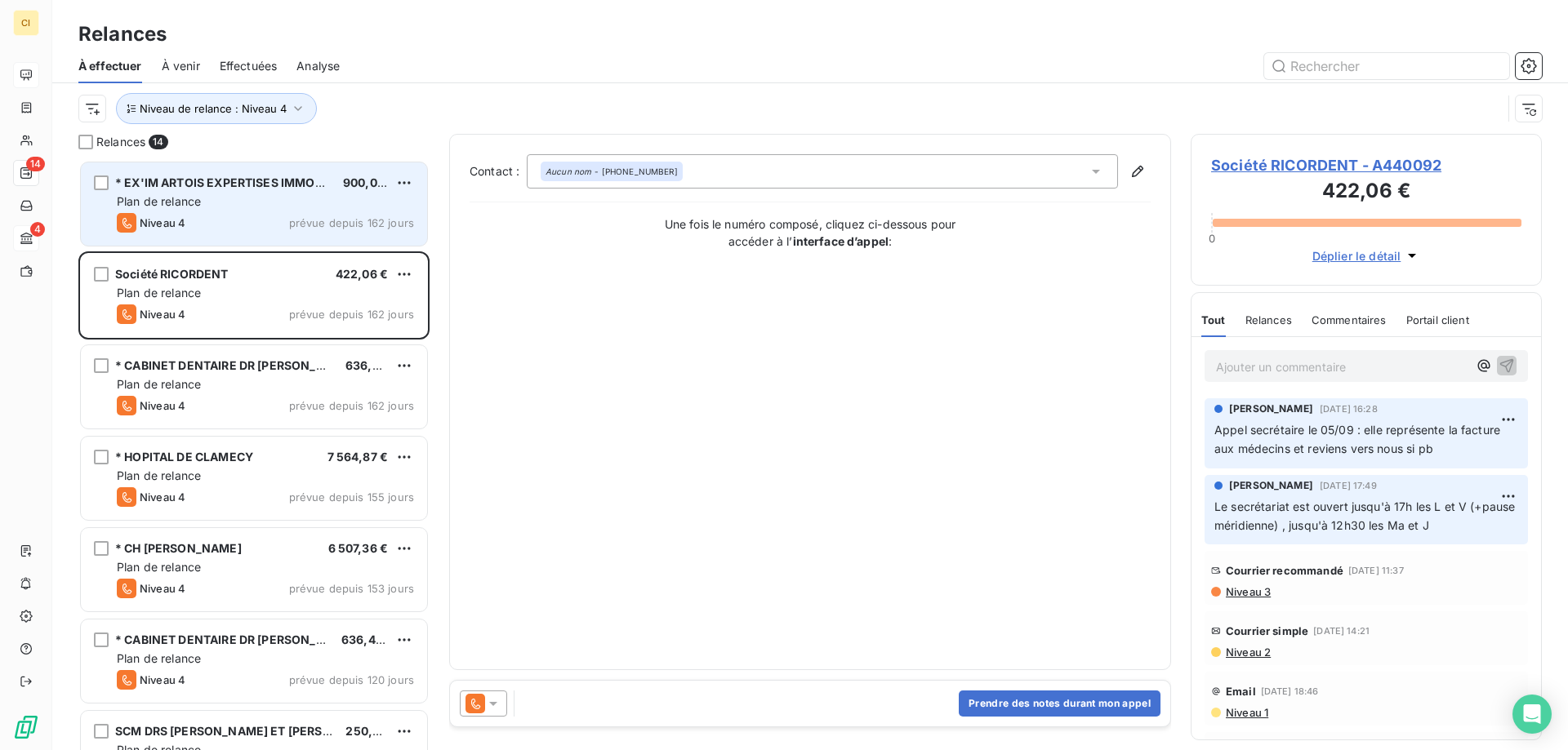
click at [234, 213] on div "Niveau 4 prévue depuis 162 jours" at bounding box center [264, 222] width 297 height 20
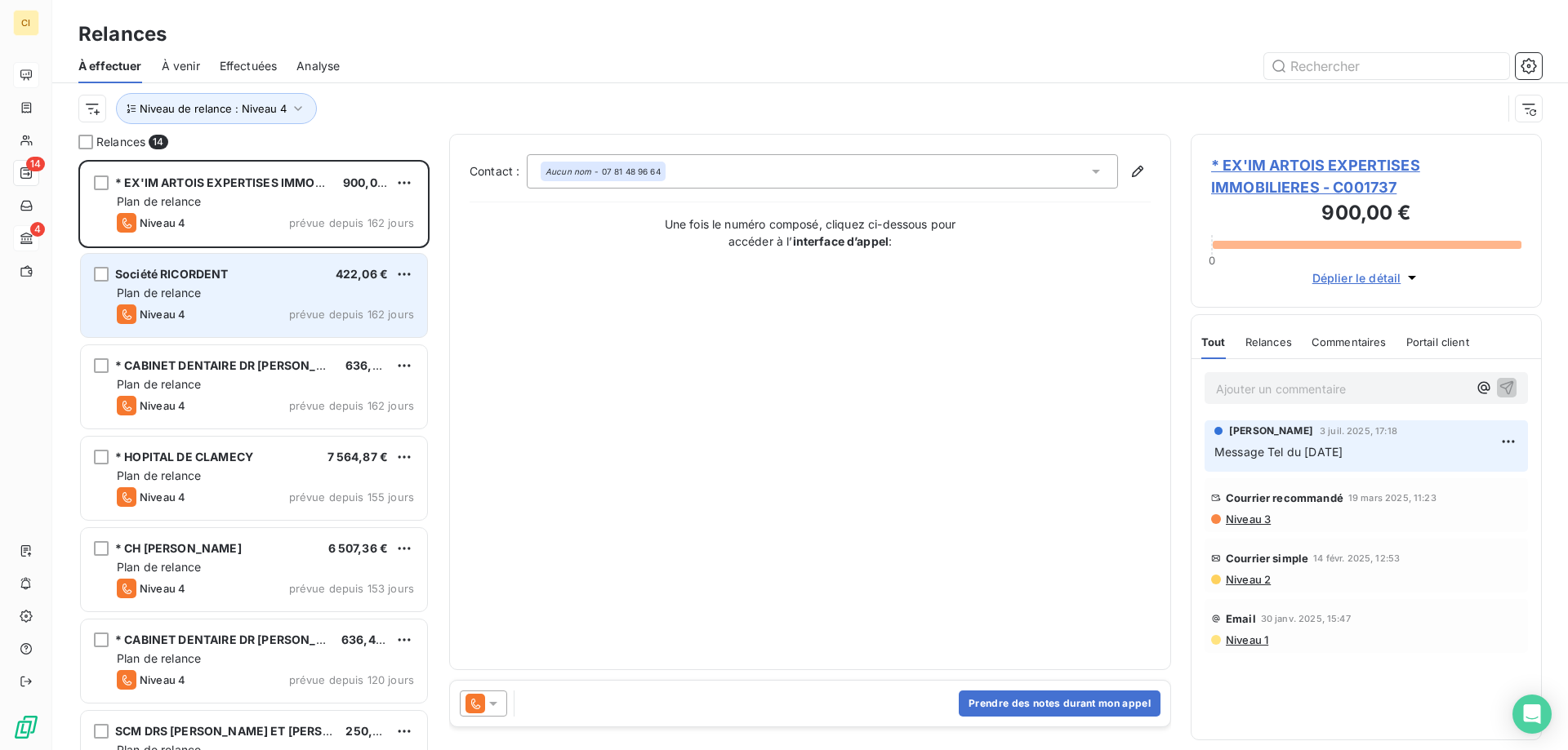
click at [227, 306] on div "Niveau 4 prévue depuis 162 jours" at bounding box center [264, 314] width 297 height 20
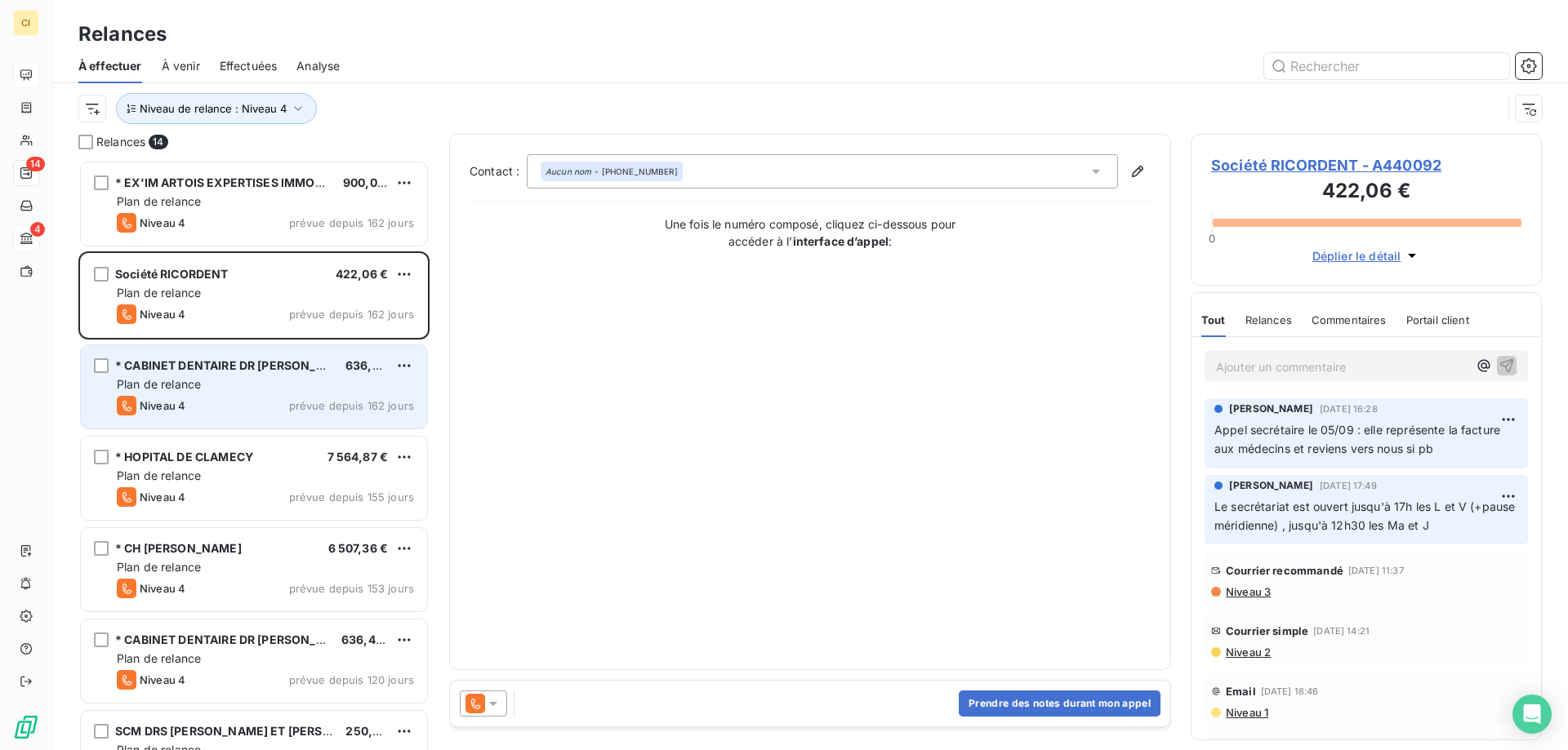
click at [210, 408] on div "Niveau 4 prévue depuis 162 jours" at bounding box center [264, 405] width 297 height 20
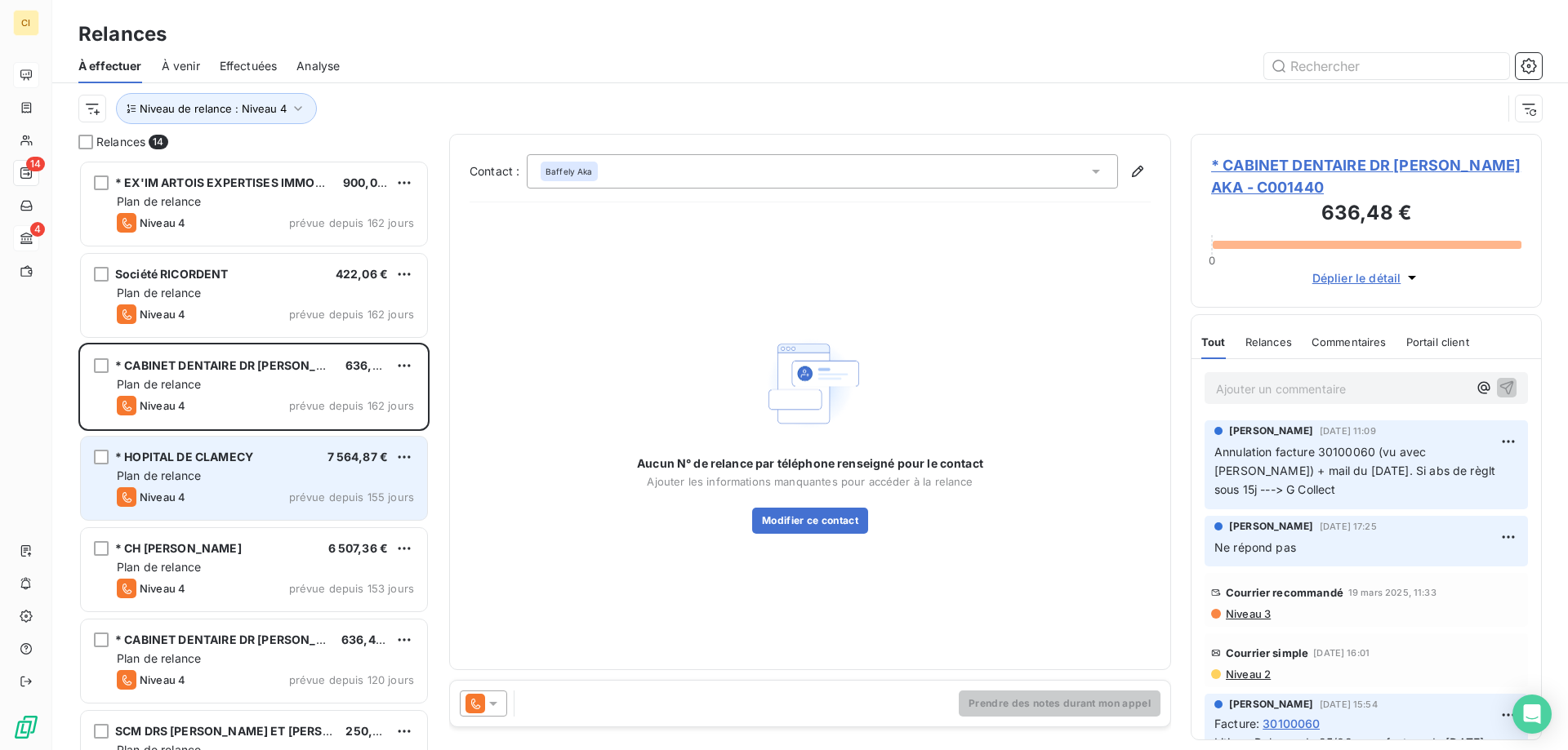
click at [259, 467] on div "* HOPITAL DE CLAMECY 7 564,87 € Plan de relance Niveau 4 prévue depuis 155 jours" at bounding box center [254, 477] width 346 height 83
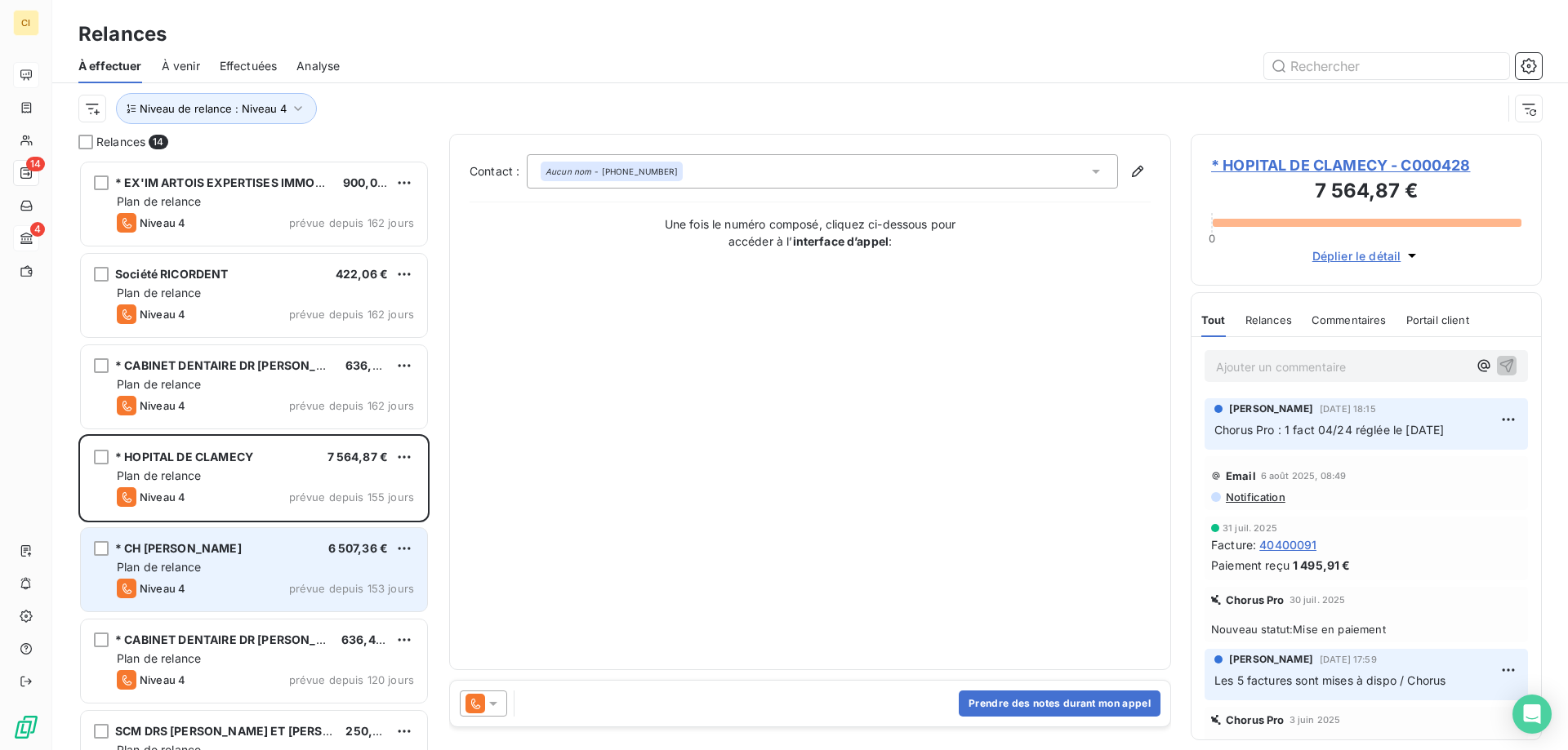
click at [211, 573] on div "Plan de relance" at bounding box center [264, 568] width 297 height 17
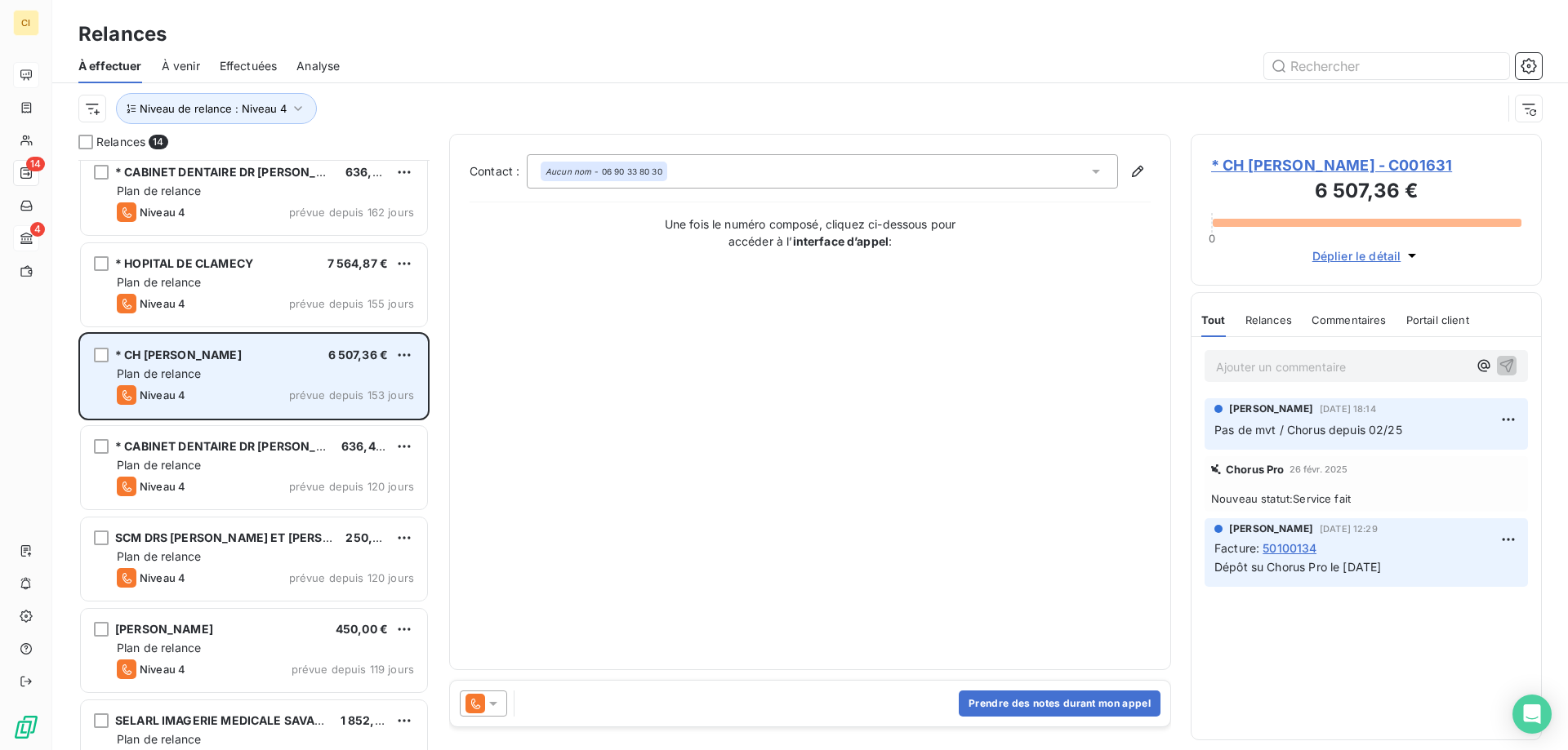
scroll to position [246, 0]
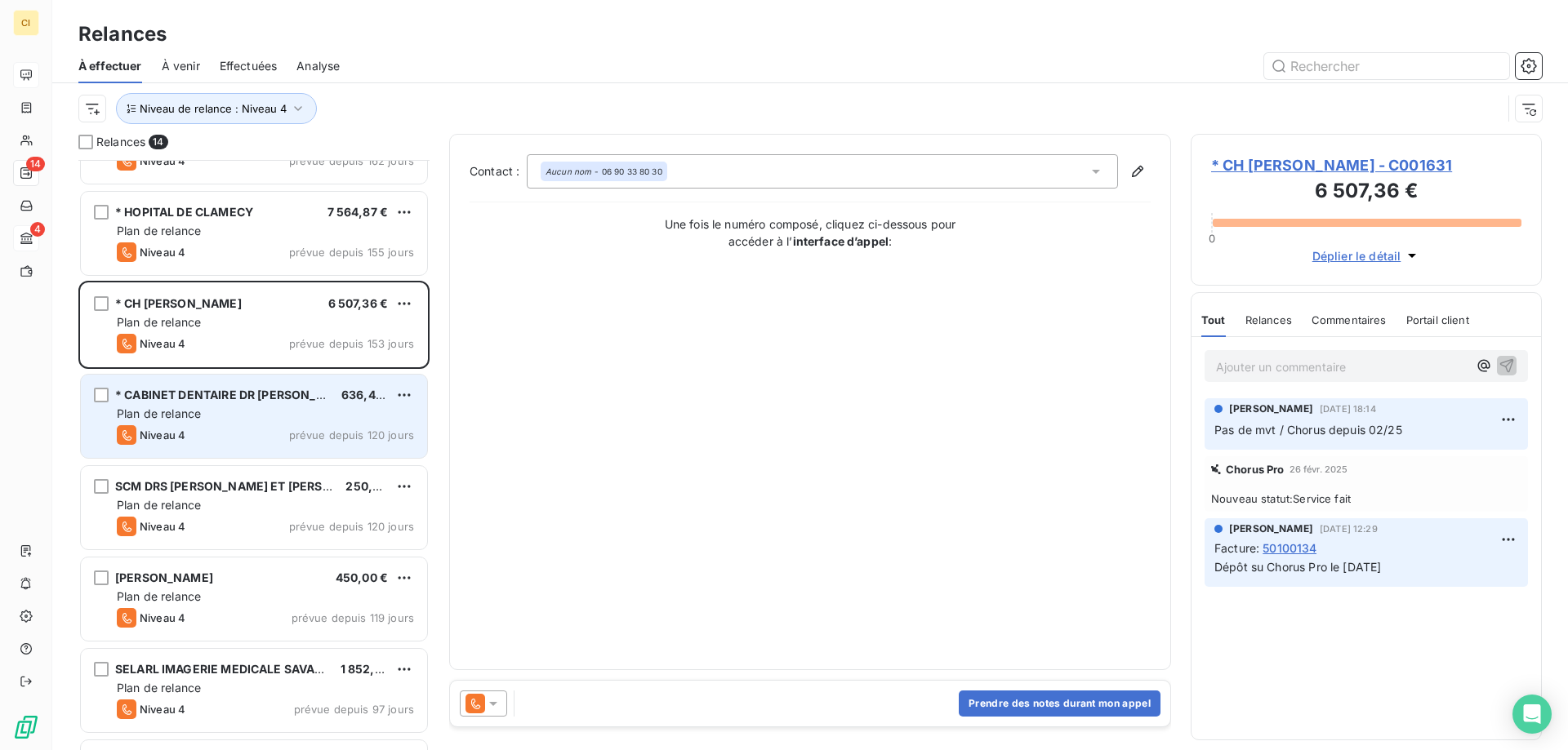
click at [239, 439] on div "Niveau 4 prévue depuis 120 jours" at bounding box center [264, 435] width 297 height 20
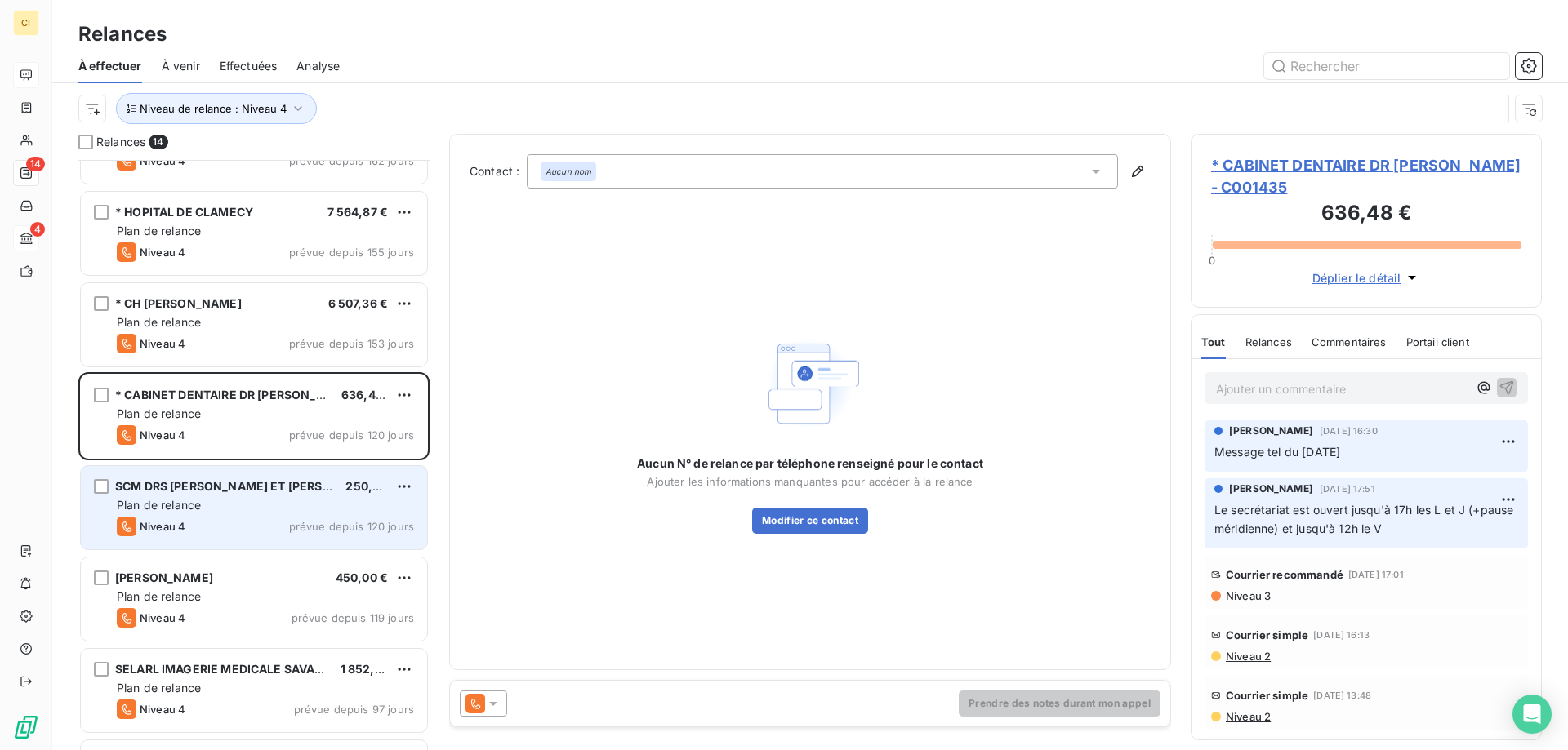
click at [264, 503] on div "Plan de relance" at bounding box center [264, 505] width 297 height 17
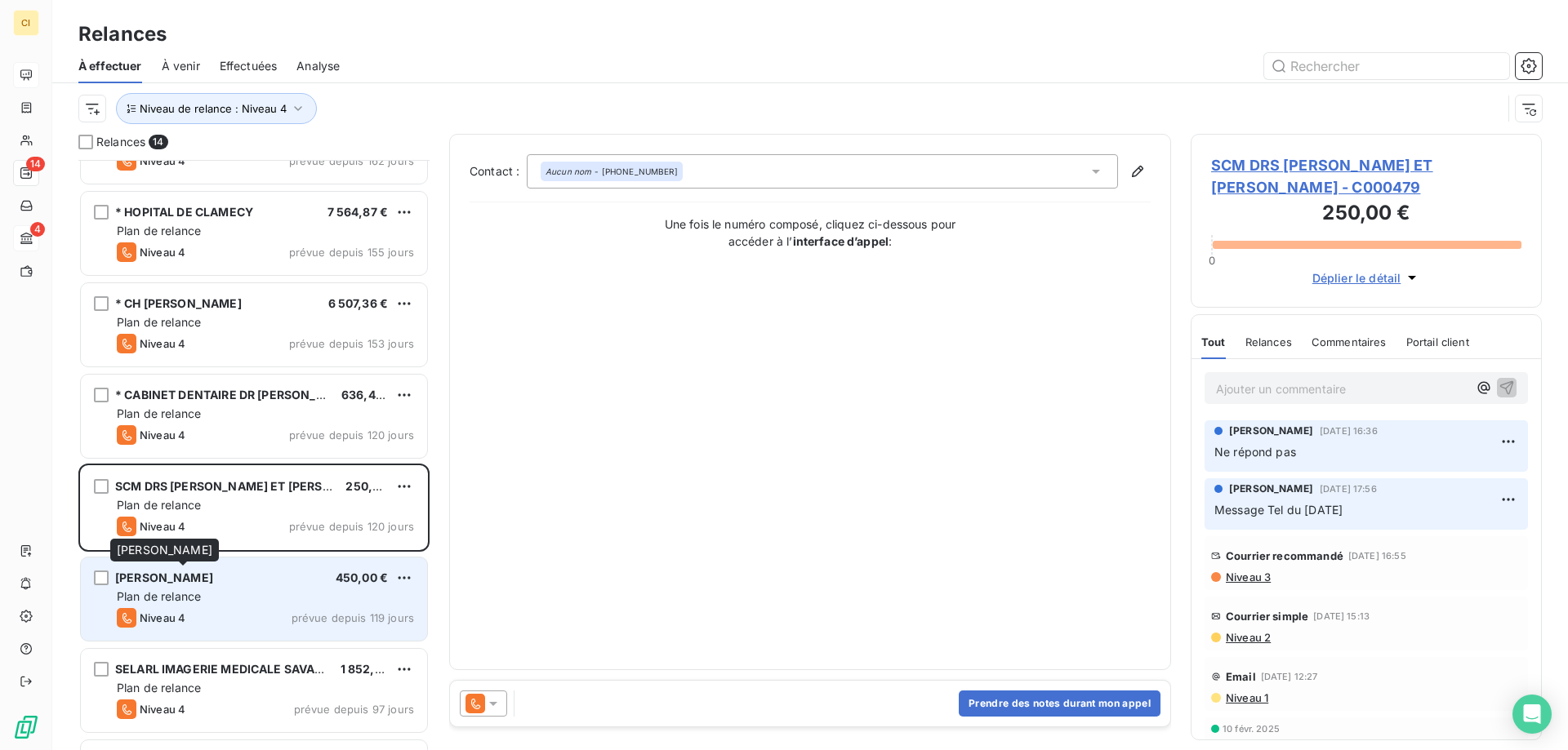
click at [213, 585] on div "[PERSON_NAME]" at bounding box center [164, 578] width 98 height 17
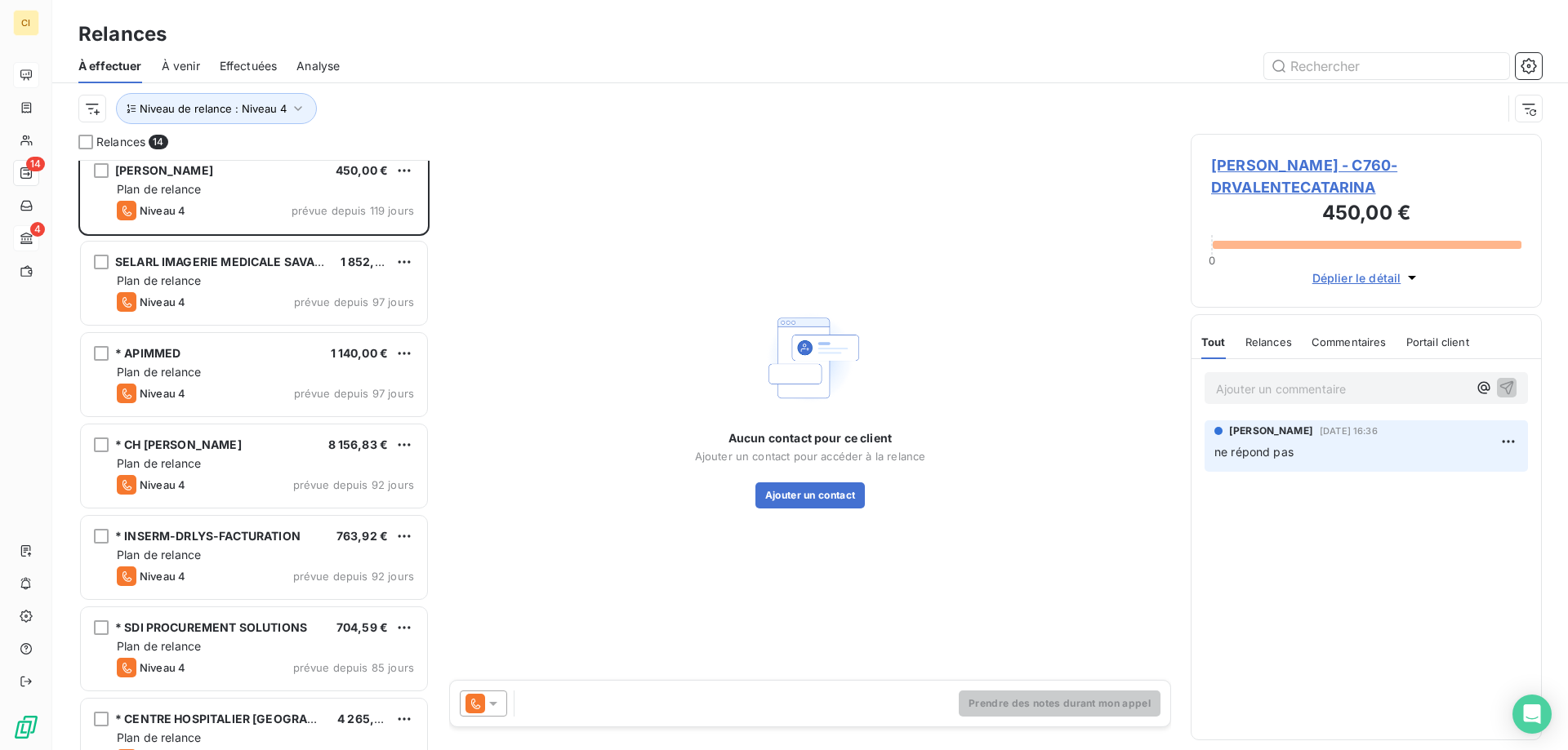
scroll to position [654, 0]
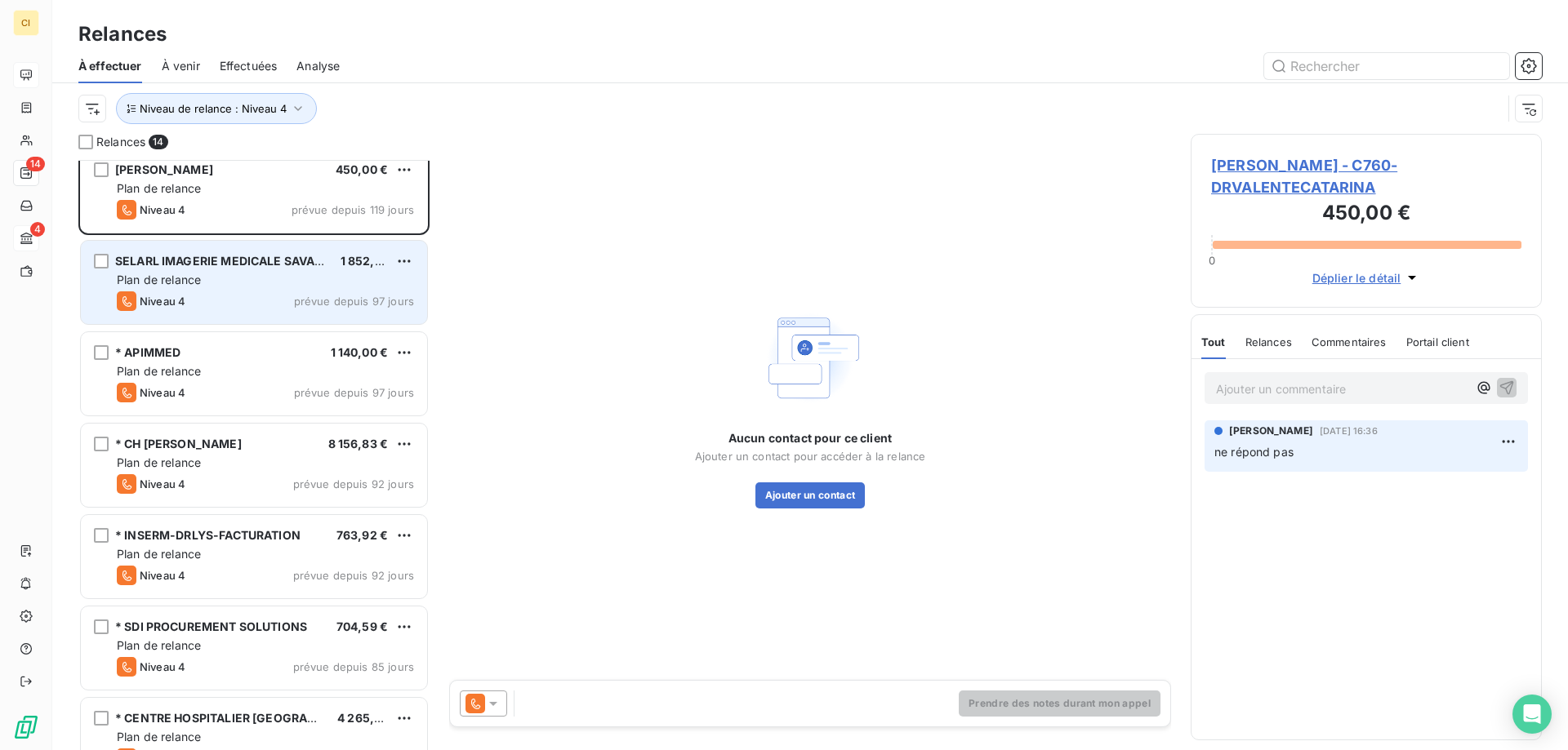
click at [238, 297] on div "Niveau 4 prévue depuis 97 jours" at bounding box center [264, 301] width 297 height 20
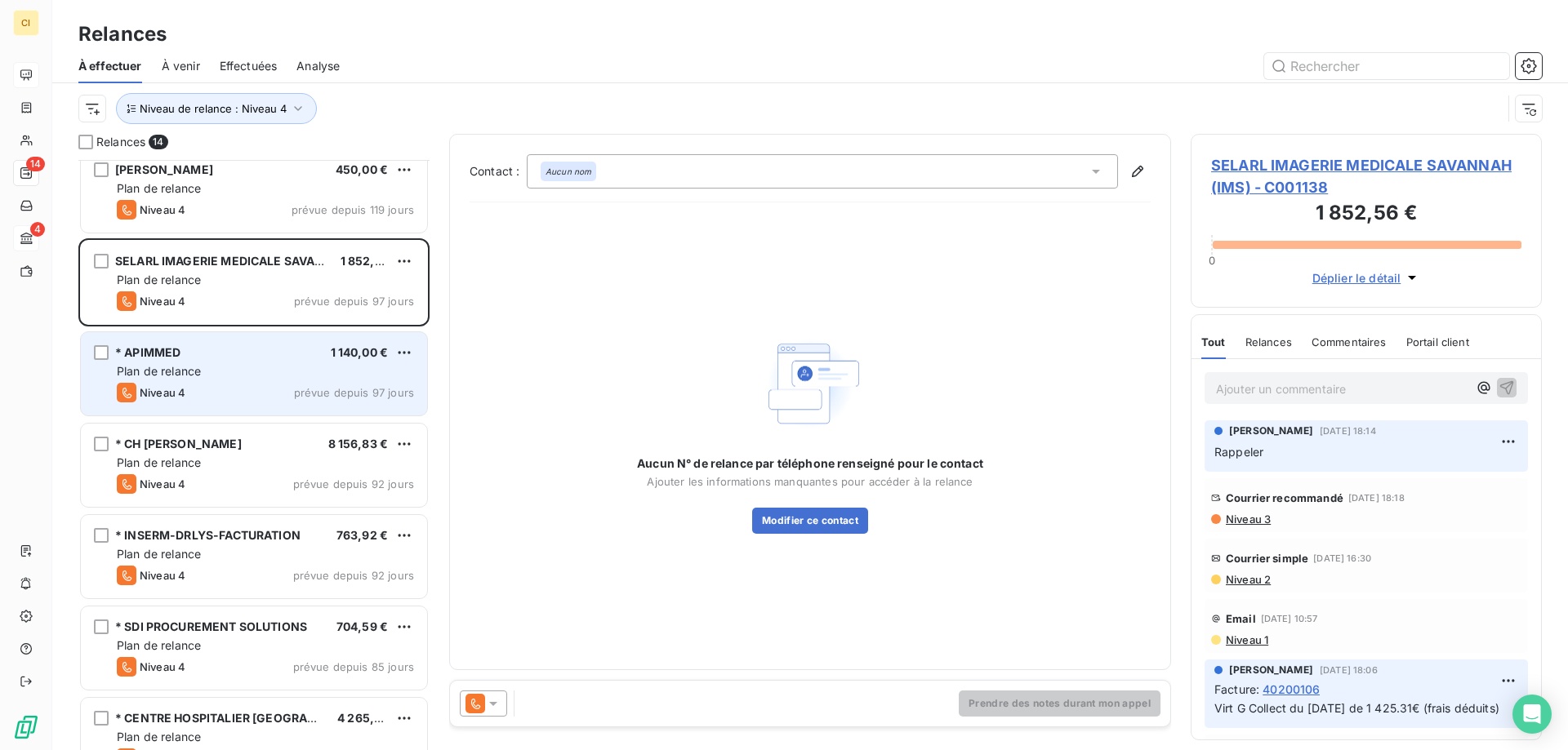
click at [183, 350] on div "* APIMMED 1 140,00 €" at bounding box center [264, 353] width 297 height 15
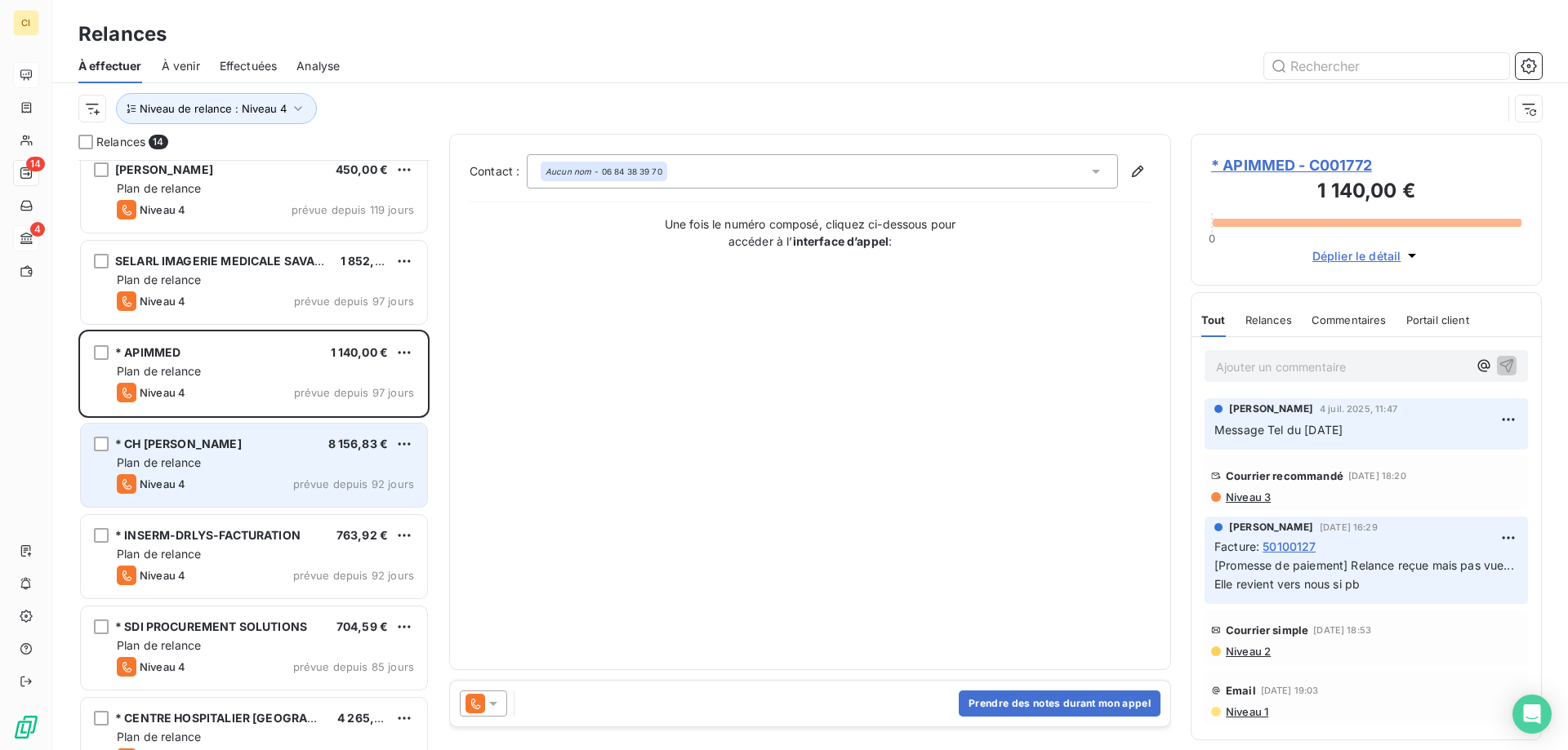
click at [199, 468] on span "Plan de relance" at bounding box center [158, 462] width 84 height 14
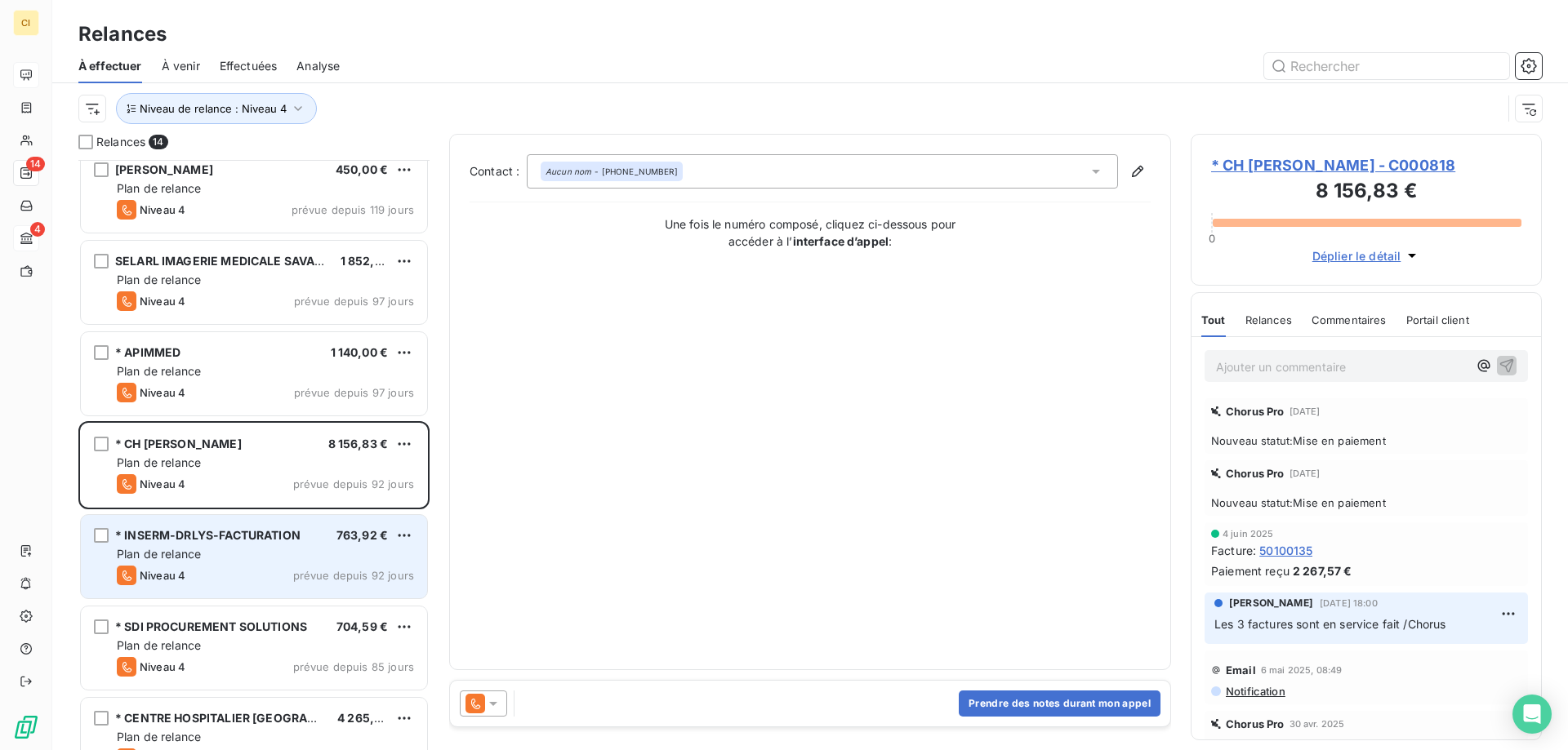
click at [199, 549] on span "Plan de relance" at bounding box center [158, 554] width 84 height 14
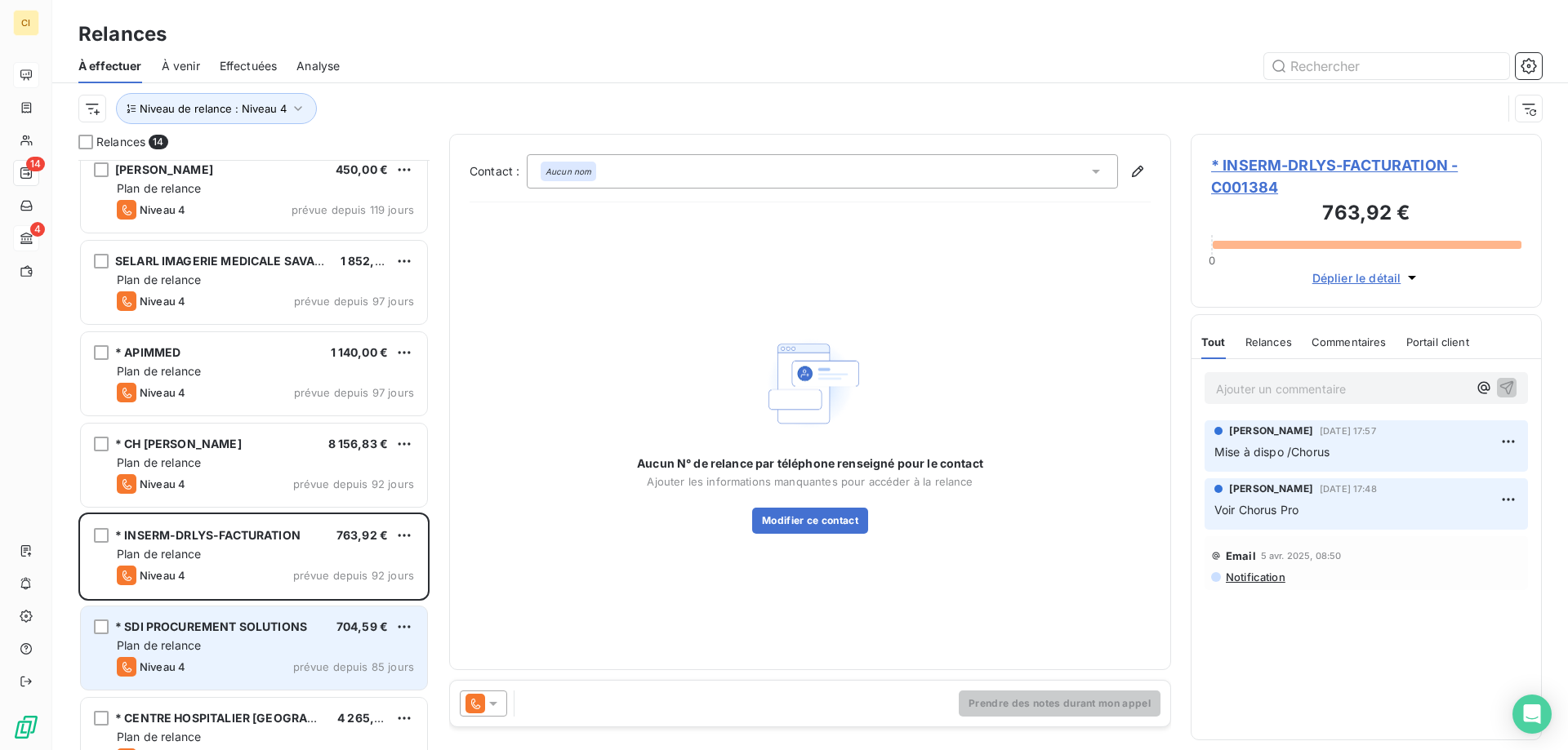
click at [199, 643] on span "Plan de relance" at bounding box center [158, 645] width 84 height 14
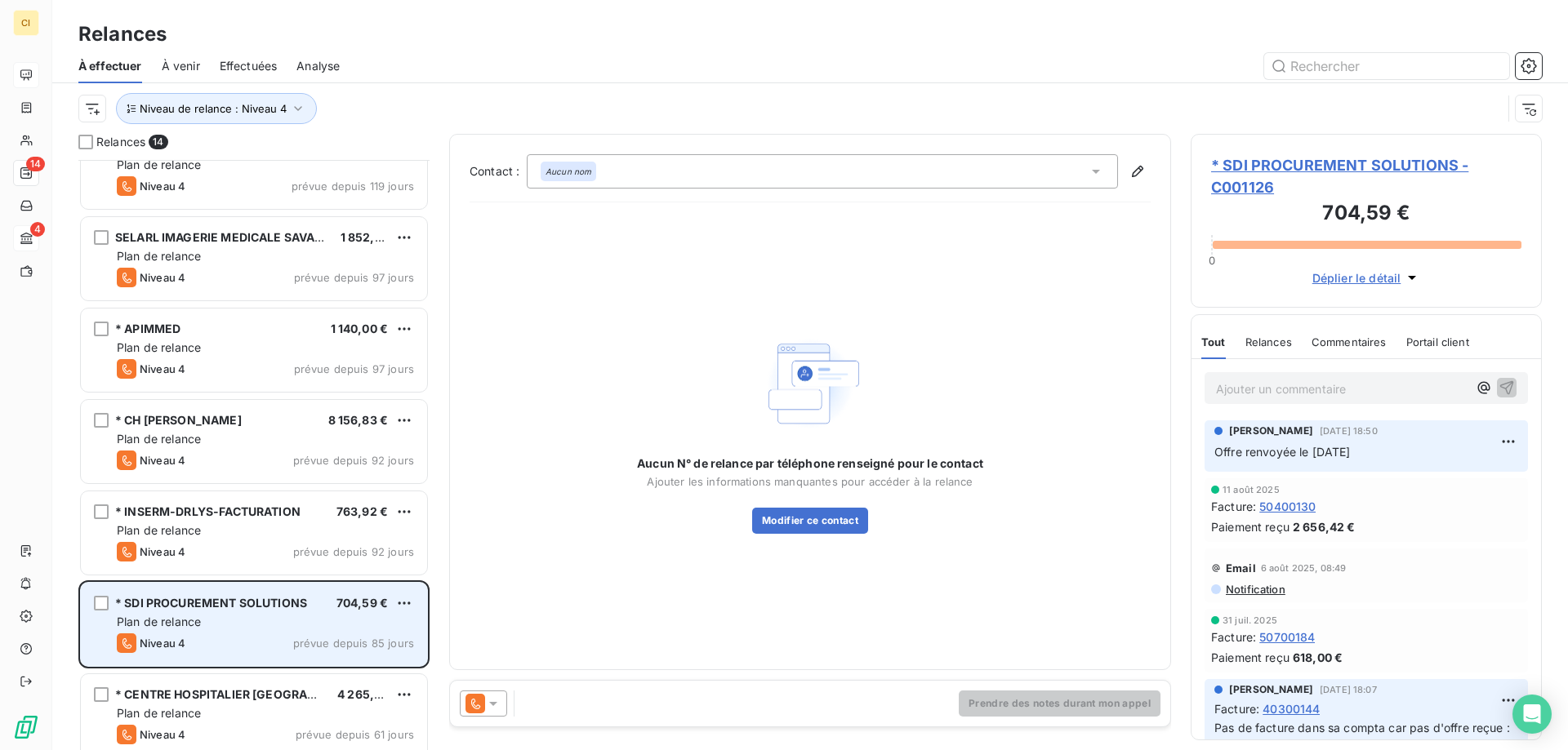
scroll to position [690, 0]
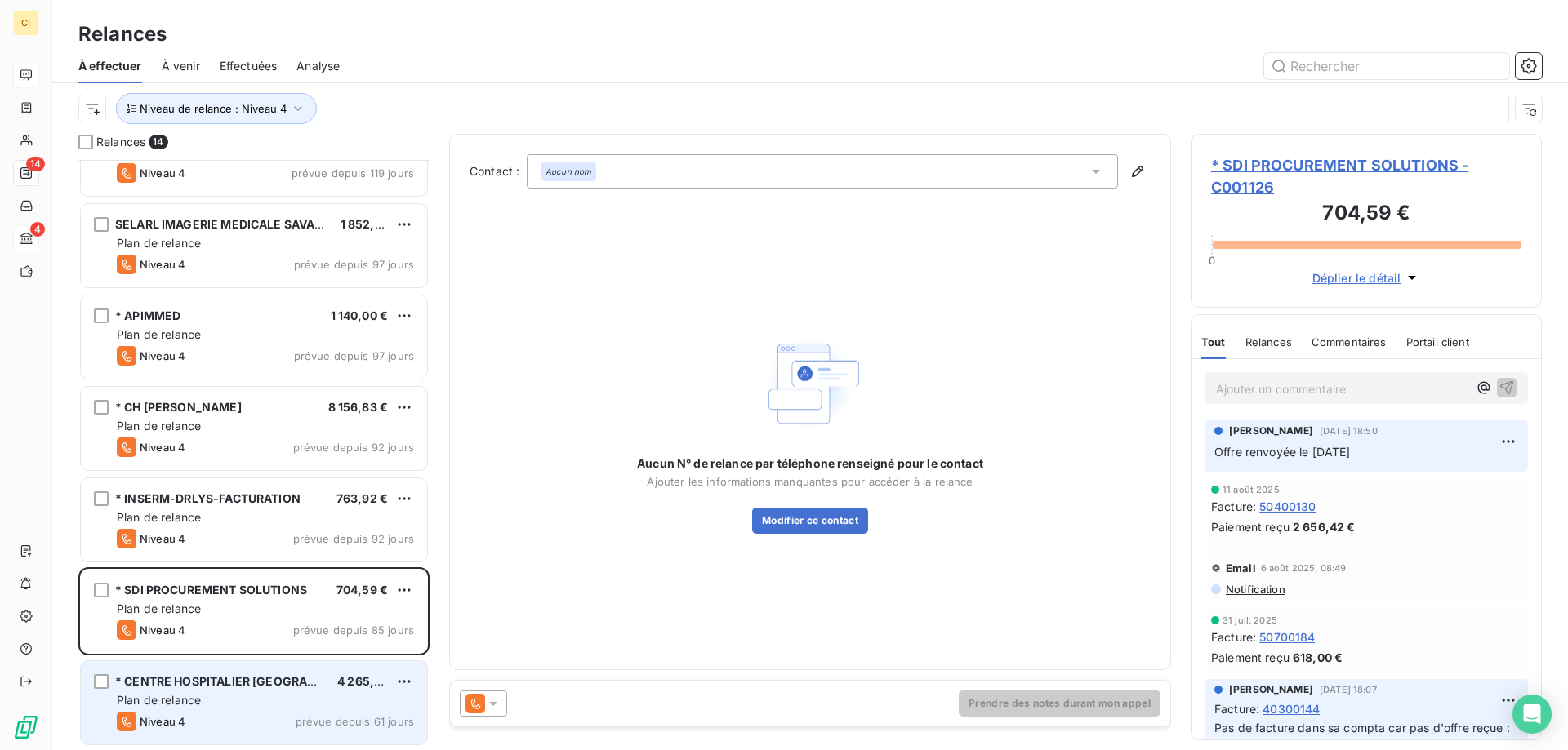
click at [197, 706] on span "Plan de relance" at bounding box center [158, 700] width 84 height 14
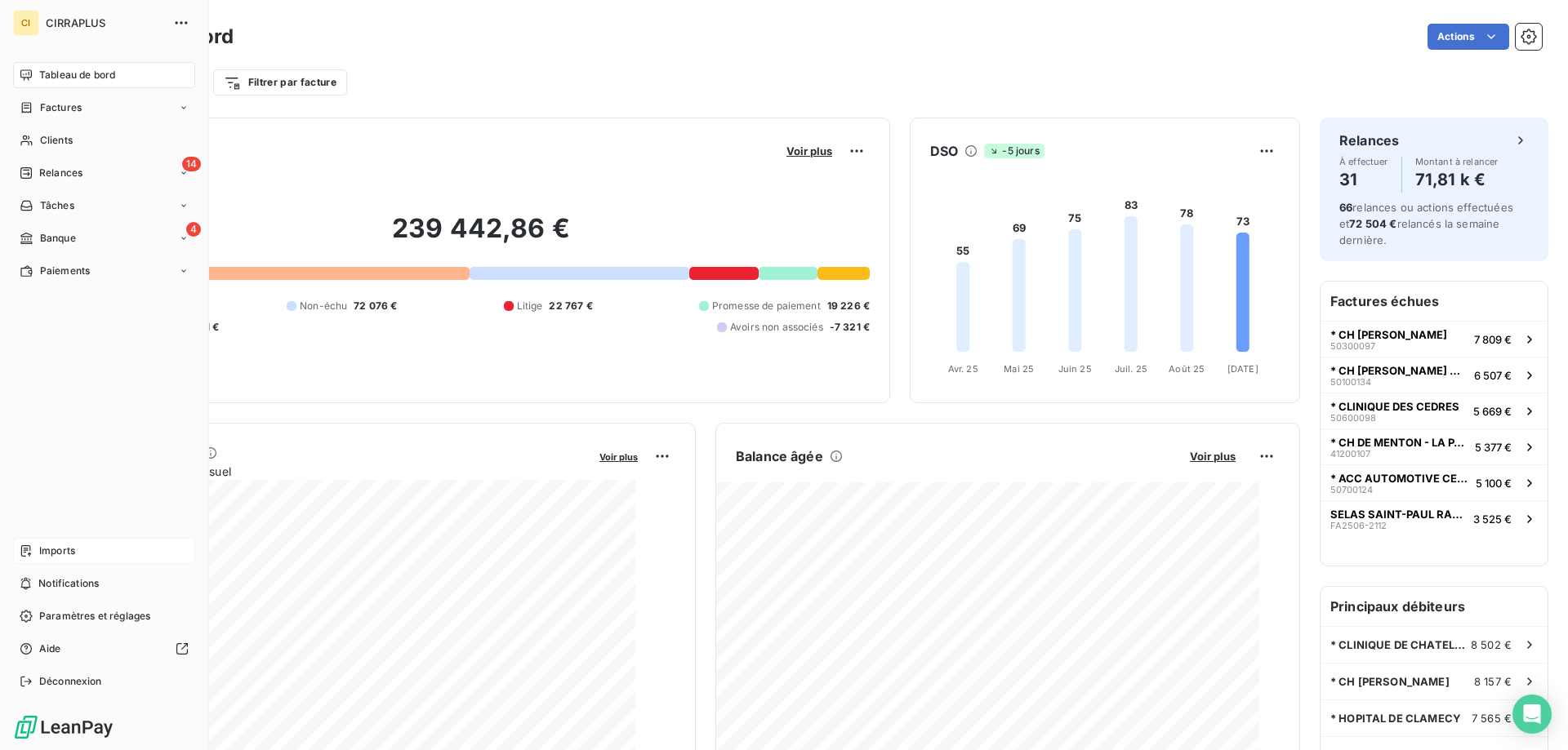
click at [57, 543] on span "Imports" at bounding box center [57, 551] width 36 height 15
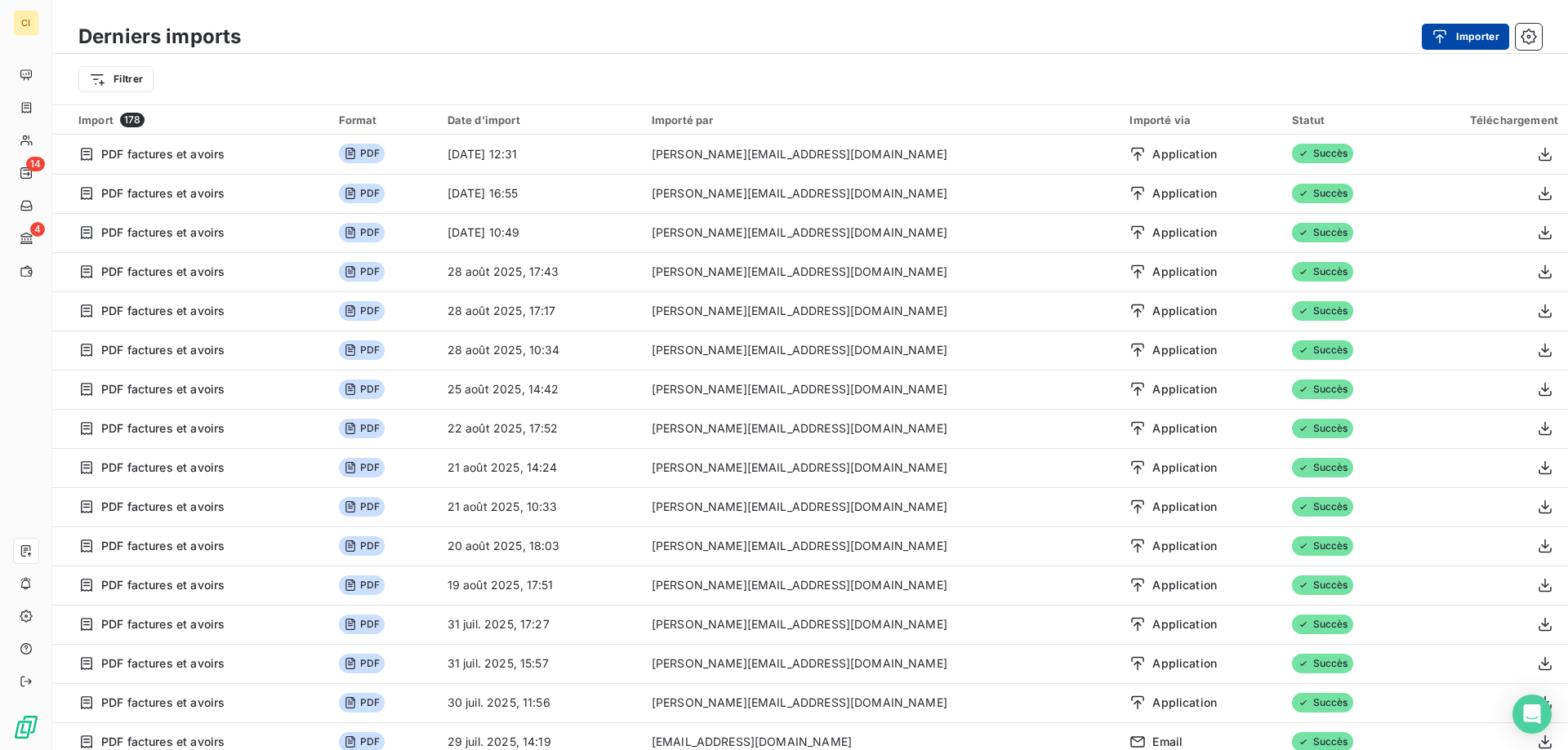
click at [1466, 43] on button "Importer" at bounding box center [1466, 36] width 88 height 26
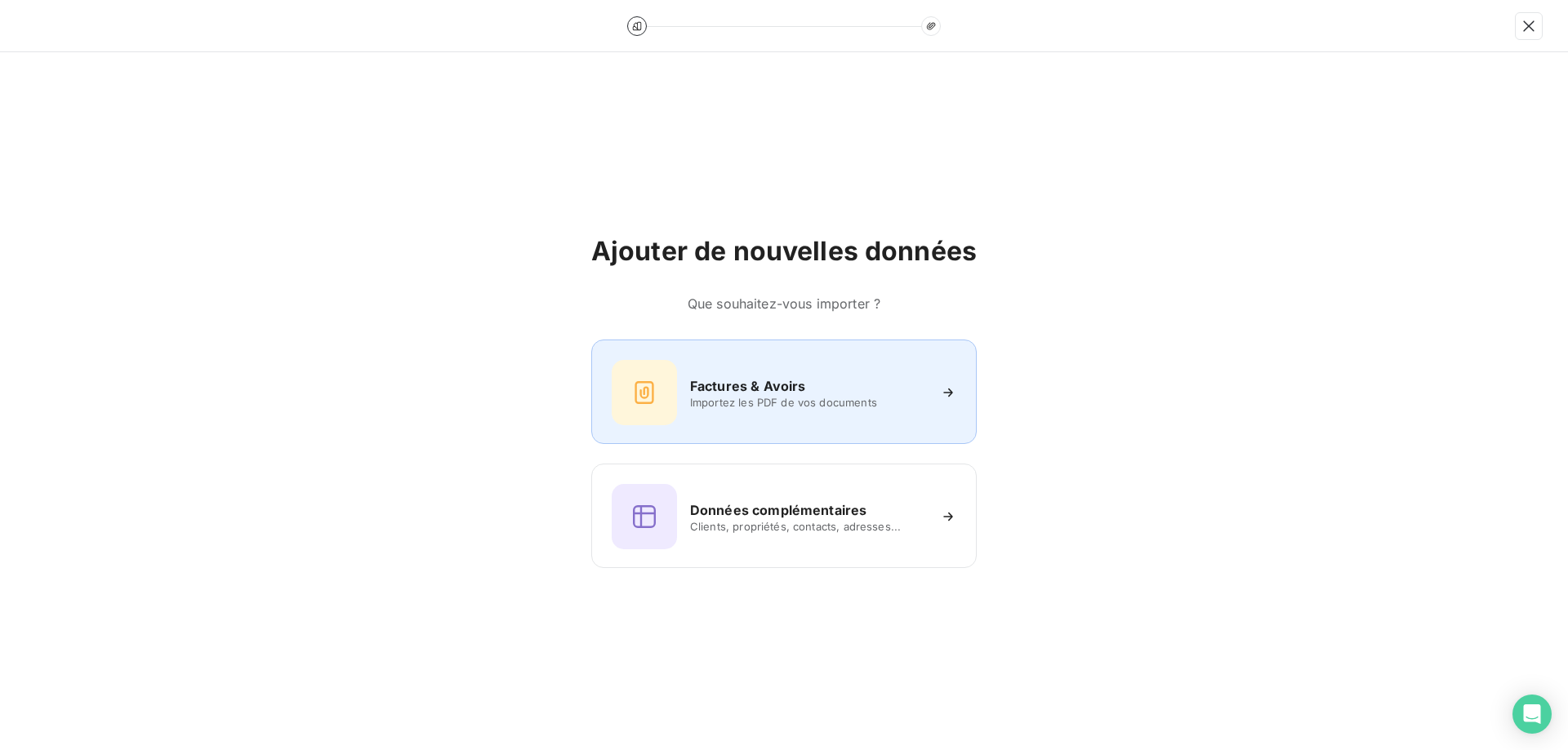
click at [733, 395] on span "Importez les PDF de vos documents" at bounding box center [808, 402] width 237 height 13
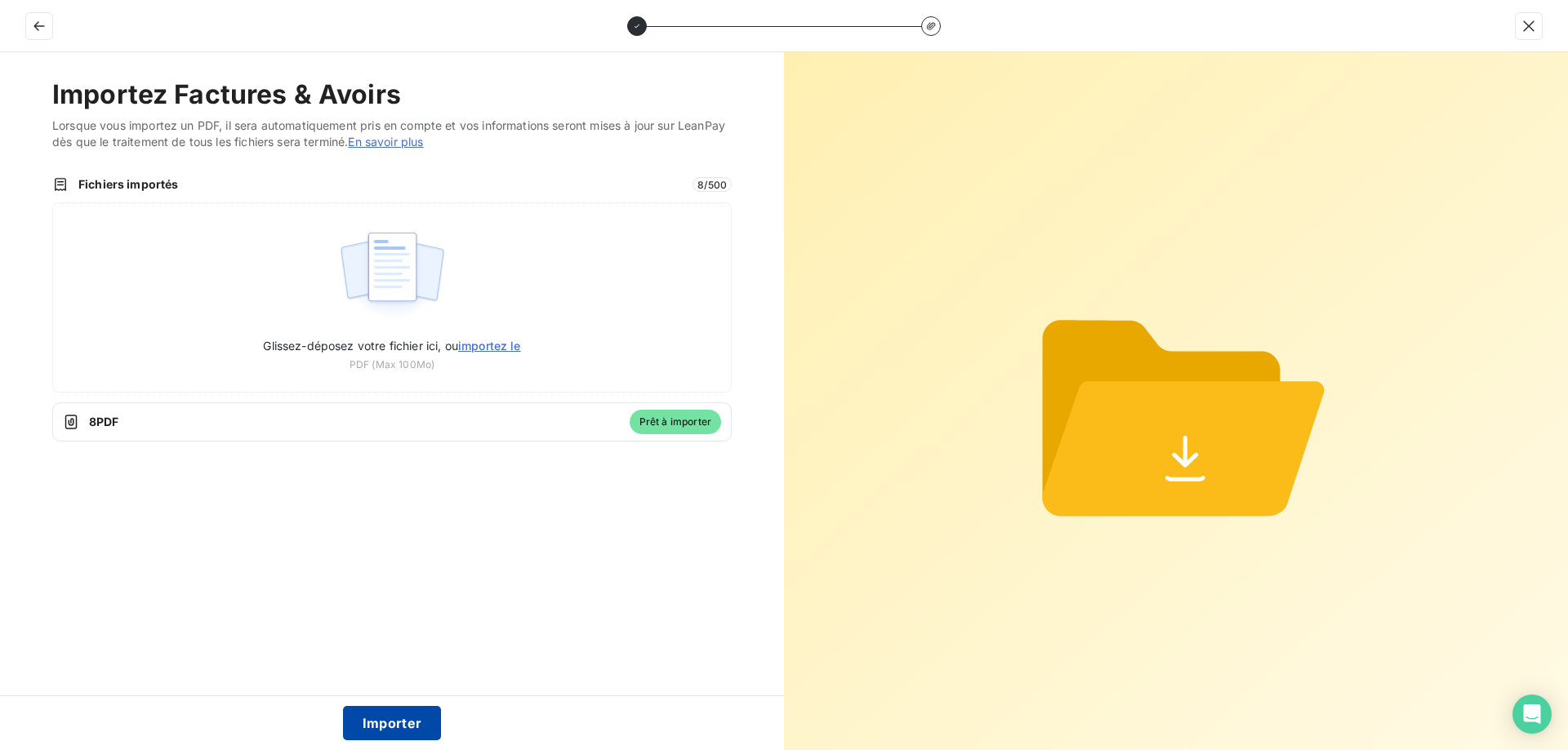
click at [395, 729] on button "Importer" at bounding box center [392, 723] width 99 height 34
